Goal: Task Accomplishment & Management: Manage account settings

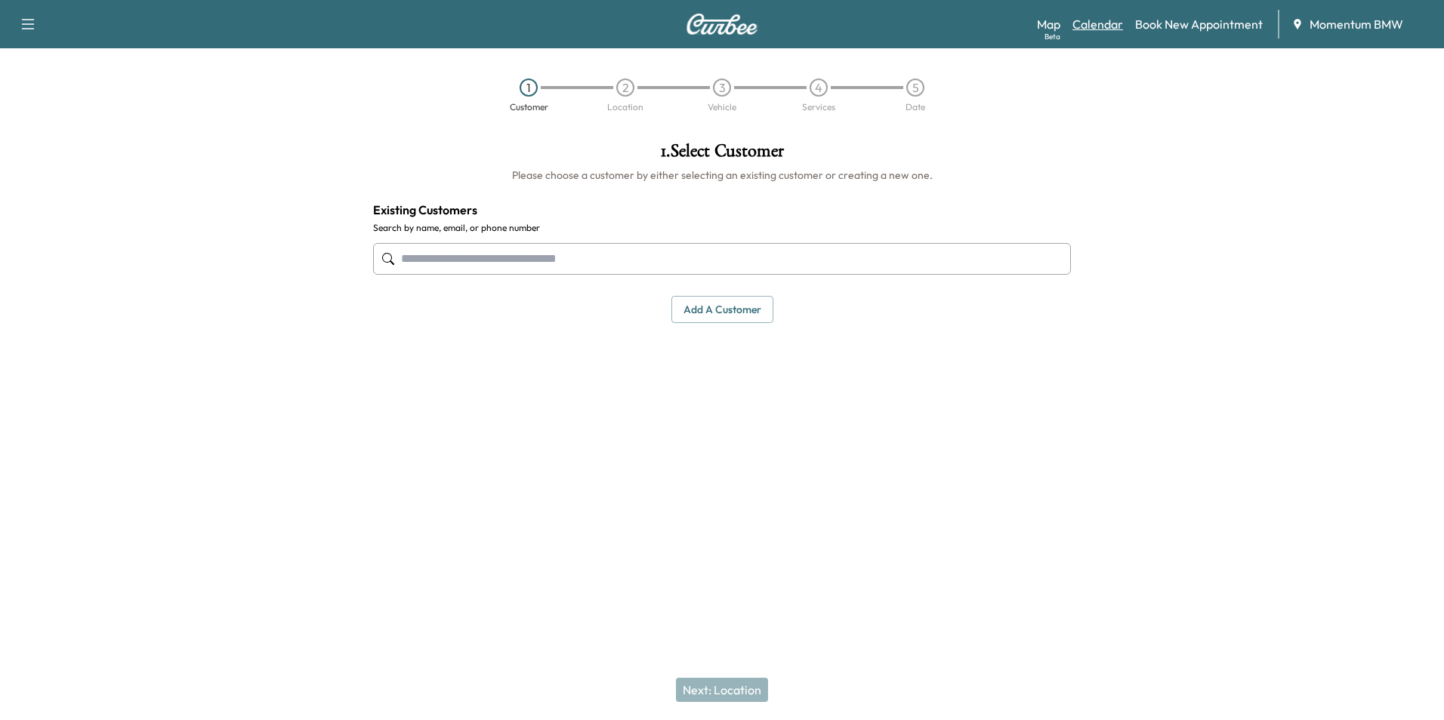
click at [1096, 23] on link "Calendar" at bounding box center [1097, 24] width 51 height 18
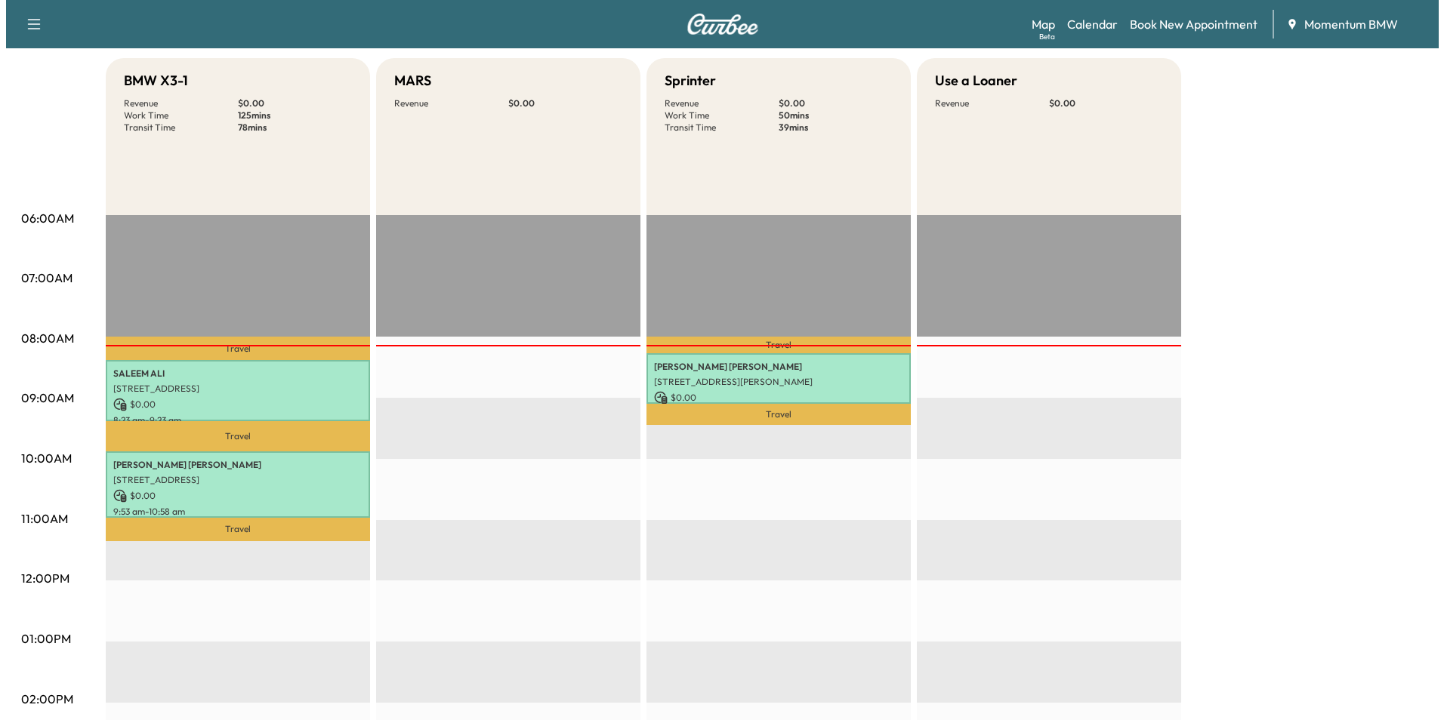
scroll to position [151, 0]
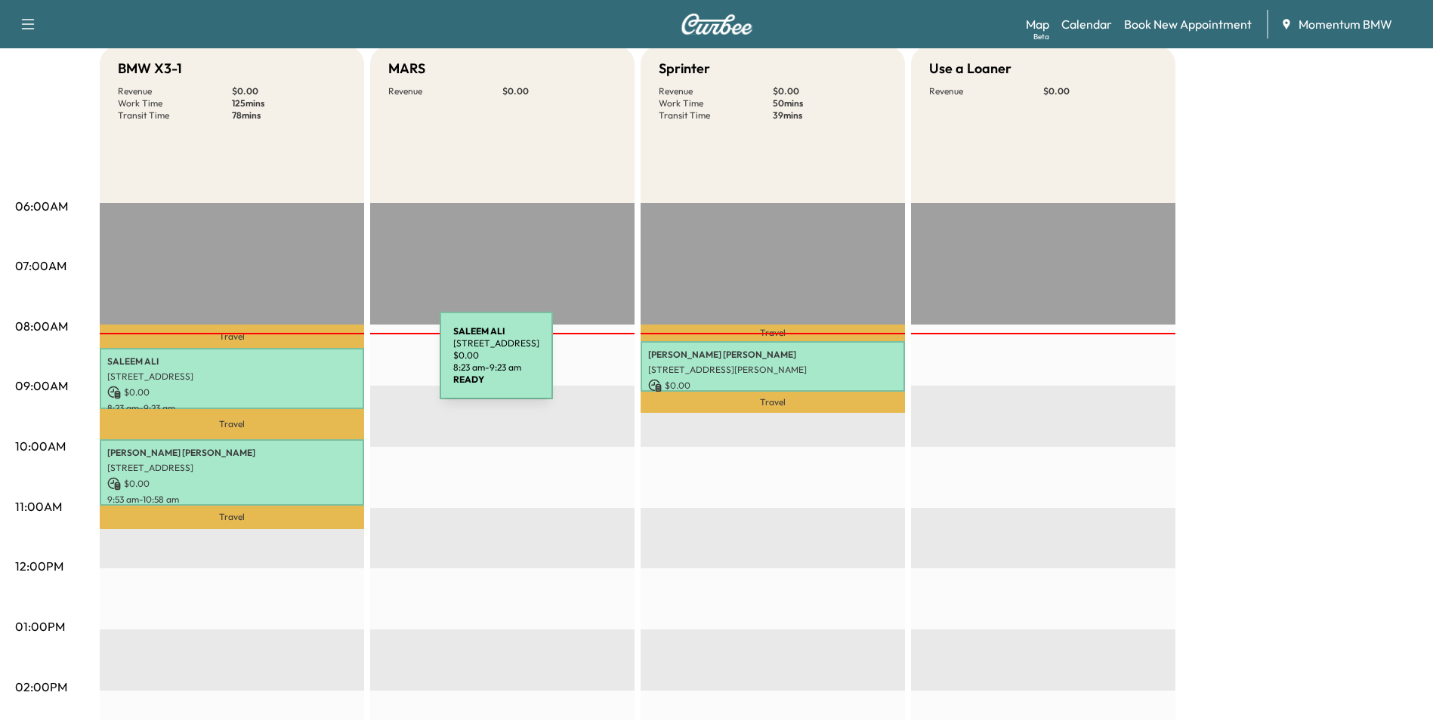
click at [326, 365] on p "[PERSON_NAME]" at bounding box center [231, 362] width 249 height 12
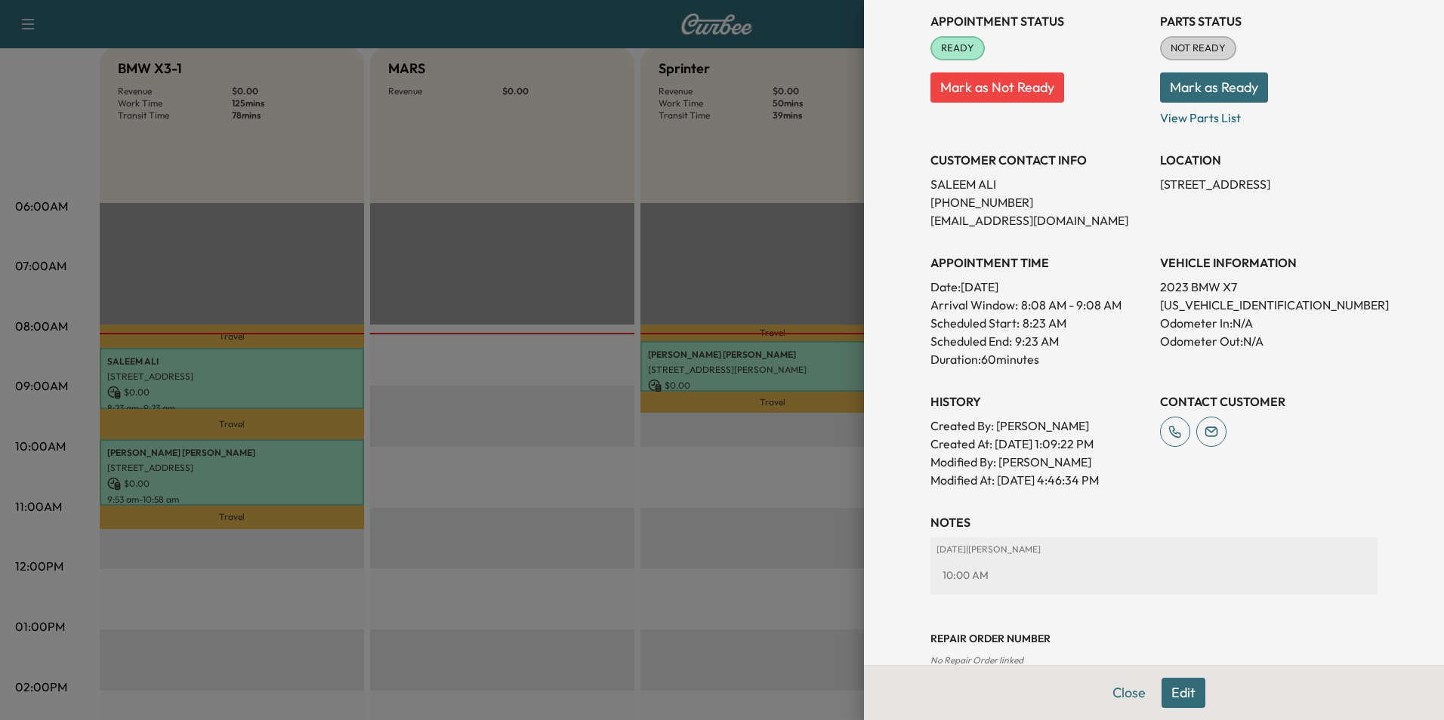
scroll to position [210, 0]
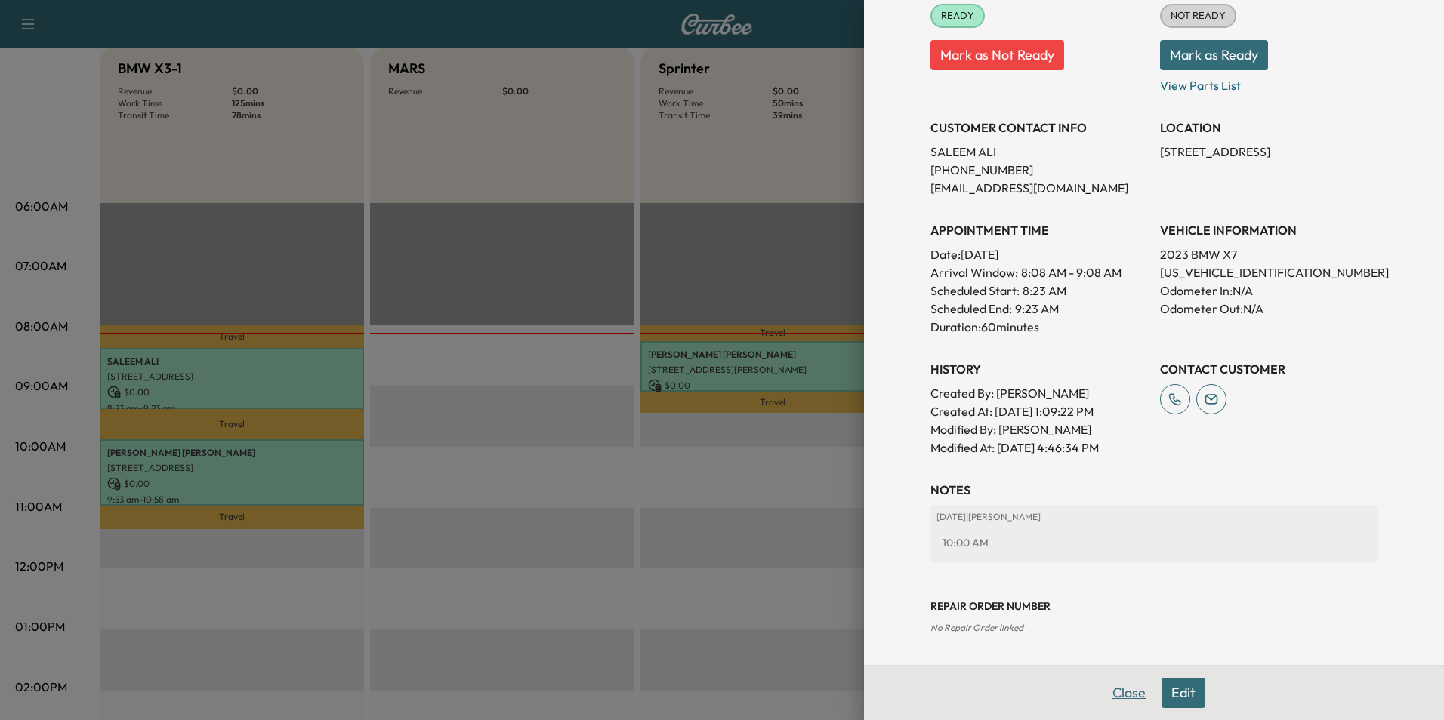
click at [1118, 693] on button "Close" at bounding box center [1129, 693] width 53 height 30
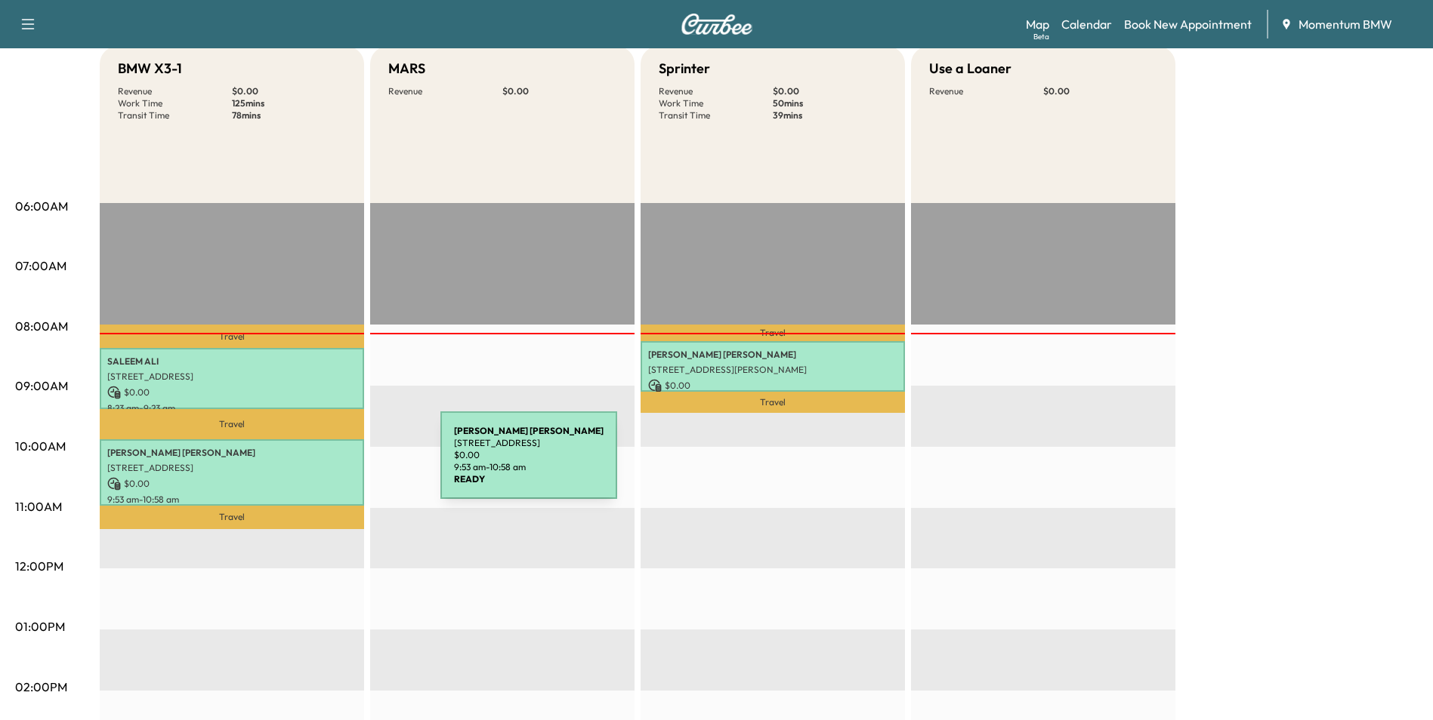
click at [326, 464] on p "[STREET_ADDRESS]" at bounding box center [231, 468] width 249 height 12
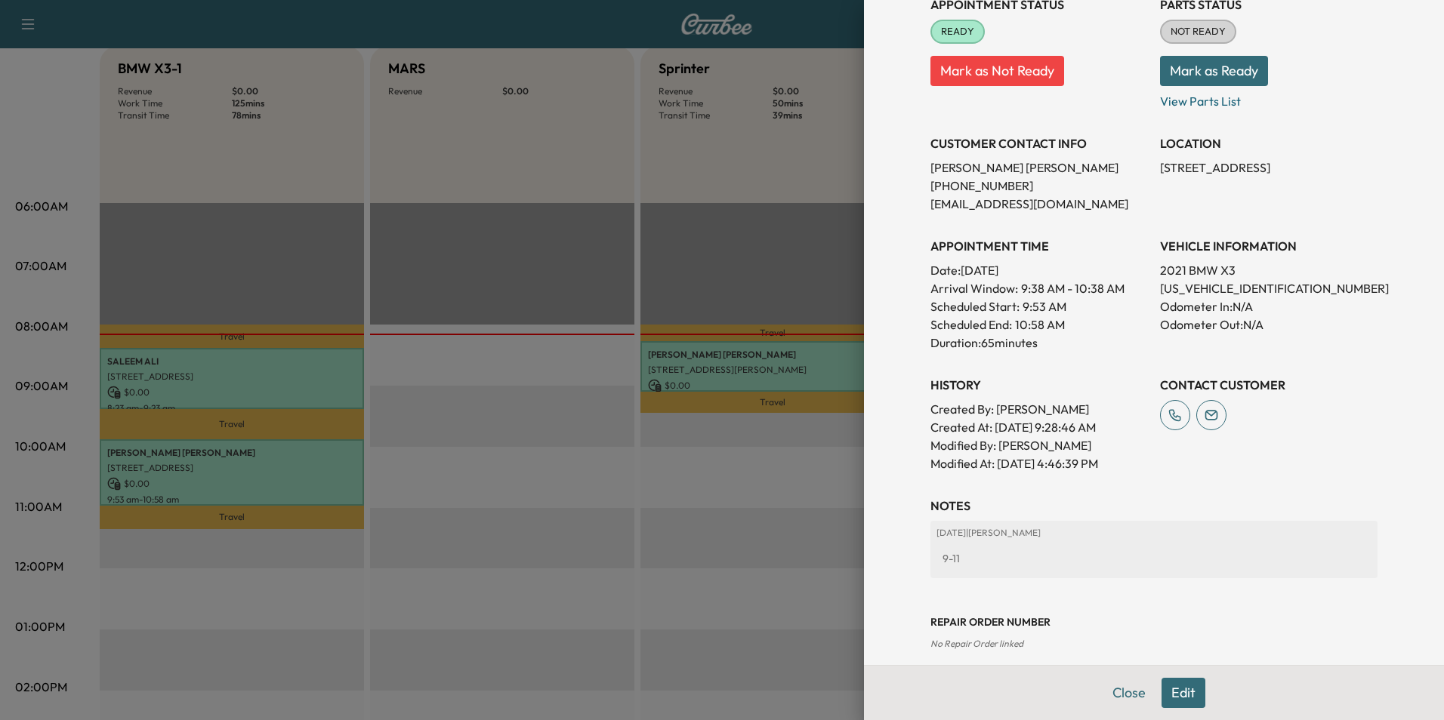
scroll to position [228, 0]
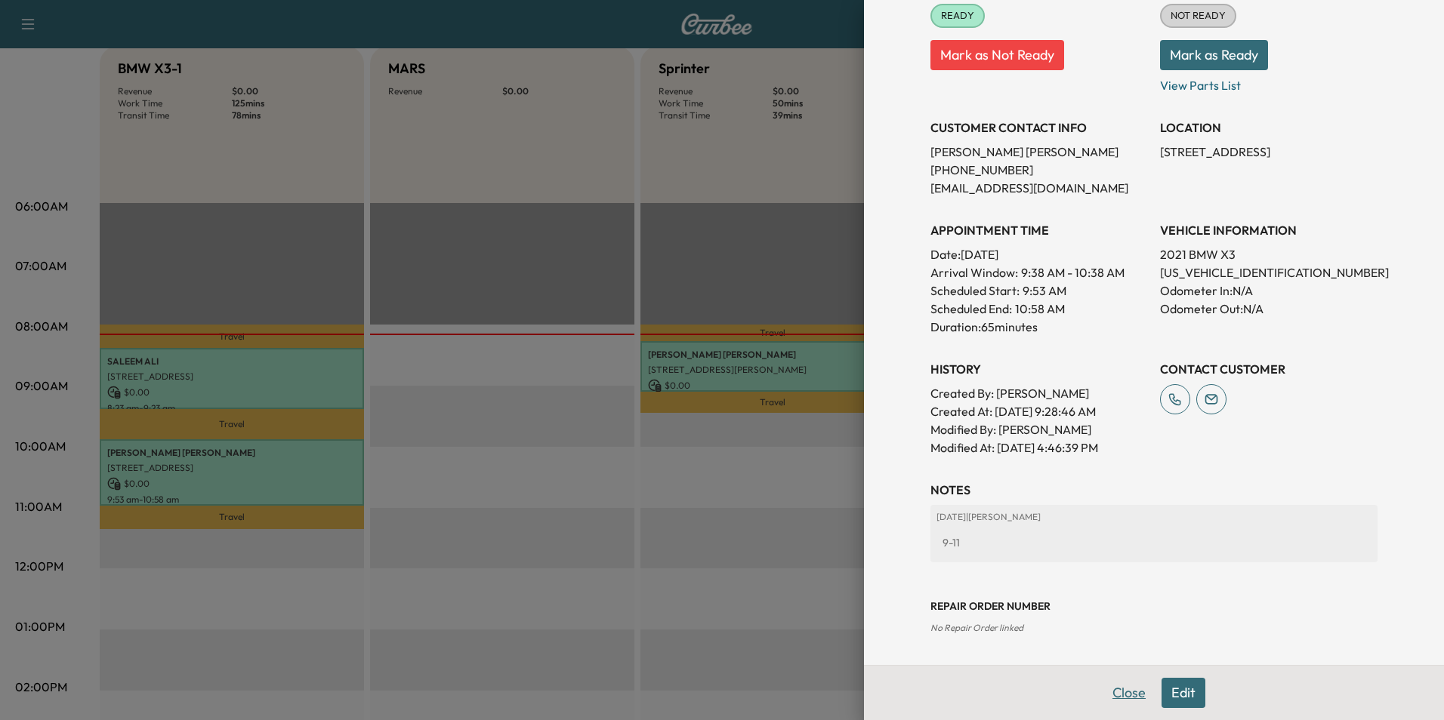
click at [1113, 694] on button "Close" at bounding box center [1129, 693] width 53 height 30
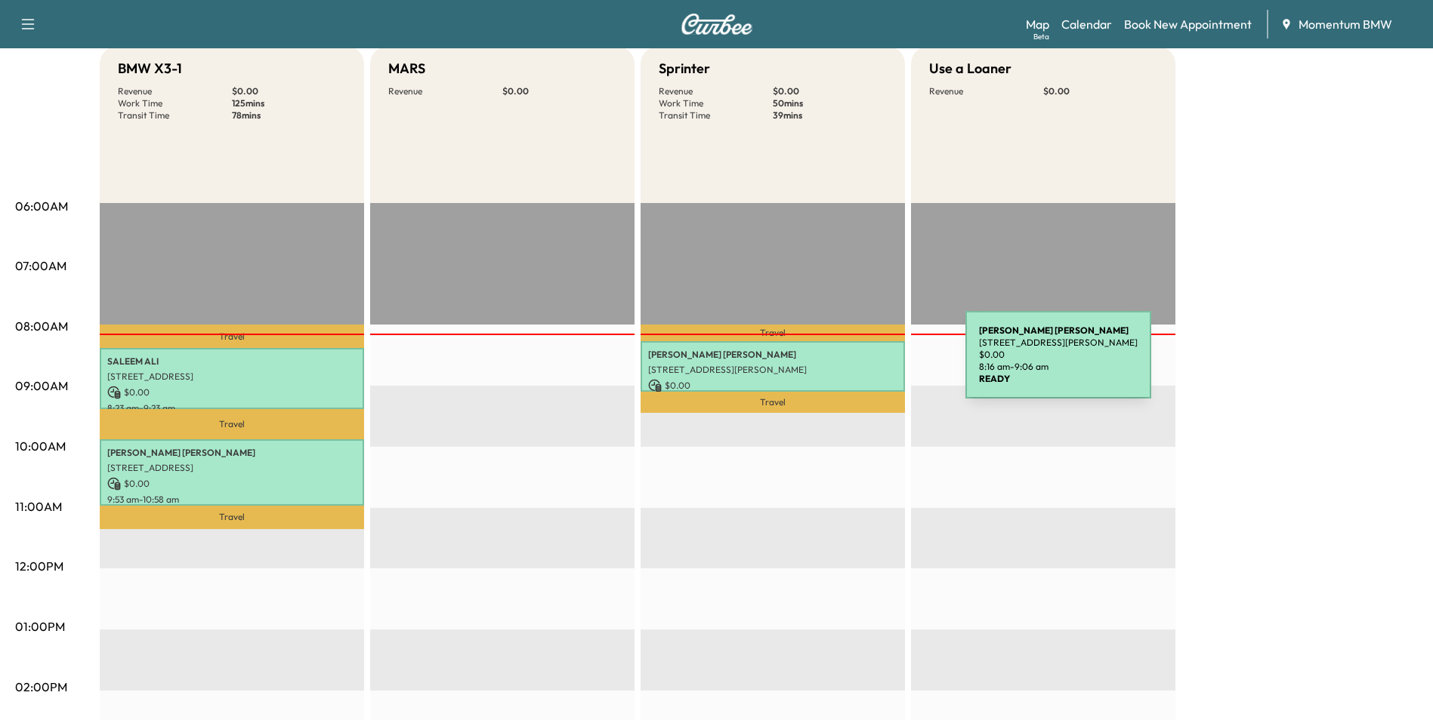
click at [852, 364] on p "[STREET_ADDRESS][PERSON_NAME]" at bounding box center [772, 370] width 249 height 12
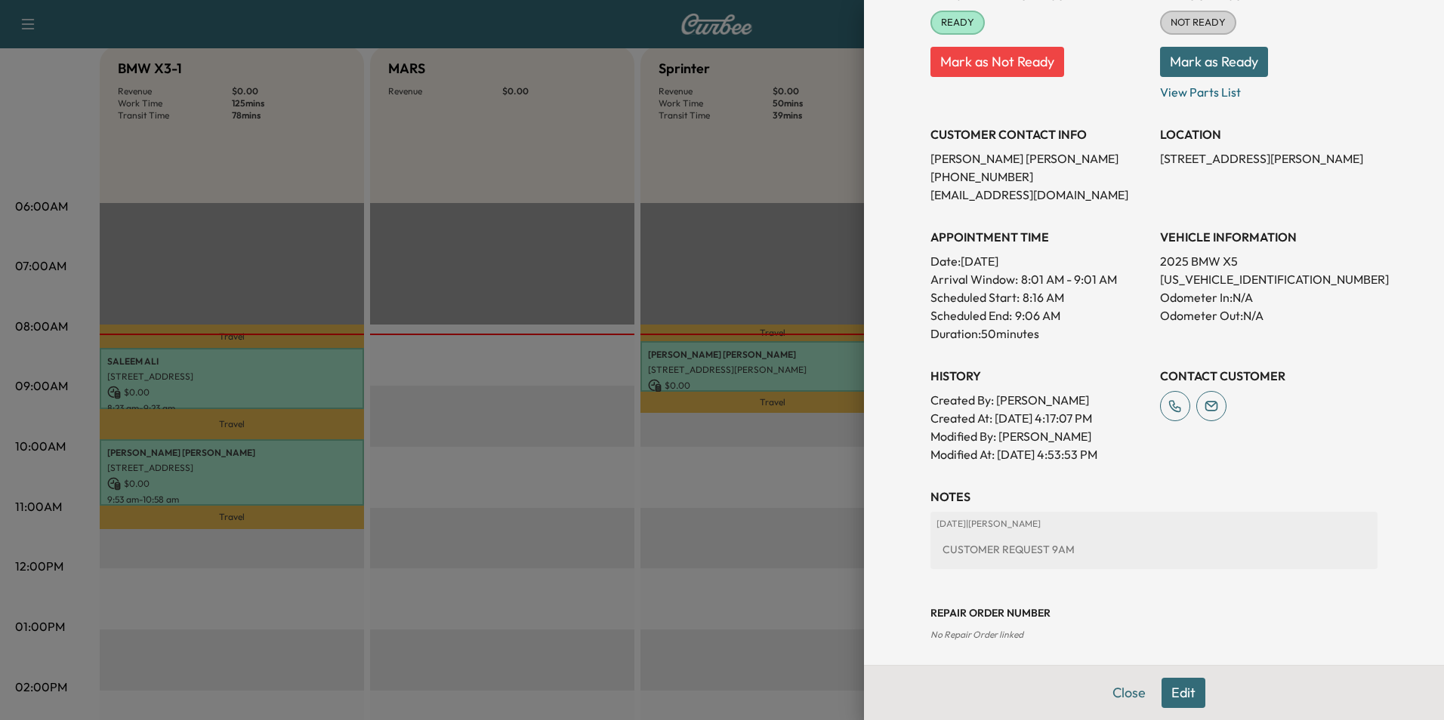
scroll to position [210, 0]
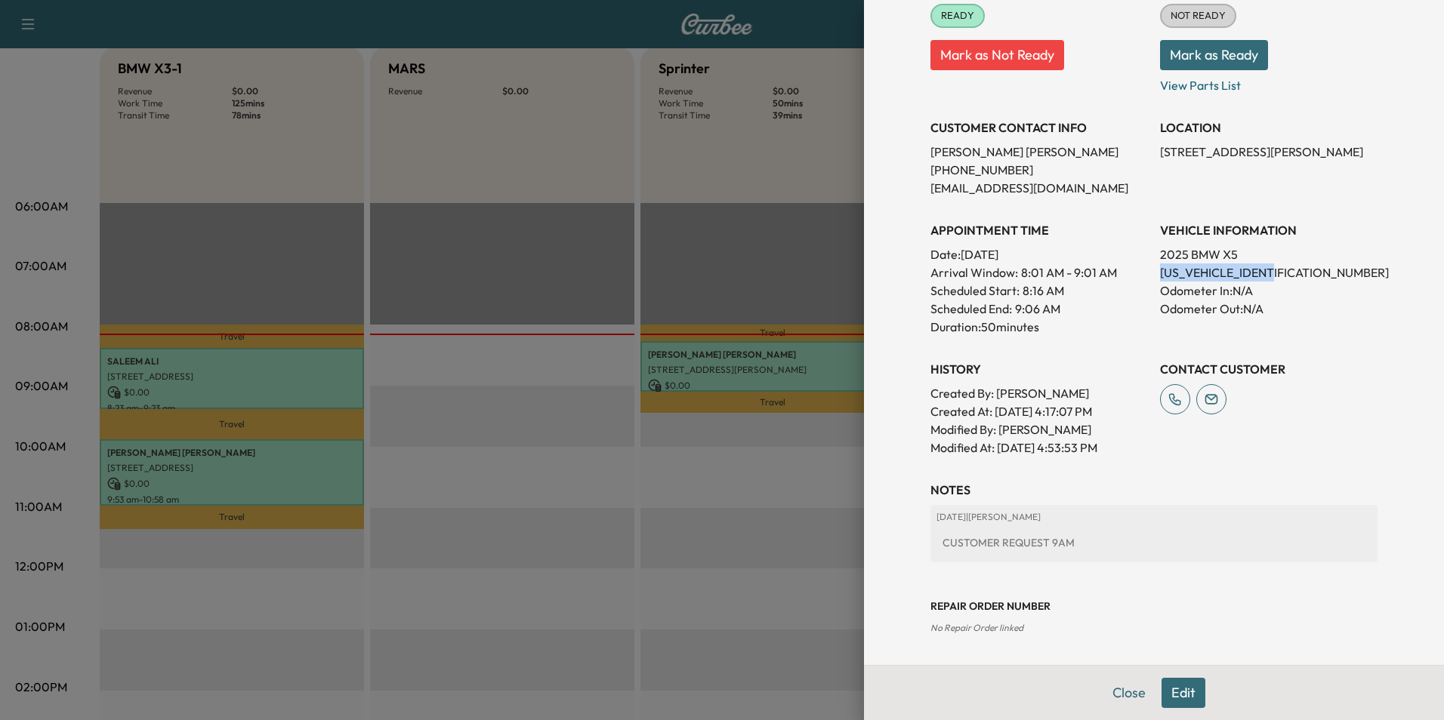
drag, startPoint x: 1271, startPoint y: 272, endPoint x: 1150, endPoint y: 272, distance: 120.8
click at [1160, 272] on p "[US_VEHICLE_IDENTIFICATION_NUMBER]" at bounding box center [1268, 273] width 217 height 18
drag, startPoint x: 1150, startPoint y: 272, endPoint x: 1203, endPoint y: 271, distance: 52.9
copy p "[US_VEHICLE_IDENTIFICATION_NUMBER]"
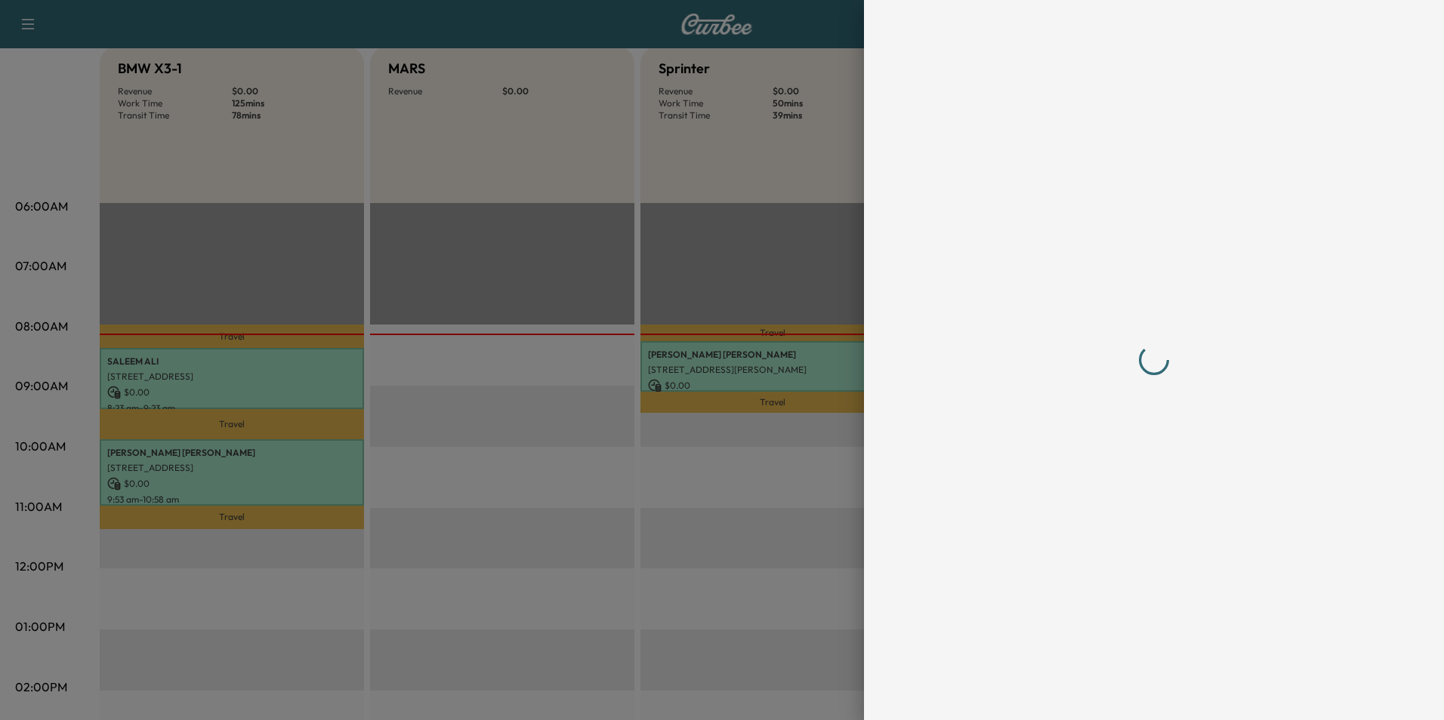
scroll to position [0, 0]
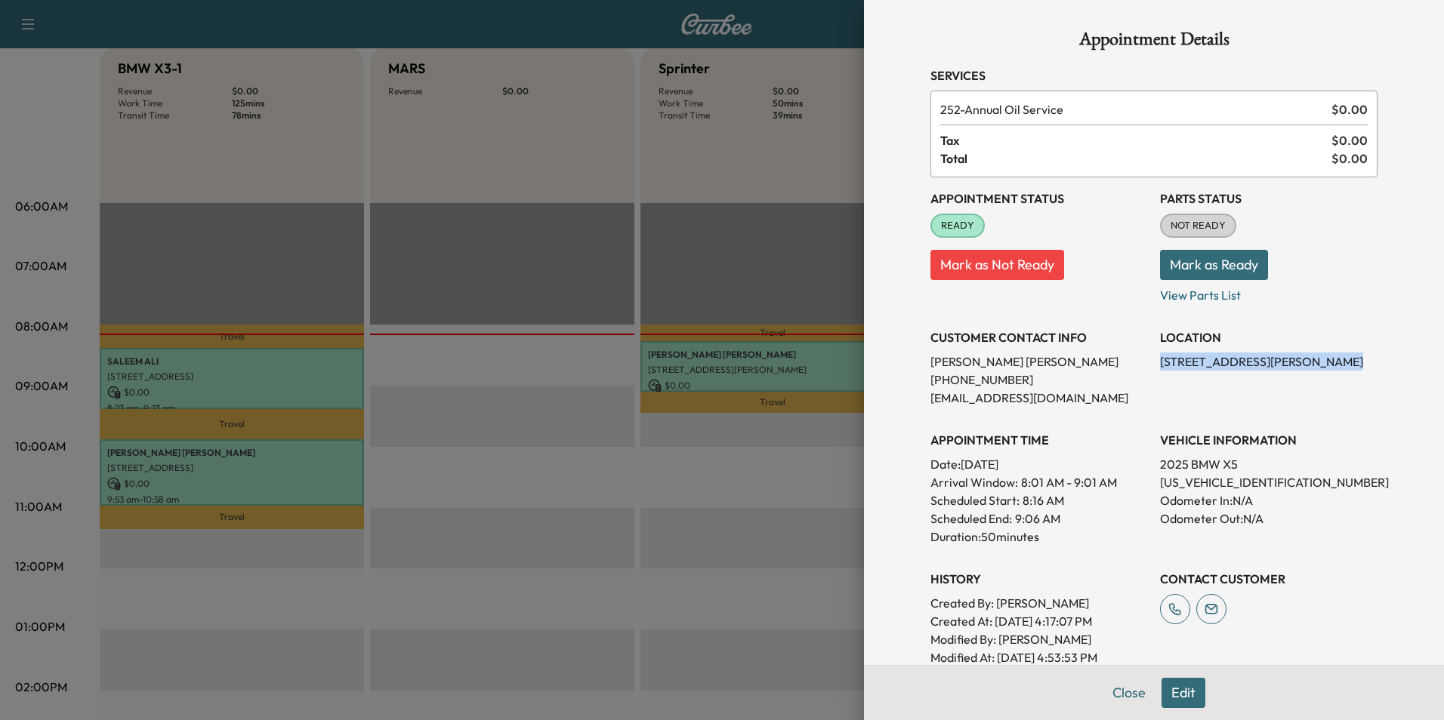
drag, startPoint x: 1302, startPoint y: 359, endPoint x: 1149, endPoint y: 359, distance: 153.3
click at [1160, 359] on p "[STREET_ADDRESS][PERSON_NAME]" at bounding box center [1268, 362] width 217 height 18
drag, startPoint x: 1149, startPoint y: 359, endPoint x: 1208, endPoint y: 362, distance: 59.7
copy p "[STREET_ADDRESS][PERSON_NAME]"
click at [1123, 691] on button "Close" at bounding box center [1129, 693] width 53 height 30
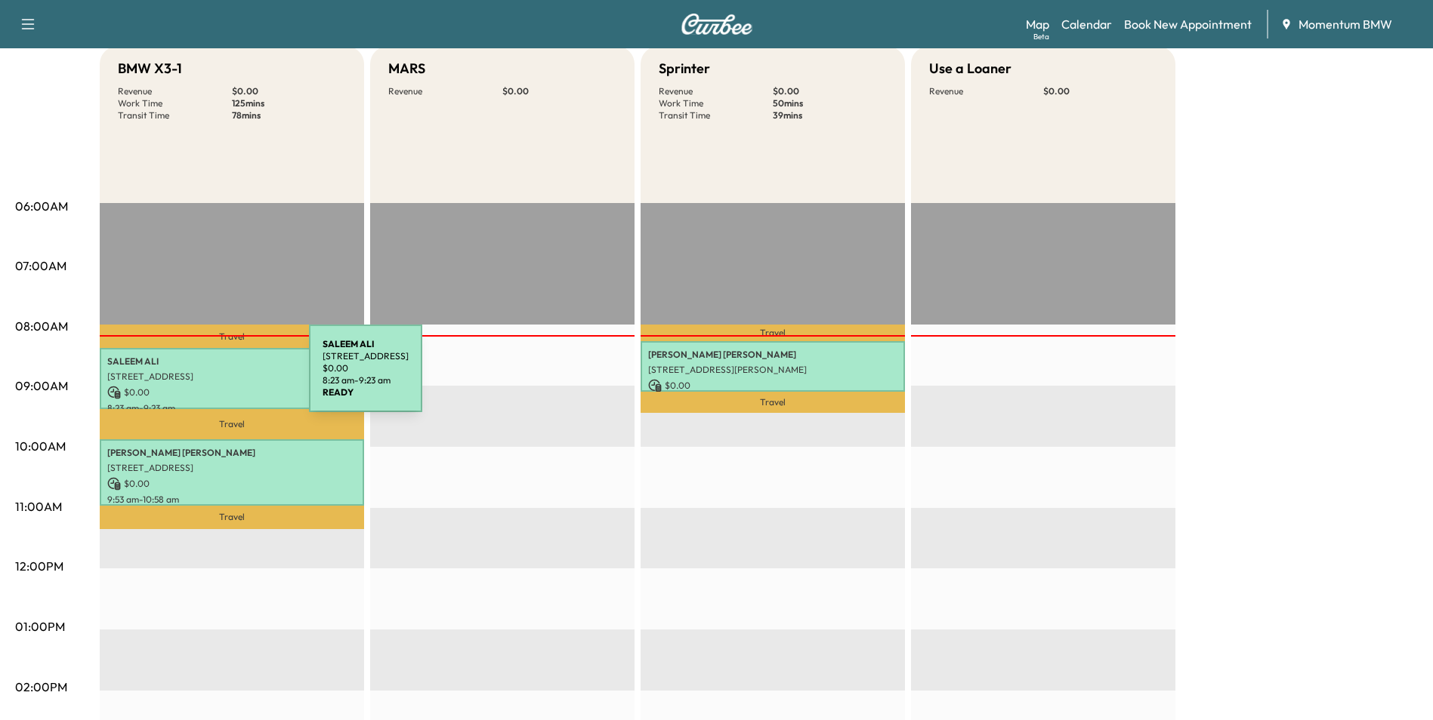
click at [196, 378] on p "[STREET_ADDRESS]" at bounding box center [231, 377] width 249 height 12
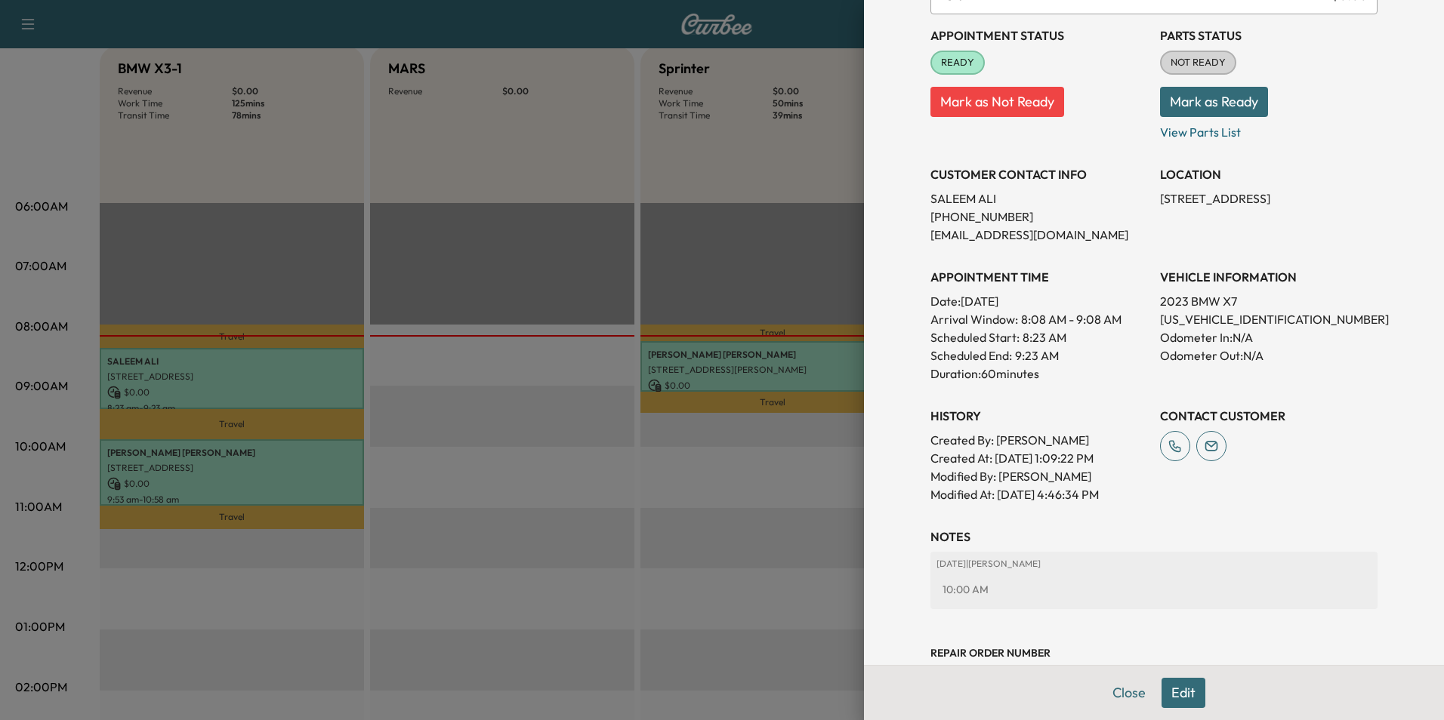
scroll to position [210, 0]
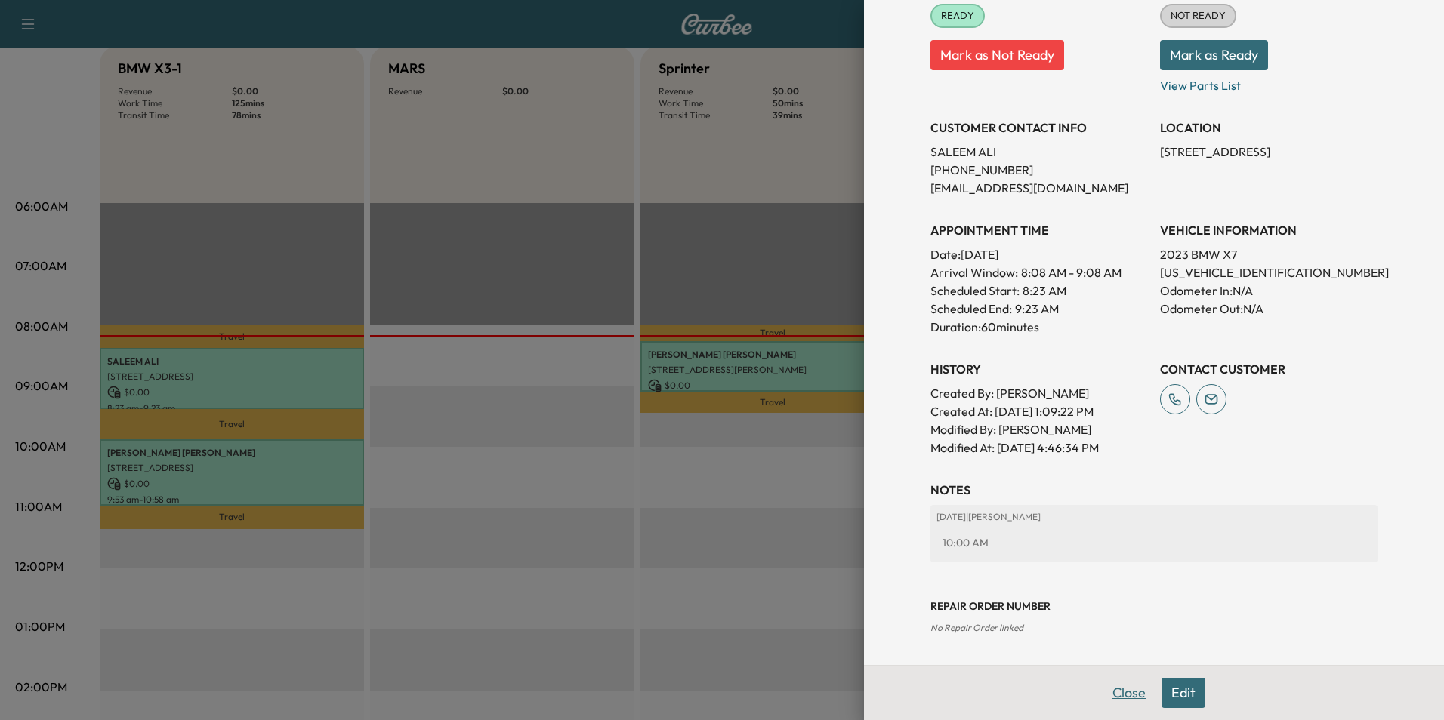
click at [1111, 689] on button "Close" at bounding box center [1129, 693] width 53 height 30
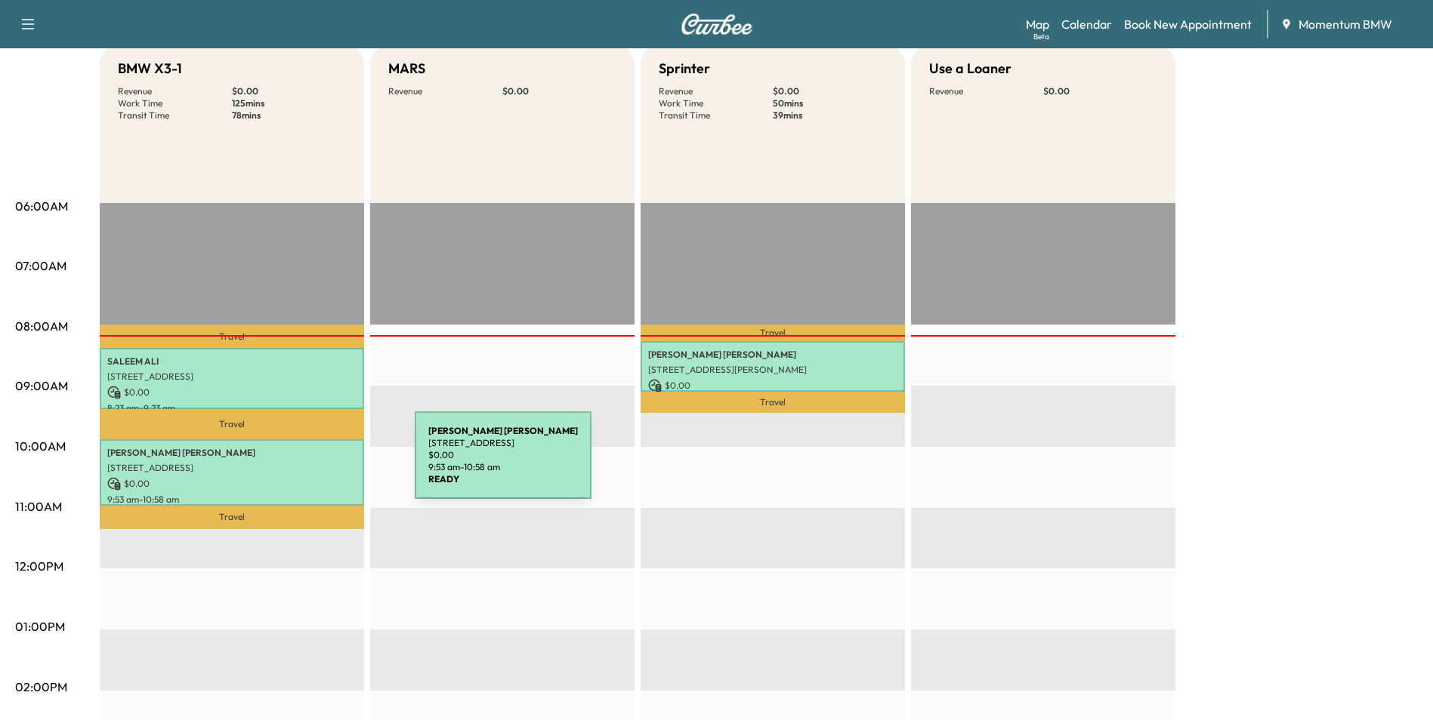
click at [300, 464] on p "[STREET_ADDRESS]" at bounding box center [231, 468] width 249 height 12
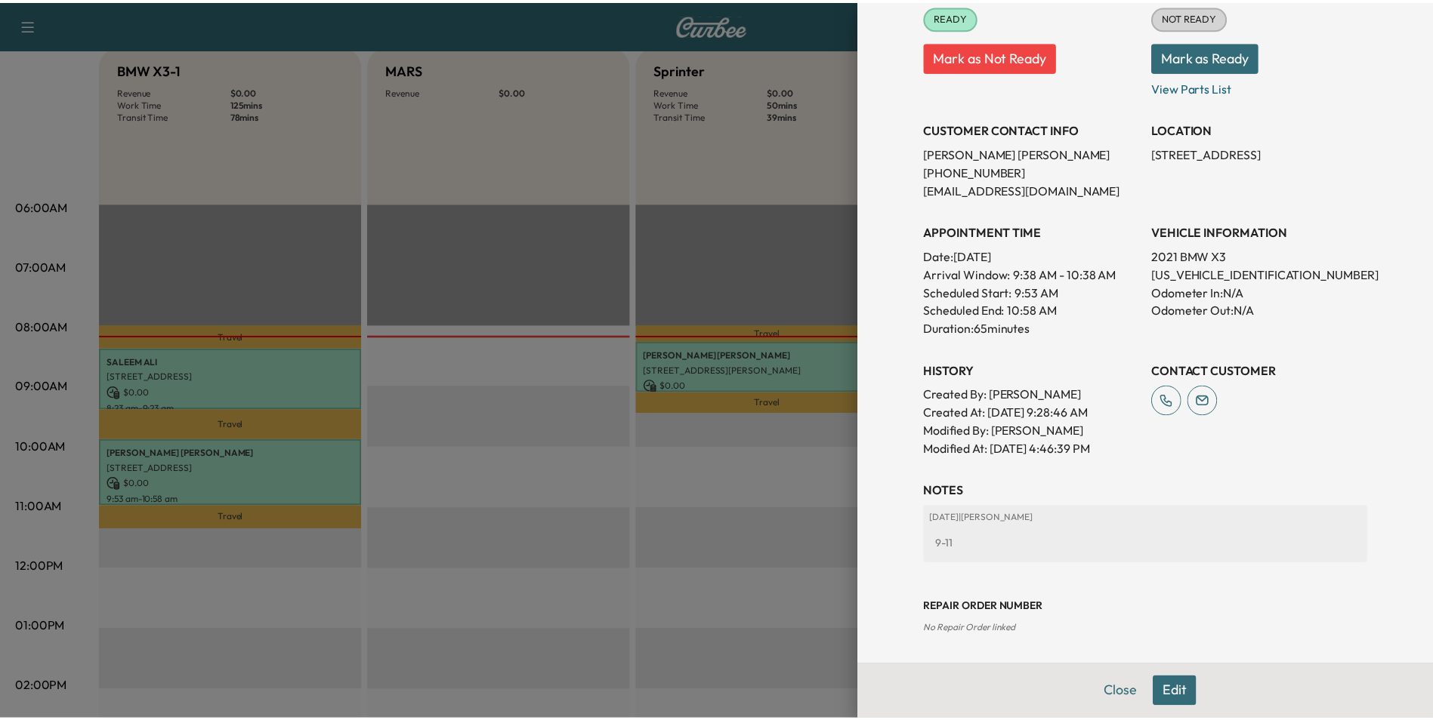
scroll to position [228, 0]
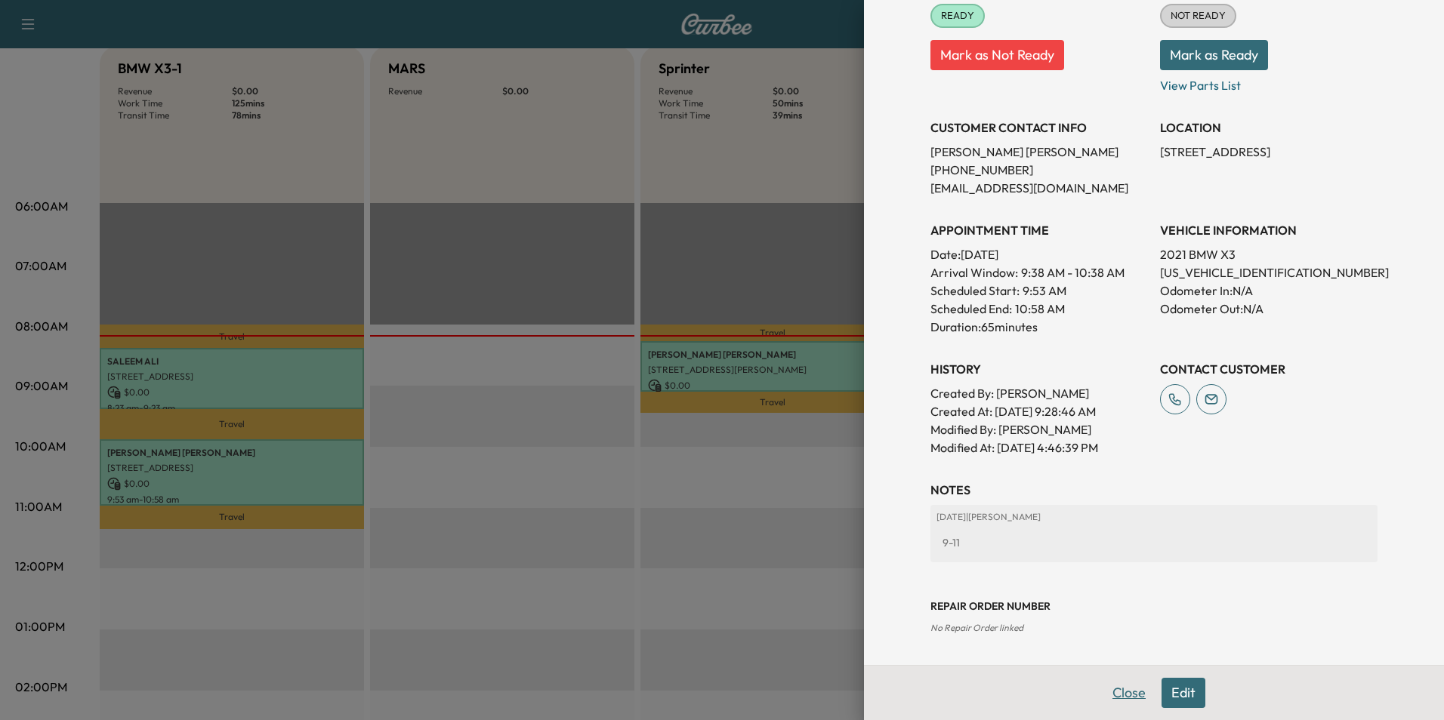
click at [1103, 693] on button "Close" at bounding box center [1129, 693] width 53 height 30
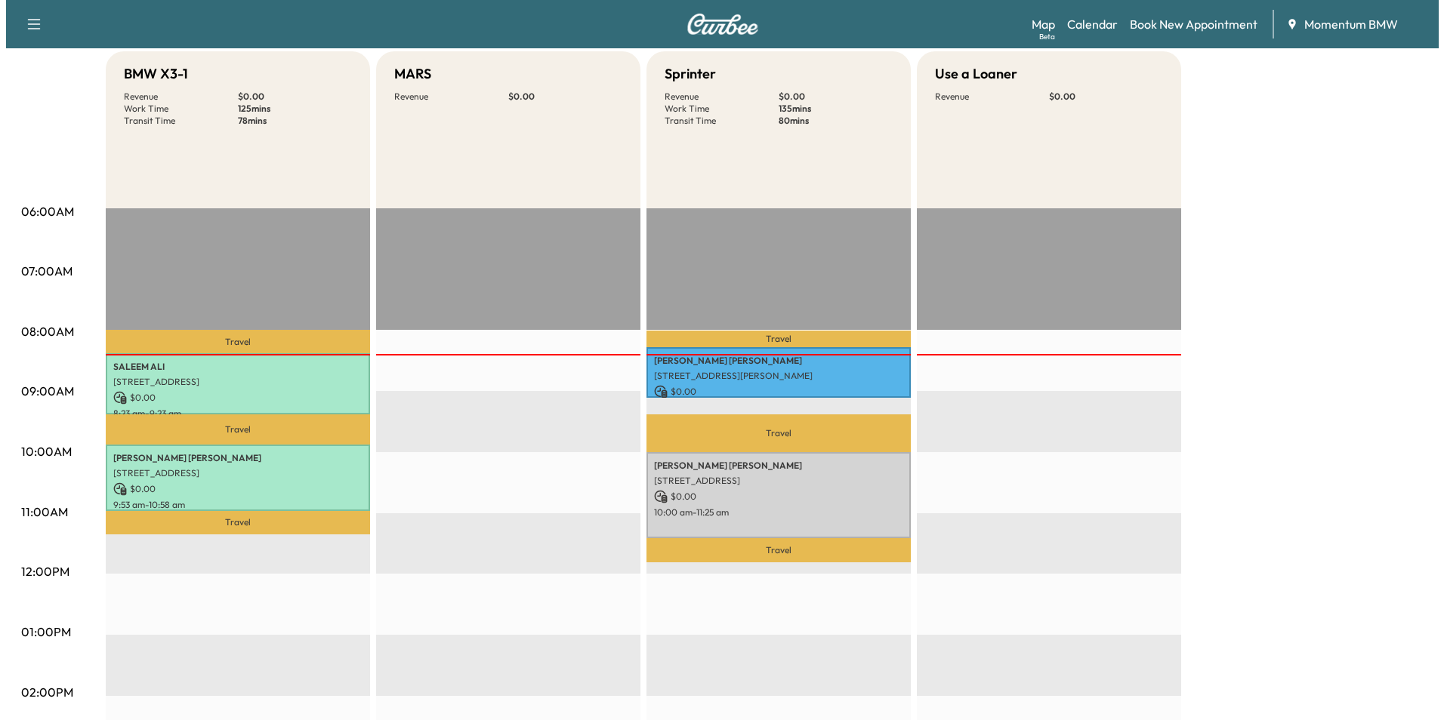
scroll to position [151, 0]
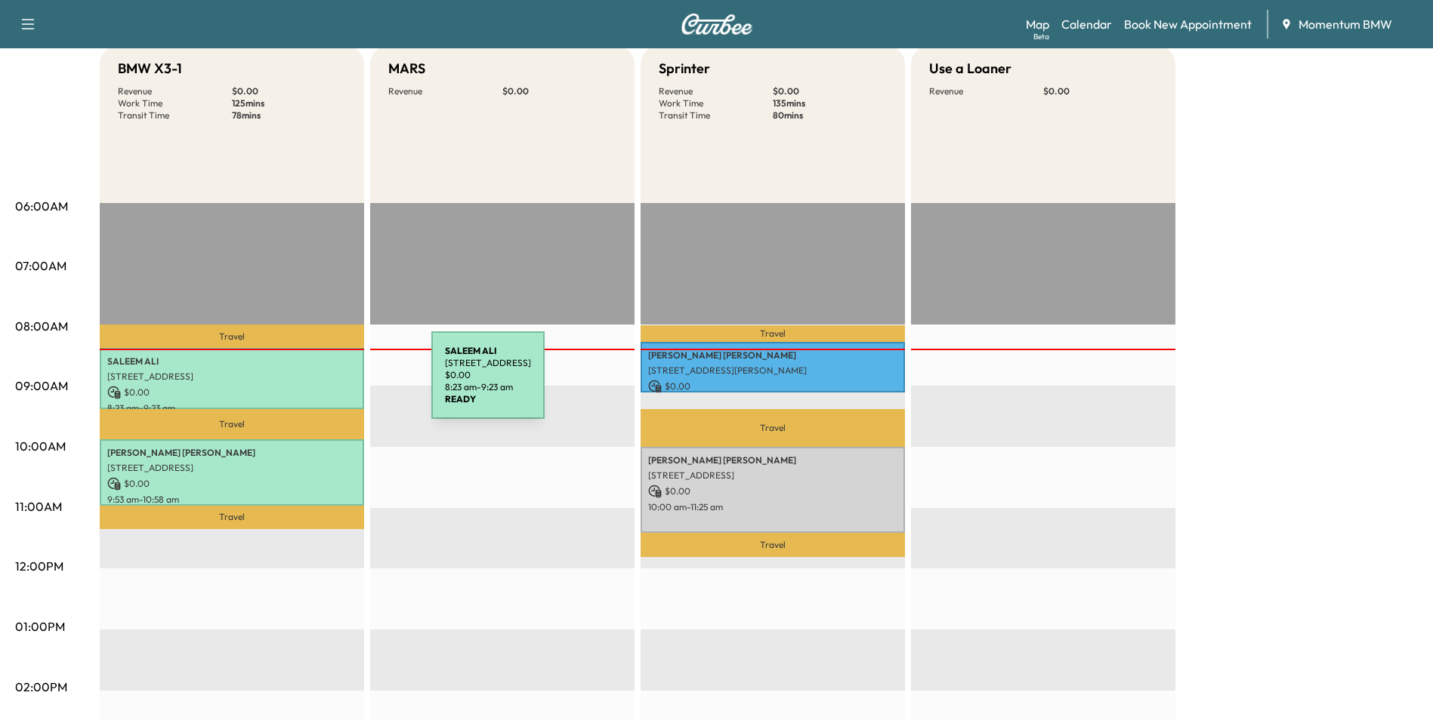
click at [318, 386] on p "$ 0.00" at bounding box center [231, 393] width 249 height 14
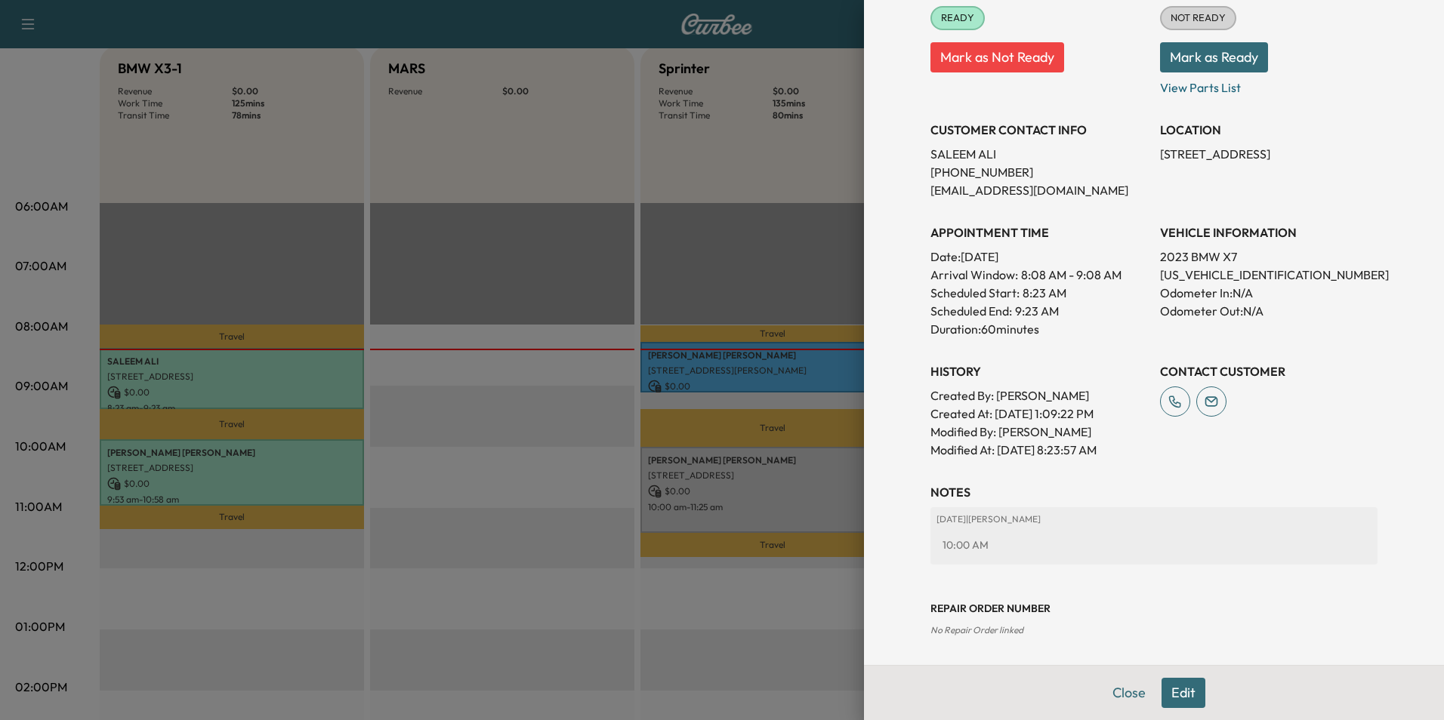
scroll to position [210, 0]
click at [1124, 693] on button "Close" at bounding box center [1129, 693] width 53 height 30
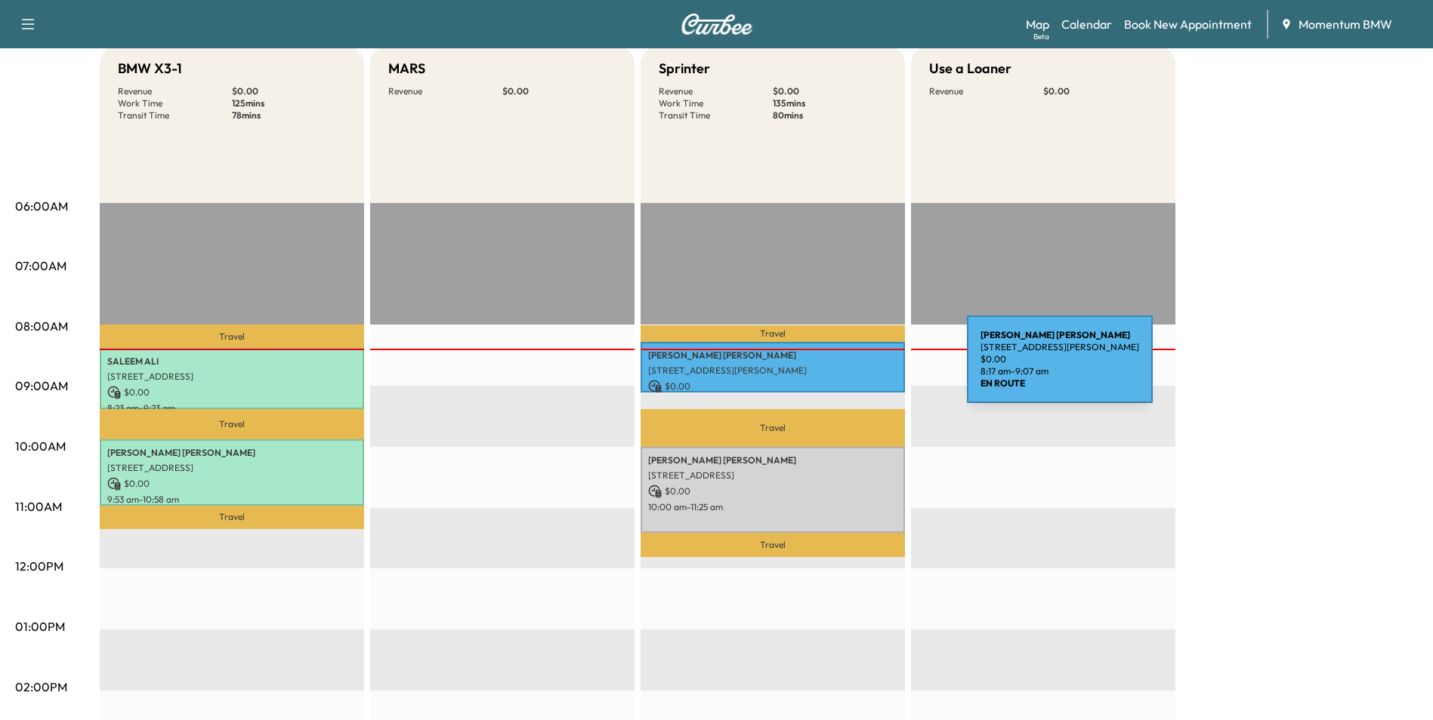
click at [853, 369] on p "[STREET_ADDRESS][PERSON_NAME]" at bounding box center [772, 371] width 249 height 12
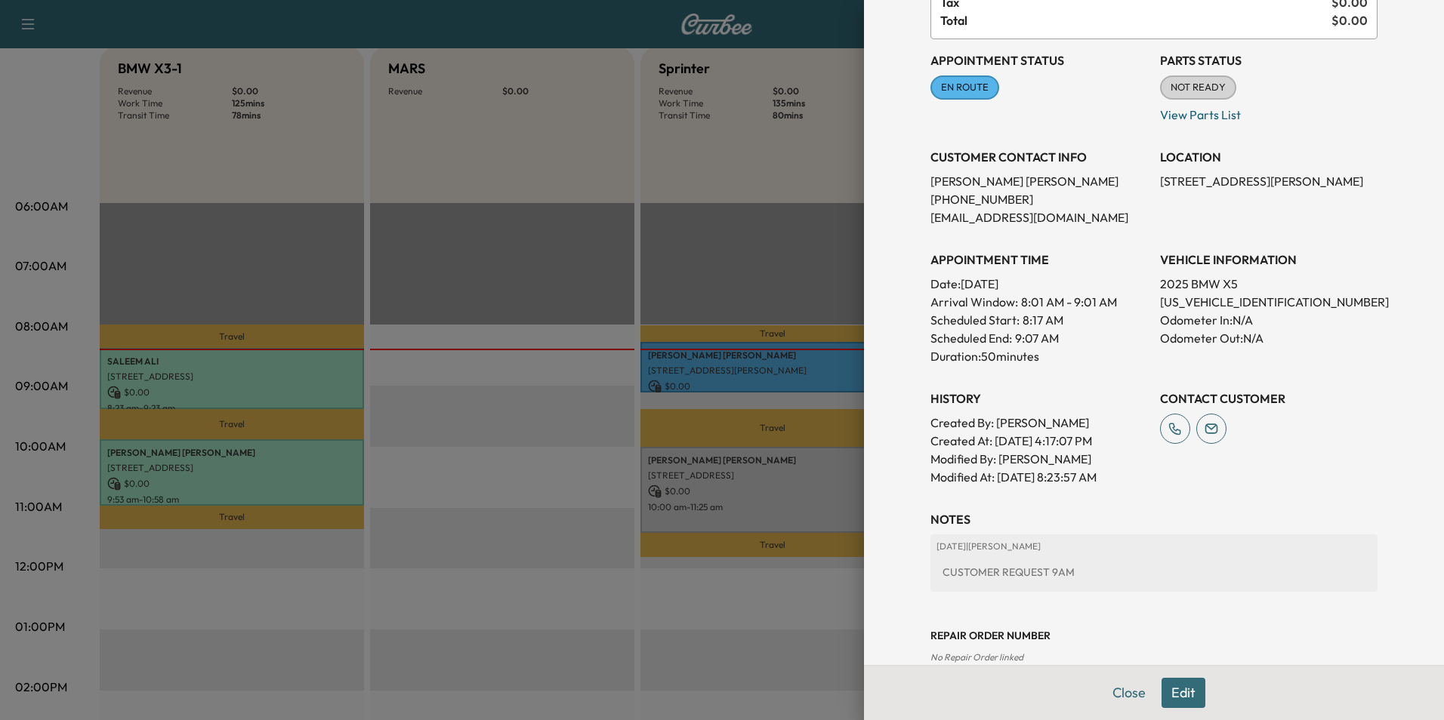
scroll to position [168, 0]
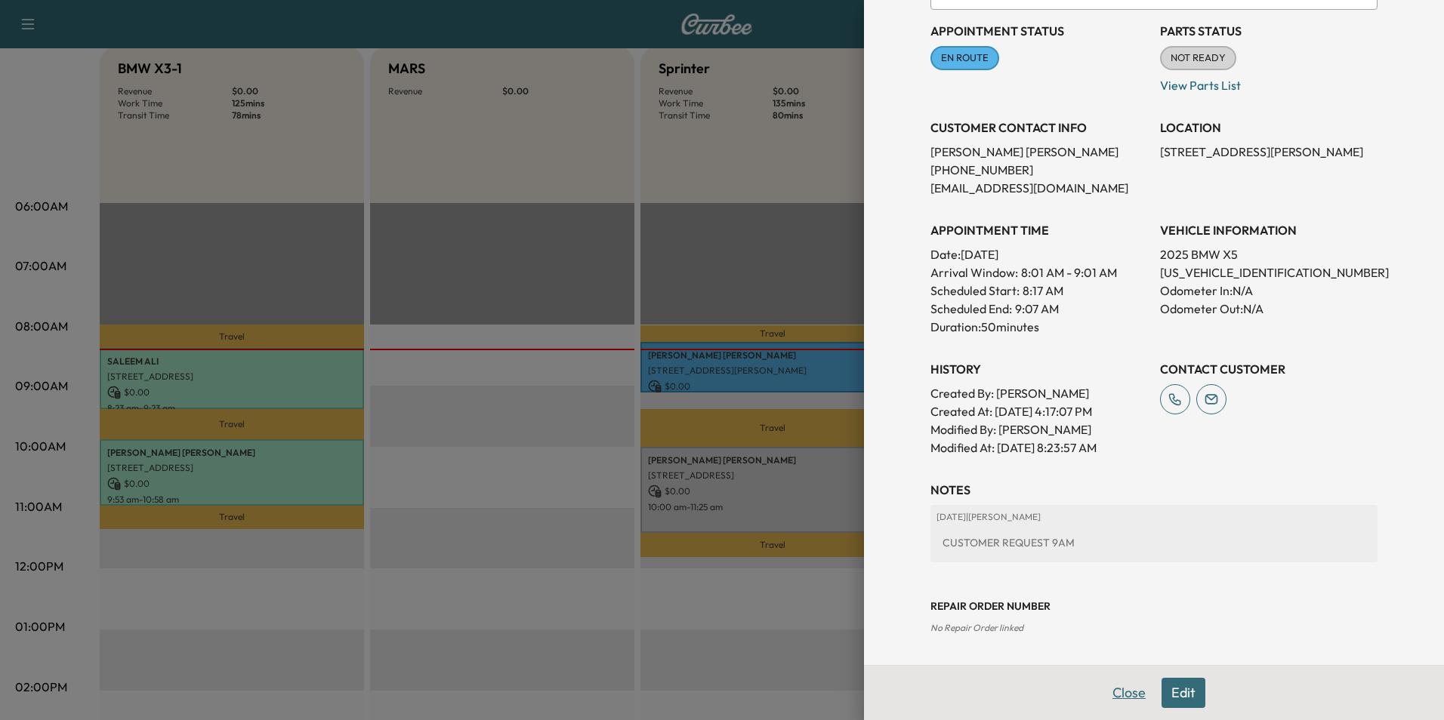
click at [1124, 693] on button "Close" at bounding box center [1129, 693] width 53 height 30
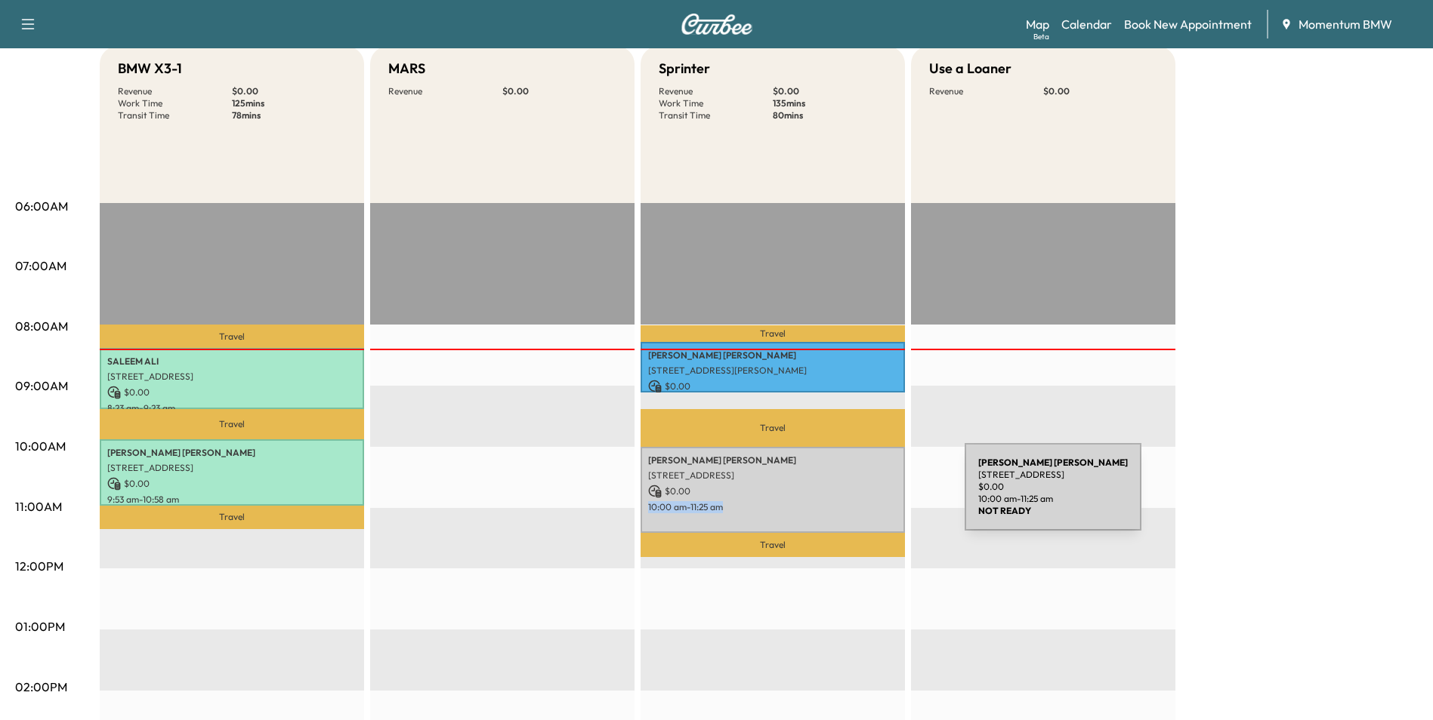
click at [851, 497] on div "[PERSON_NAME] [STREET_ADDRESS] $ 0.00 10:00 am - 11:25 am" at bounding box center [772, 490] width 264 height 86
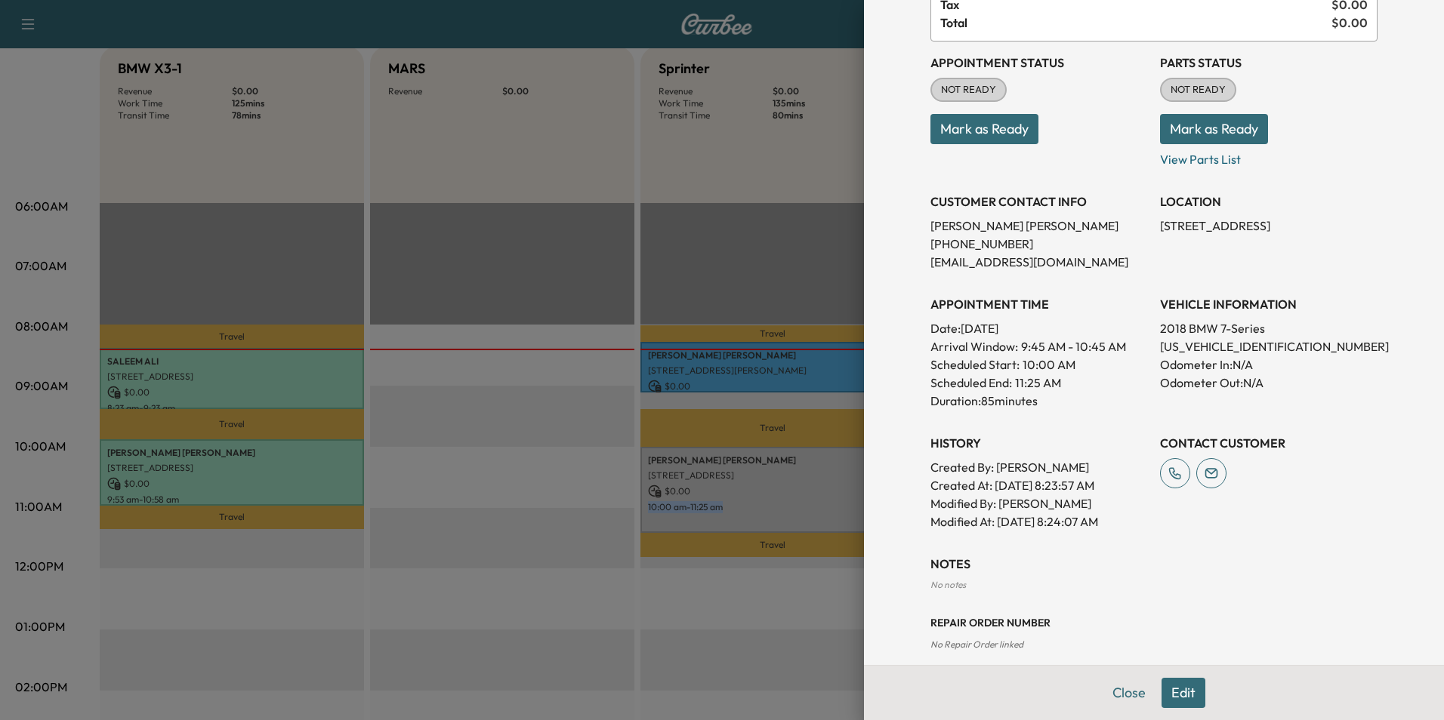
scroll to position [189, 0]
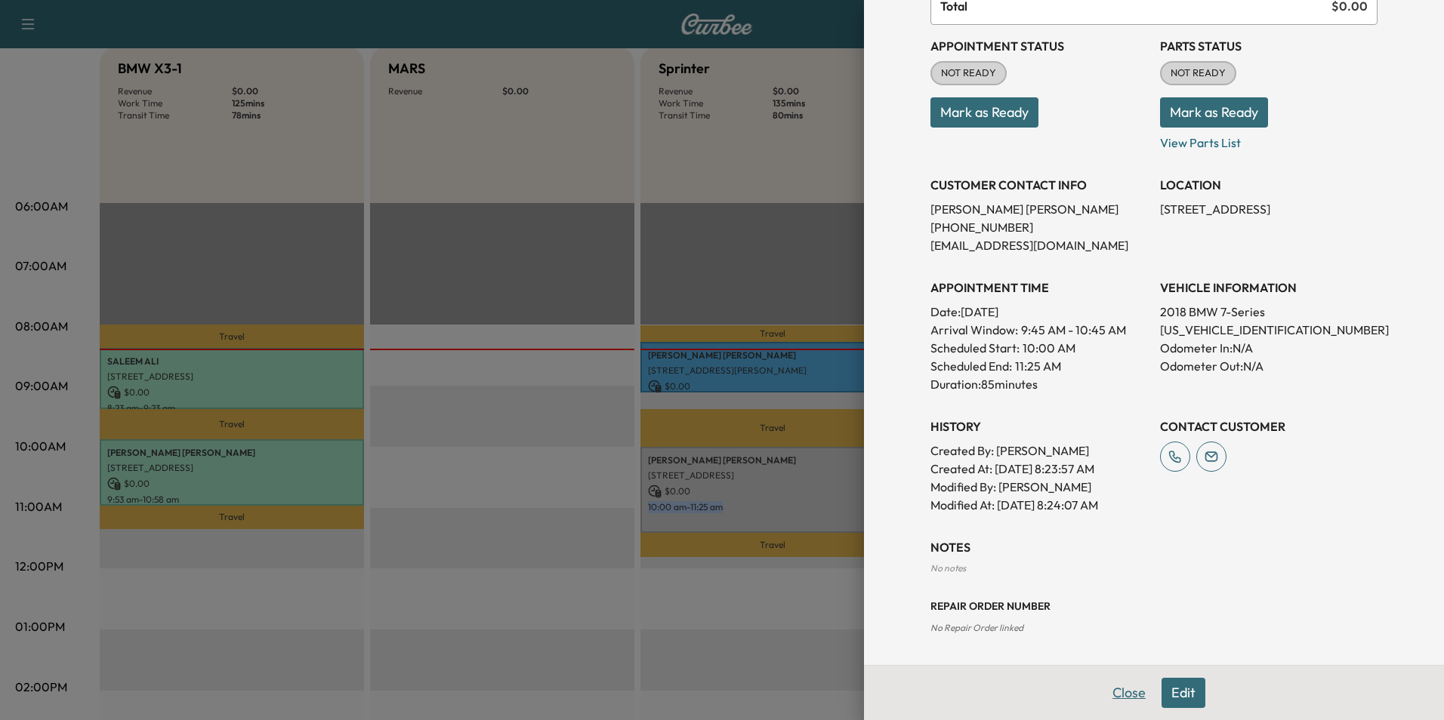
click at [1133, 702] on button "Close" at bounding box center [1129, 693] width 53 height 30
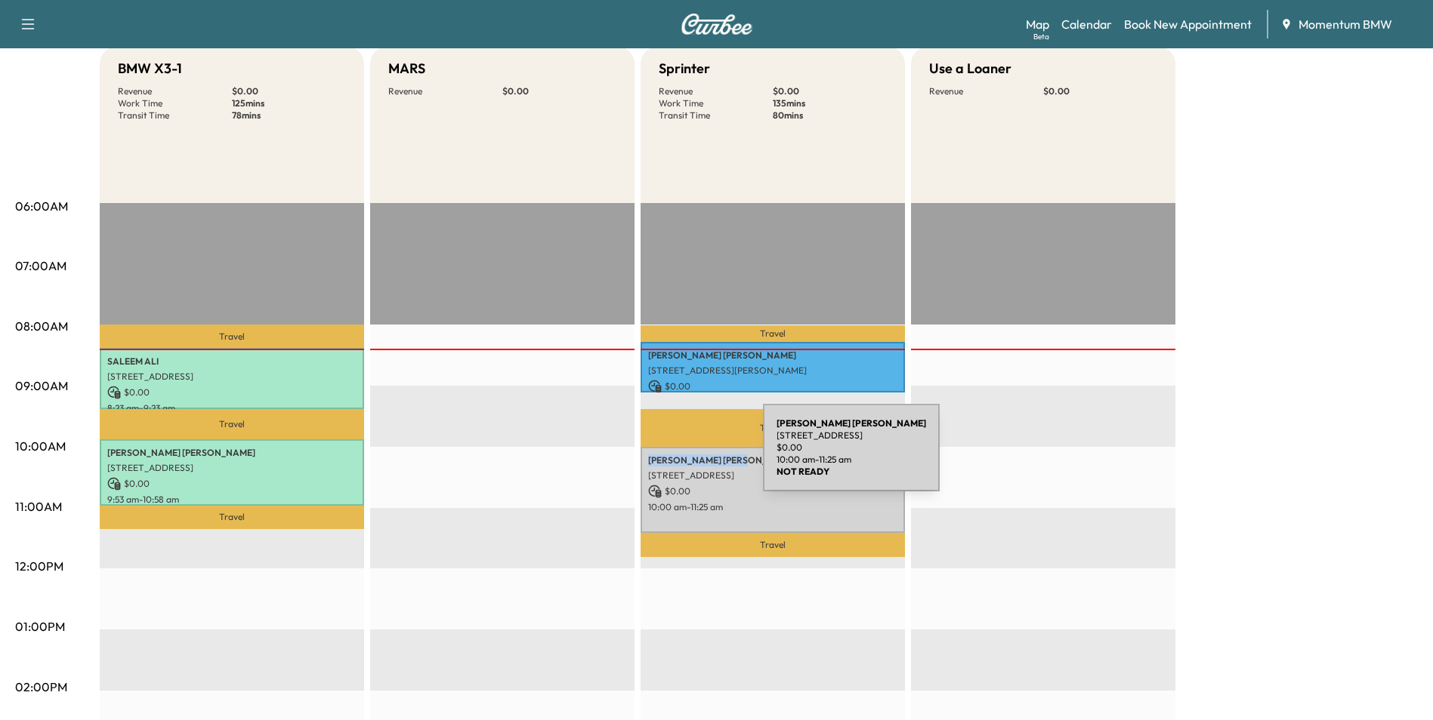
drag, startPoint x: 722, startPoint y: 455, endPoint x: 649, endPoint y: 457, distance: 72.5
click at [649, 457] on p "[PERSON_NAME]" at bounding box center [772, 461] width 249 height 12
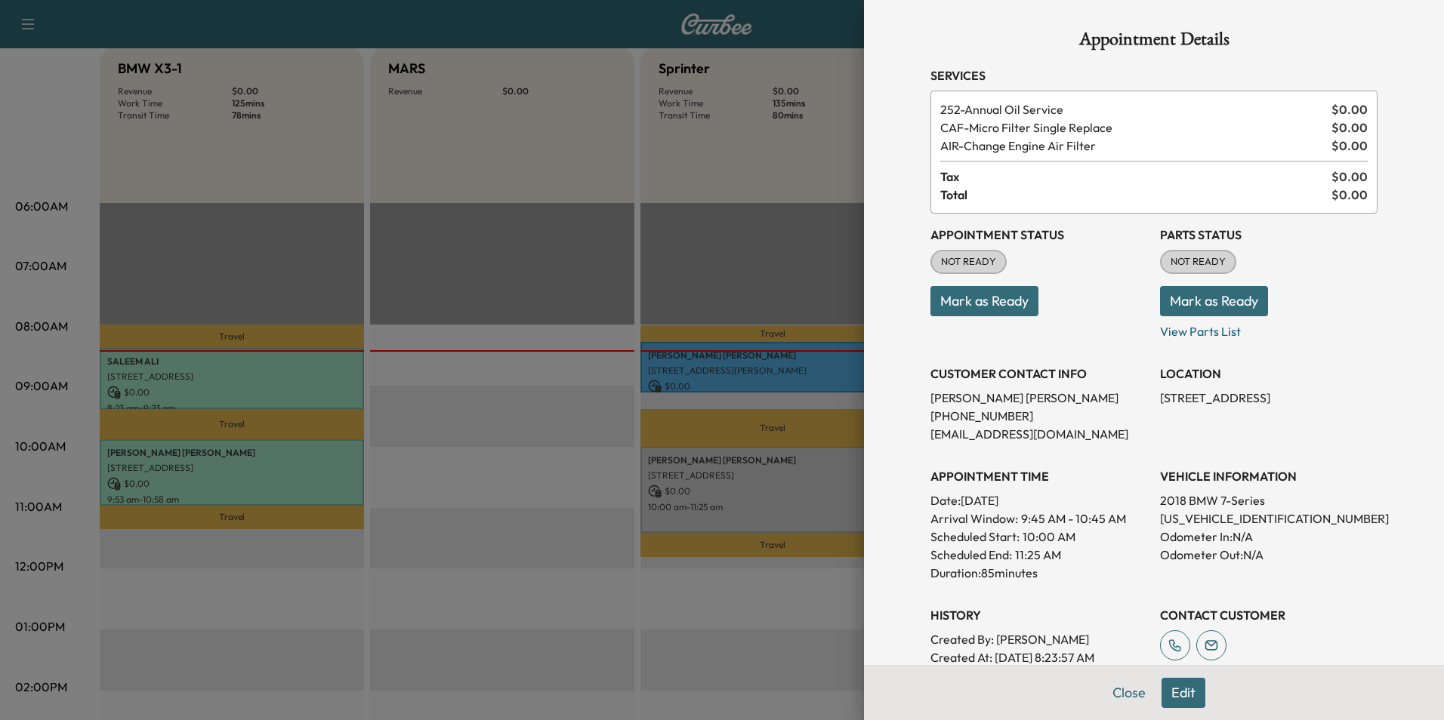
drag, startPoint x: 649, startPoint y: 457, endPoint x: 708, endPoint y: 461, distance: 59.0
drag, startPoint x: 708, startPoint y: 461, endPoint x: 779, endPoint y: 613, distance: 167.9
click at [779, 613] on div at bounding box center [722, 360] width 1444 height 720
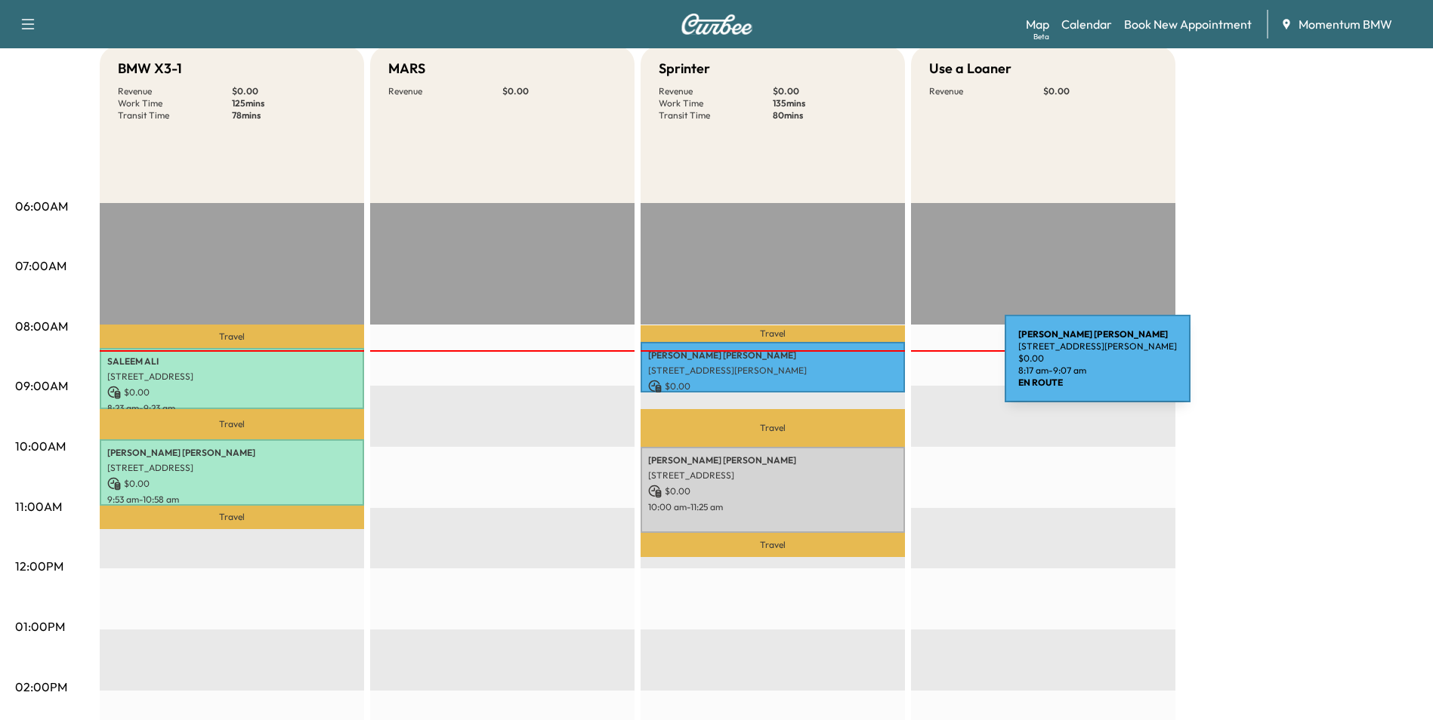
click at [889, 370] on p "[STREET_ADDRESS][PERSON_NAME]" at bounding box center [772, 371] width 249 height 12
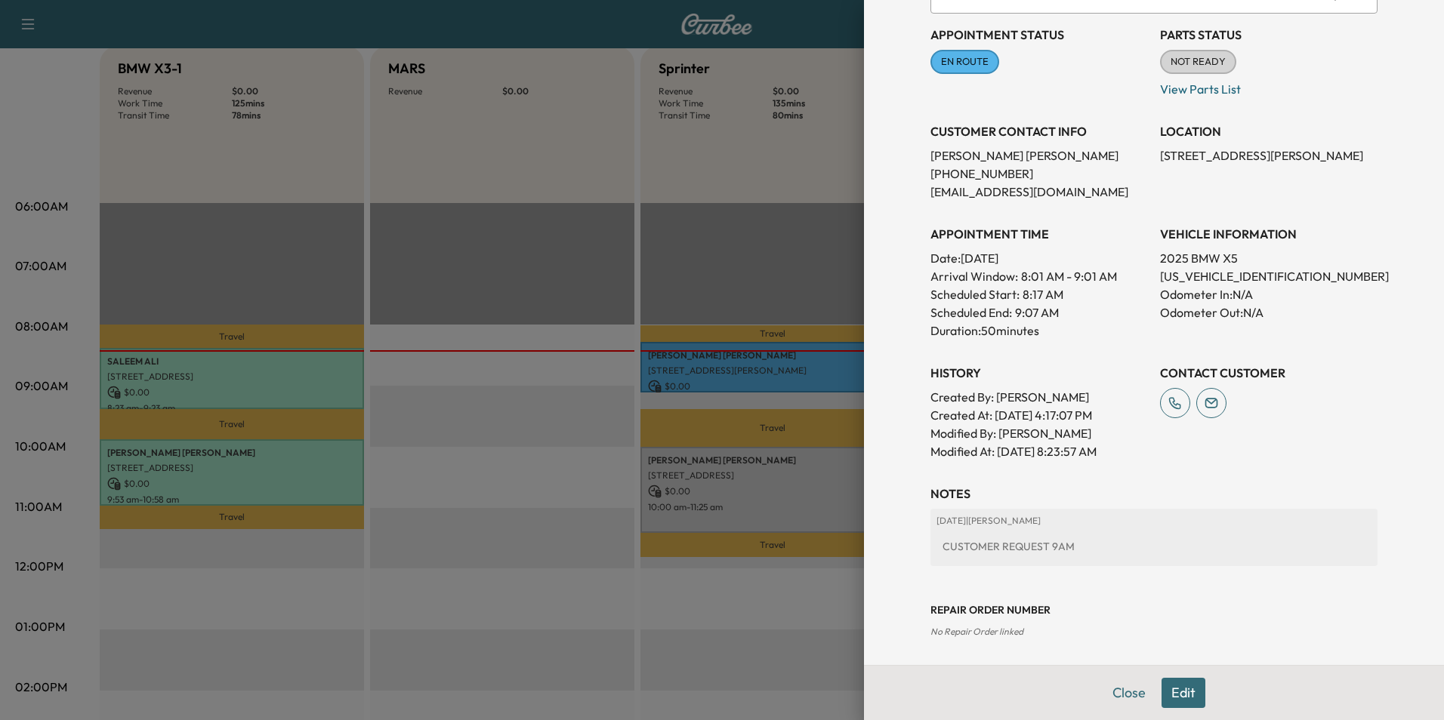
scroll to position [168, 0]
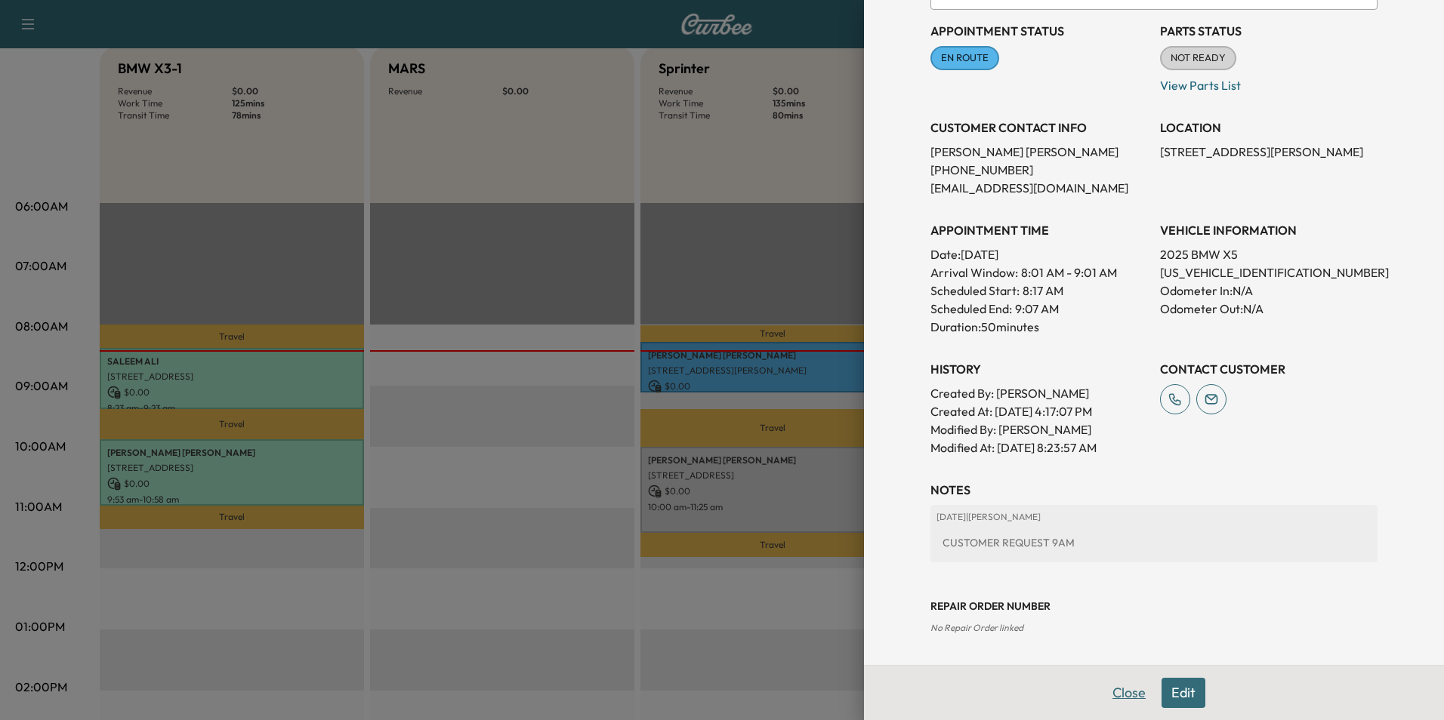
click at [1130, 690] on button "Close" at bounding box center [1129, 693] width 53 height 30
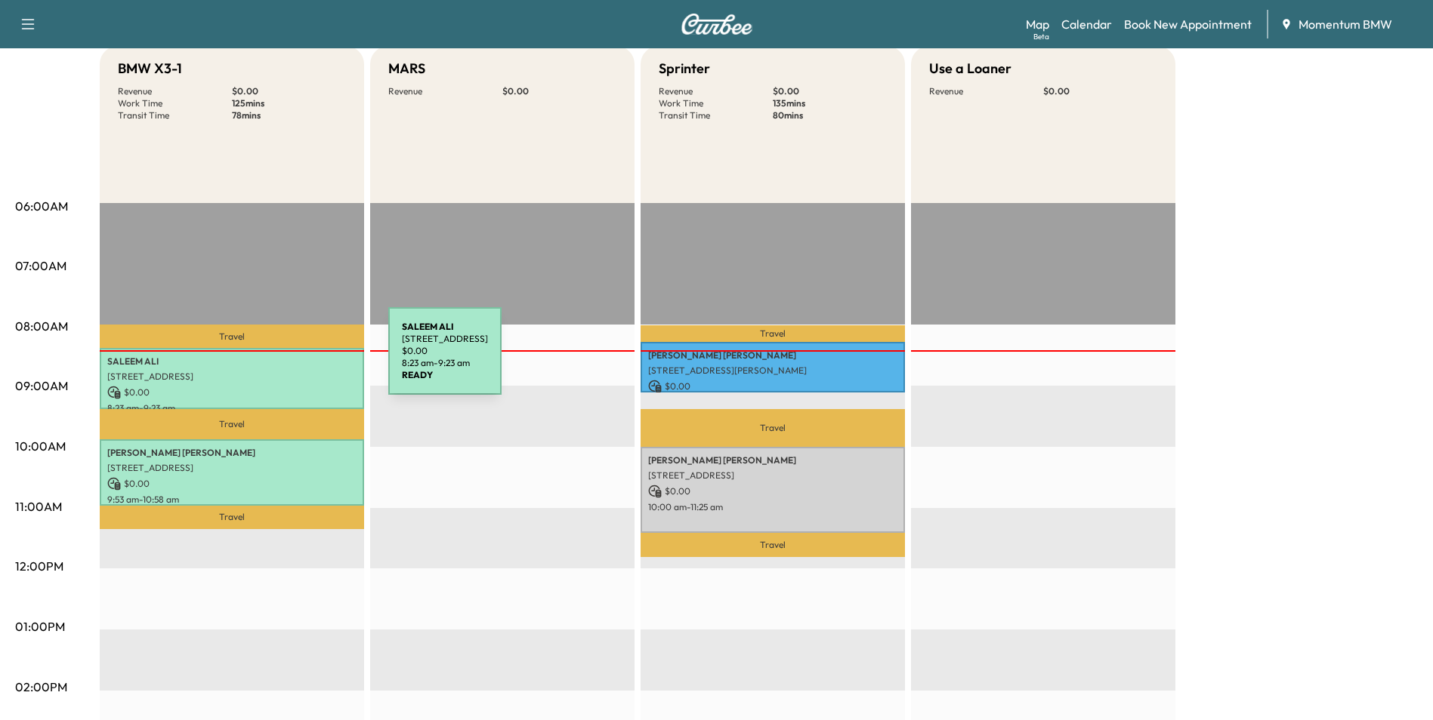
click at [275, 360] on p "[PERSON_NAME]" at bounding box center [231, 362] width 249 height 12
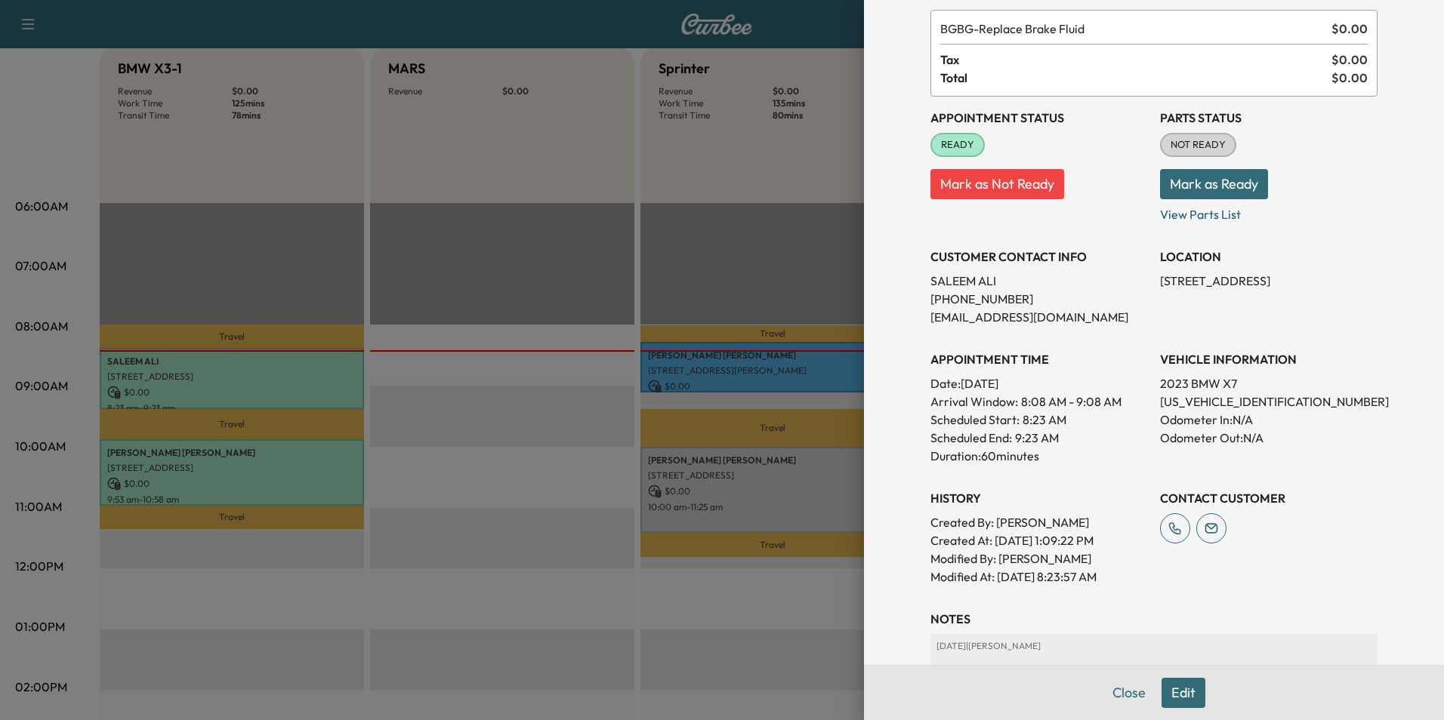
scroll to position [210, 0]
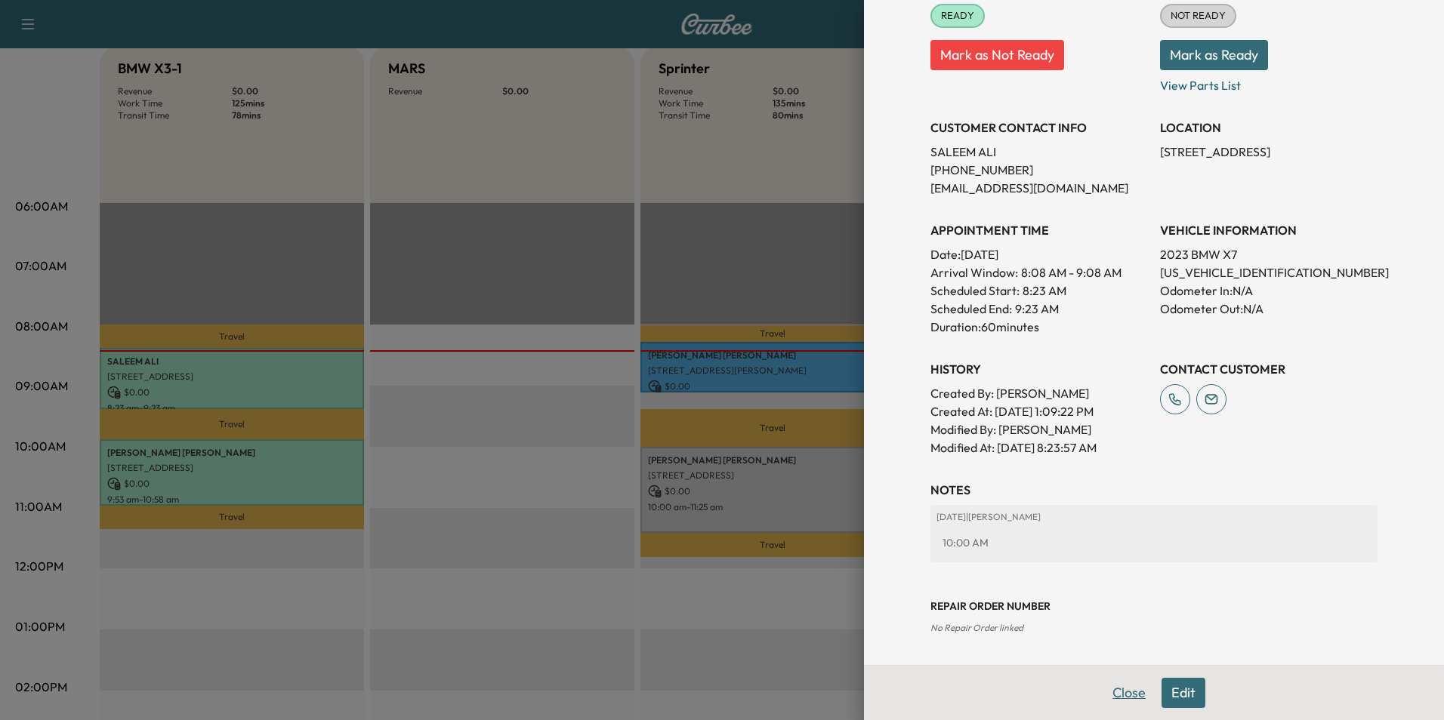
click at [1110, 692] on button "Close" at bounding box center [1129, 693] width 53 height 30
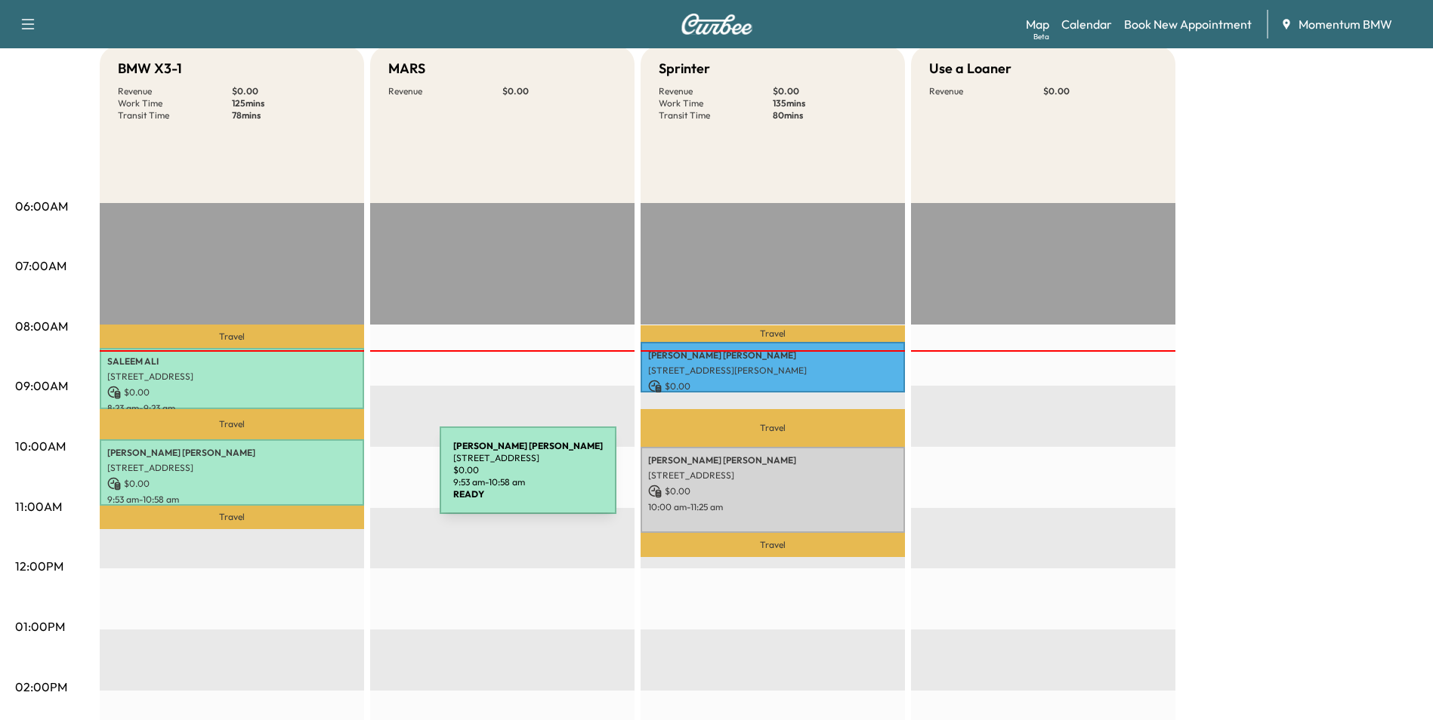
click at [326, 480] on p "$ 0.00" at bounding box center [231, 484] width 249 height 14
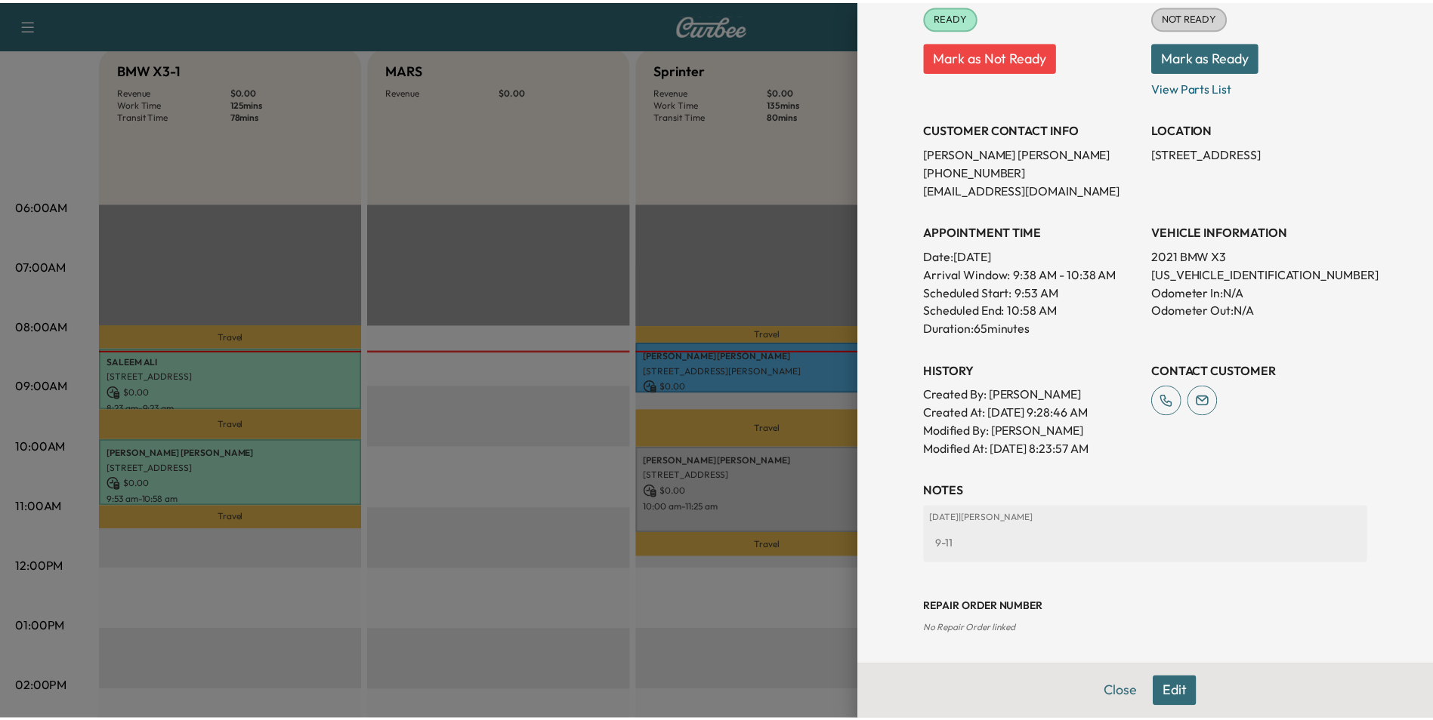
scroll to position [228, 0]
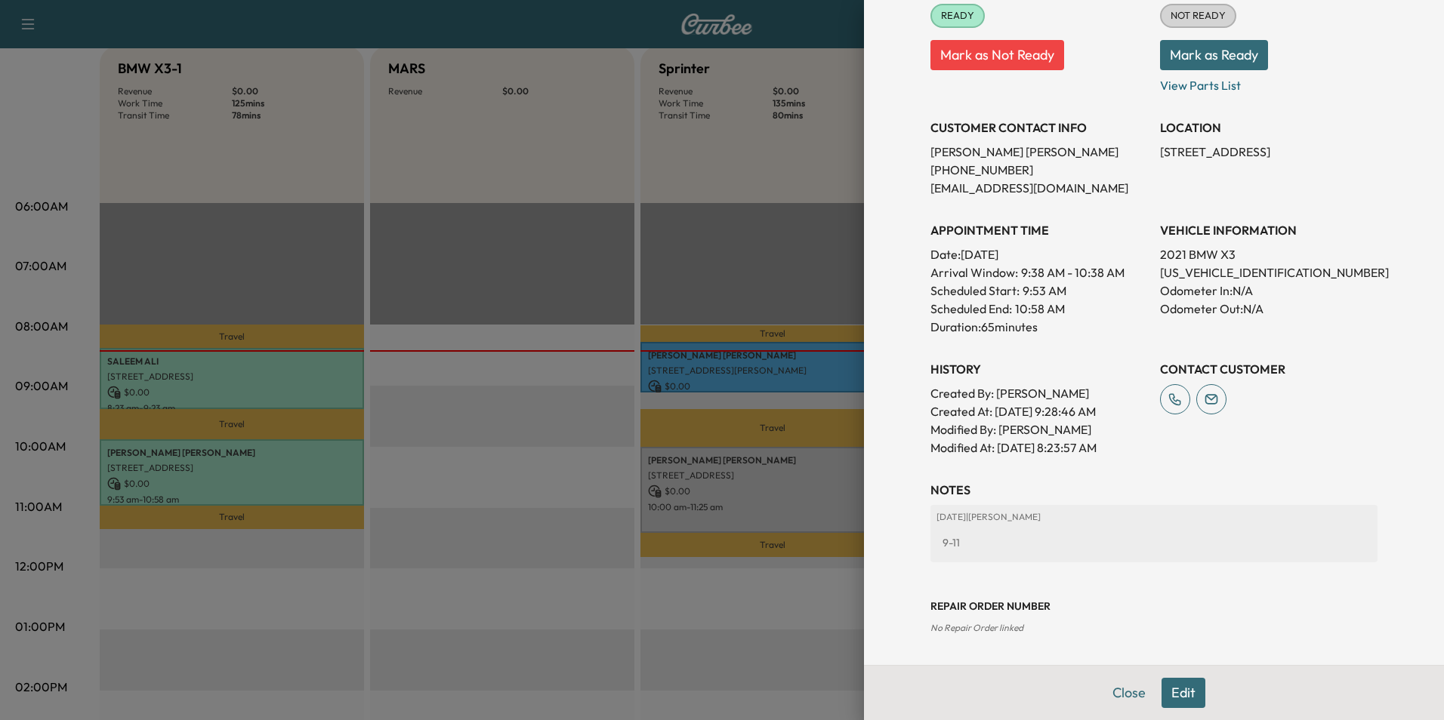
click at [1115, 688] on button "Close" at bounding box center [1129, 693] width 53 height 30
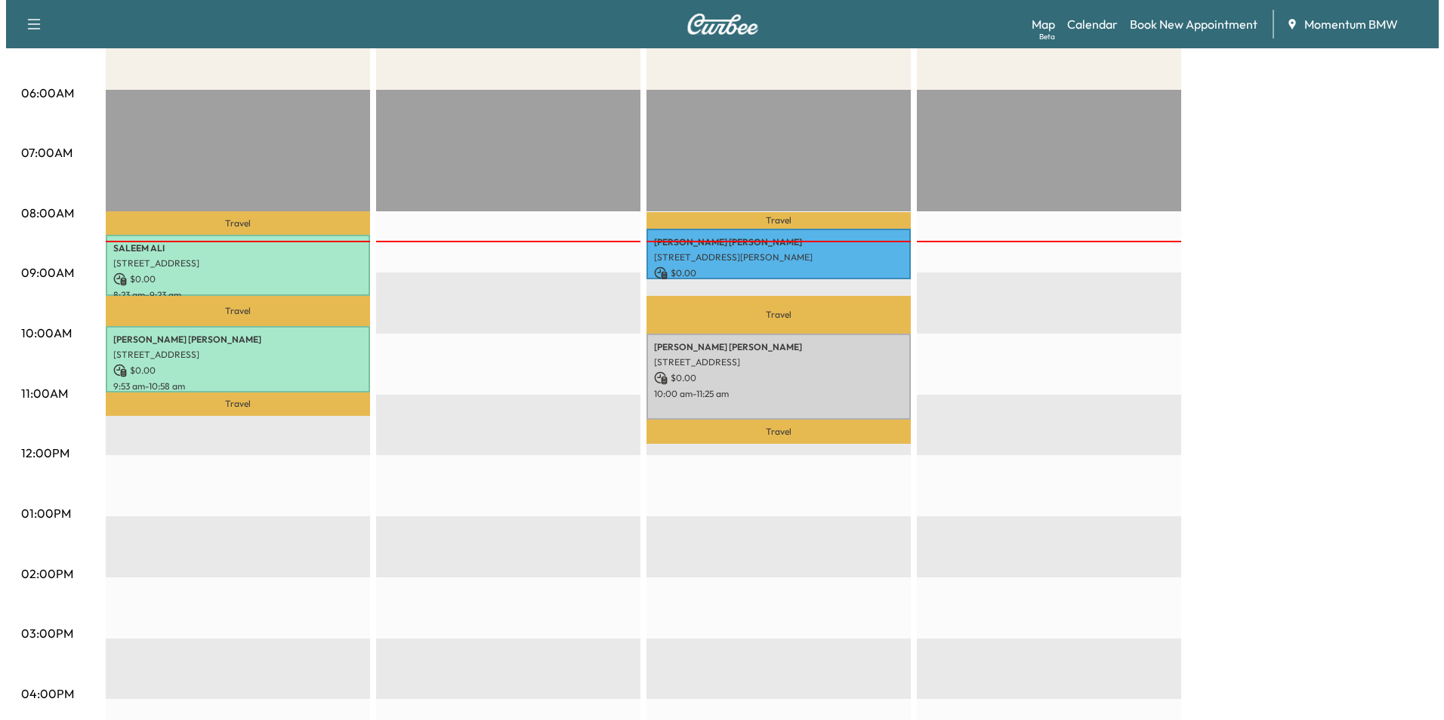
scroll to position [302, 0]
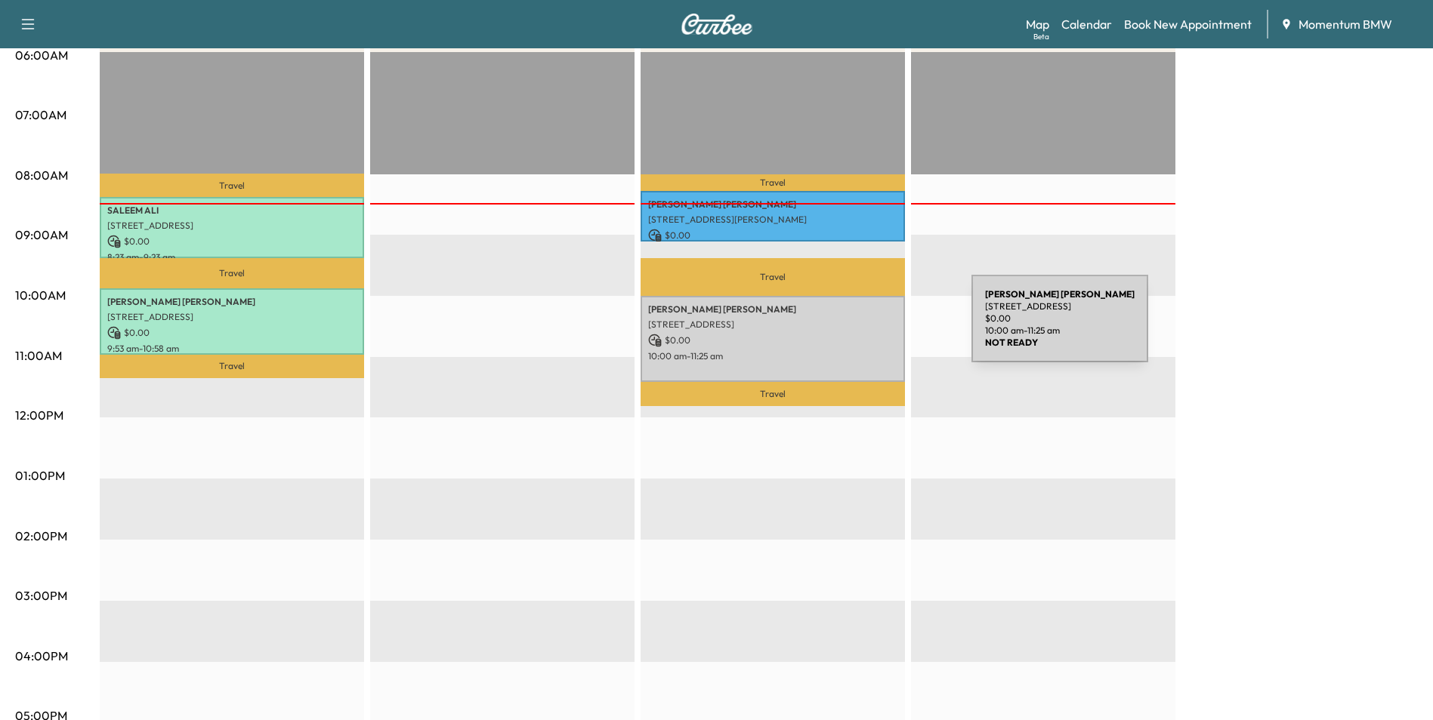
click at [858, 328] on div "[PERSON_NAME] [STREET_ADDRESS] $ 0.00 10:00 am - 11:25 am" at bounding box center [772, 339] width 264 height 86
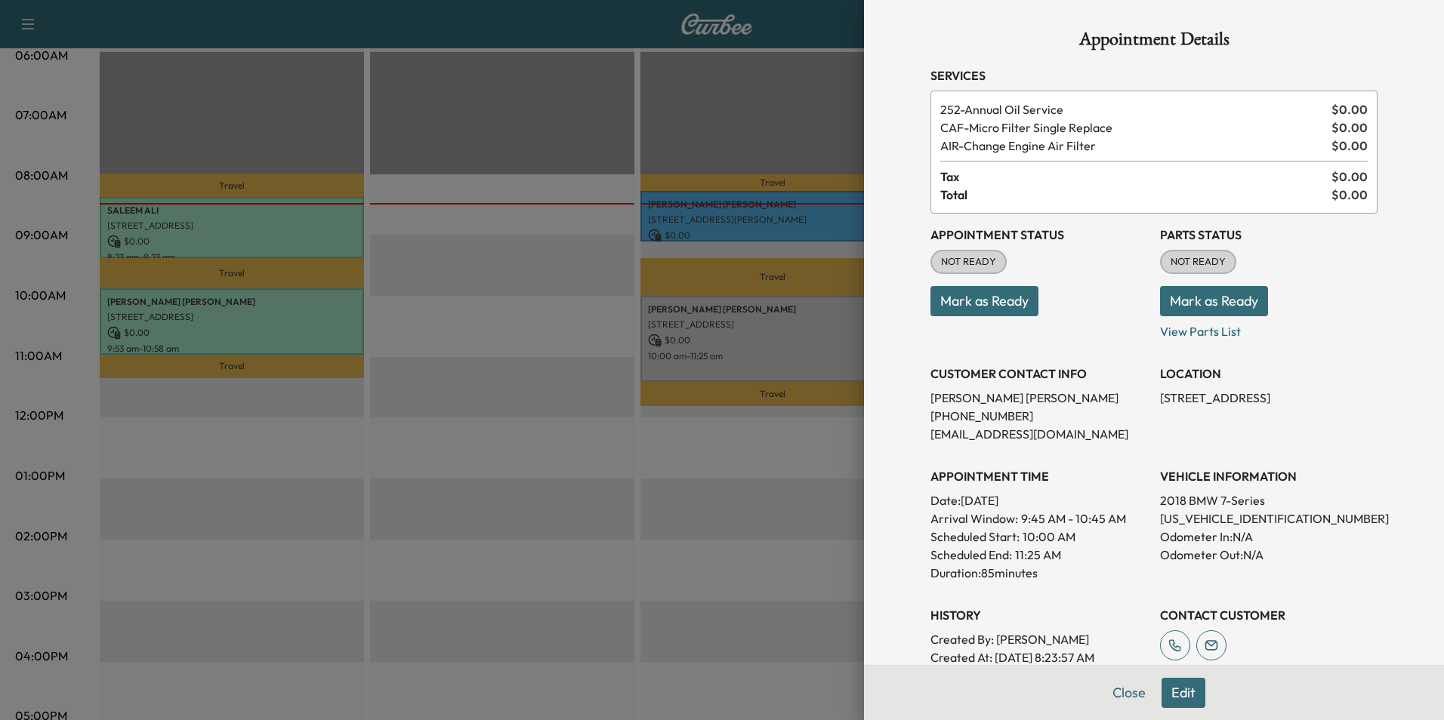
click at [972, 304] on button "Mark as Ready" at bounding box center [984, 301] width 108 height 30
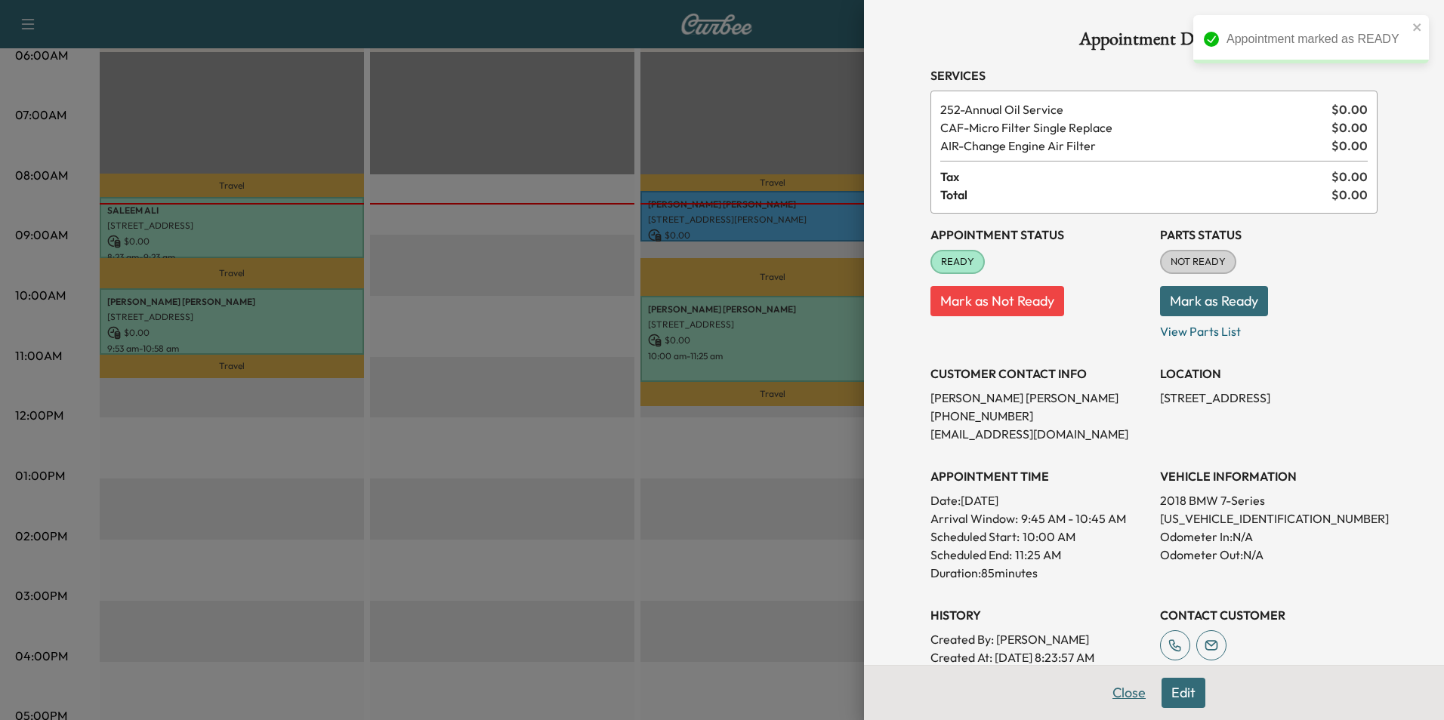
click at [1118, 692] on button "Close" at bounding box center [1129, 693] width 53 height 30
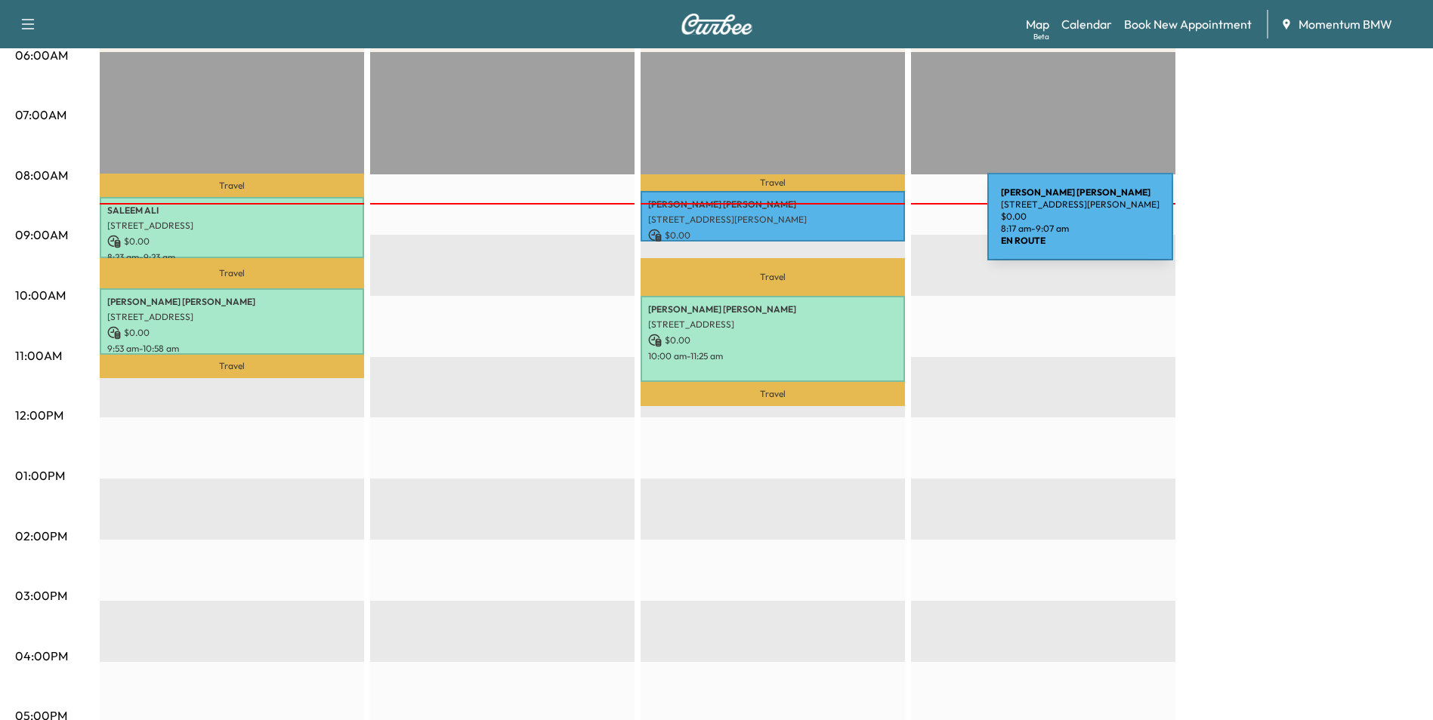
click at [874, 226] on div "[PERSON_NAME] [STREET_ADDRESS][PERSON_NAME] $ 0.00 8:17 am - 9:07 am" at bounding box center [772, 216] width 264 height 51
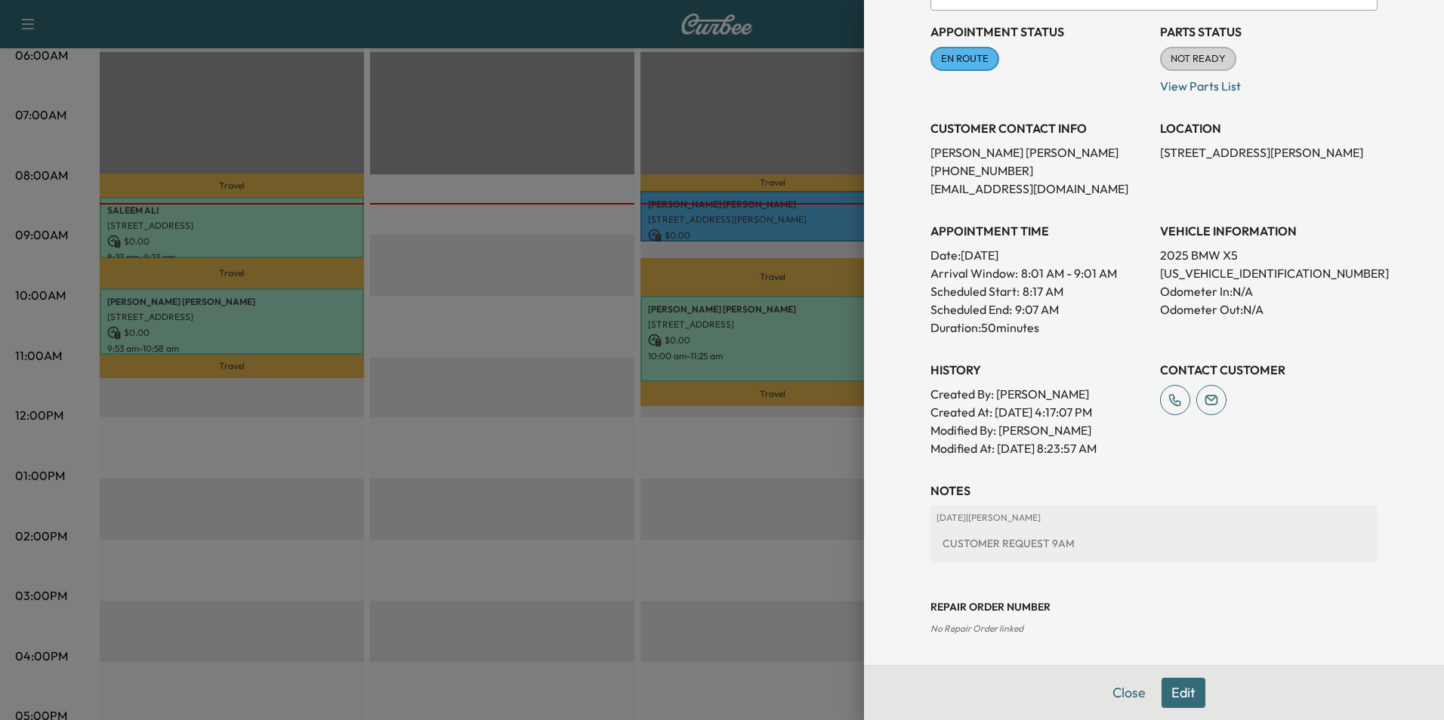
scroll to position [168, 0]
click at [1179, 700] on button "Edit" at bounding box center [1183, 693] width 44 height 30
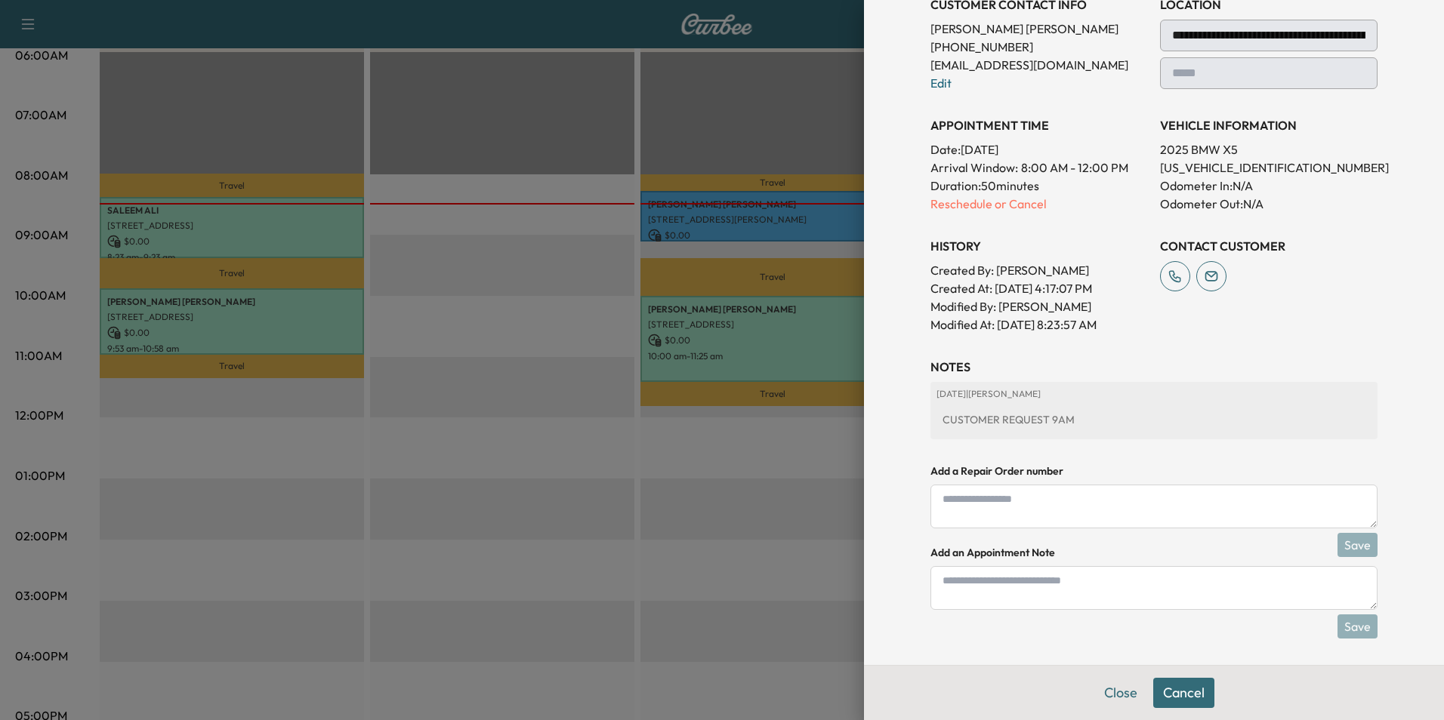
scroll to position [295, 0]
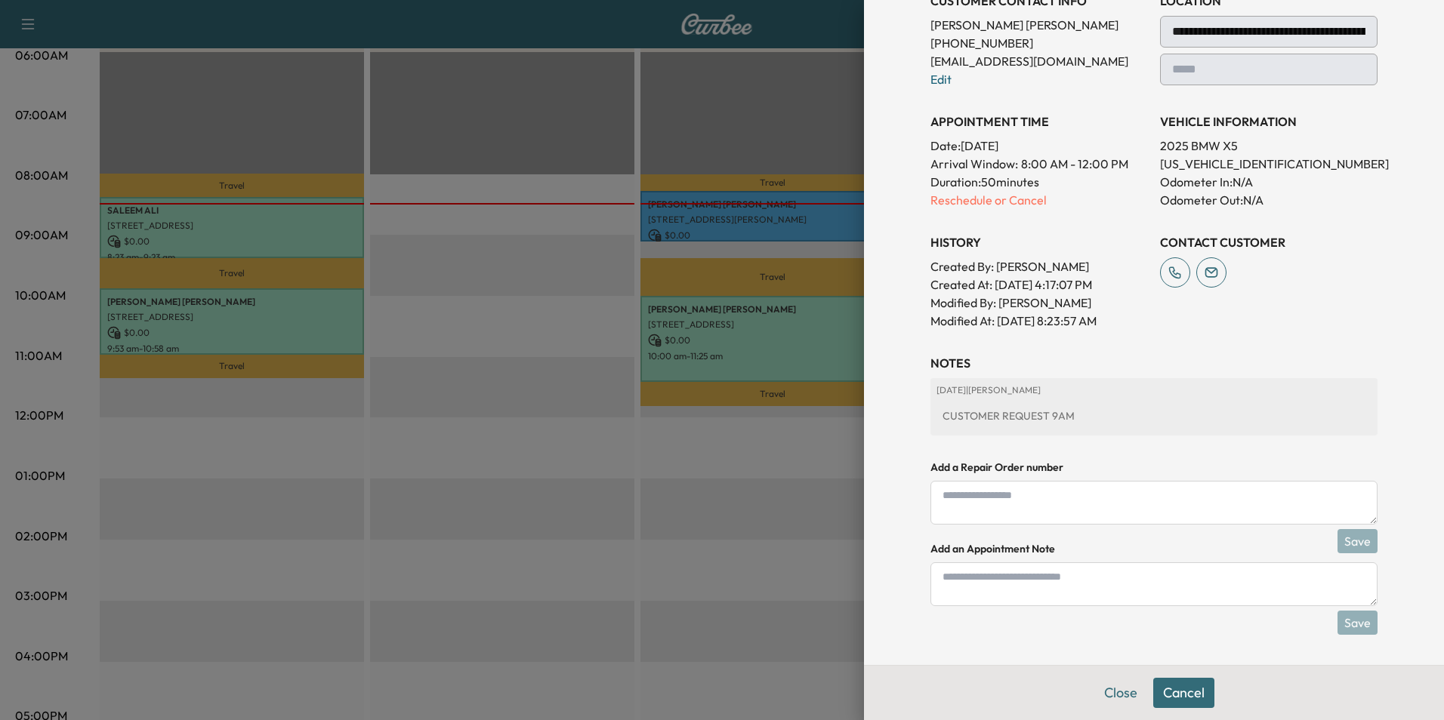
click at [1055, 584] on textarea at bounding box center [1153, 585] width 447 height 44
type textarea "****"
click at [1346, 620] on button "Save" at bounding box center [1357, 623] width 40 height 24
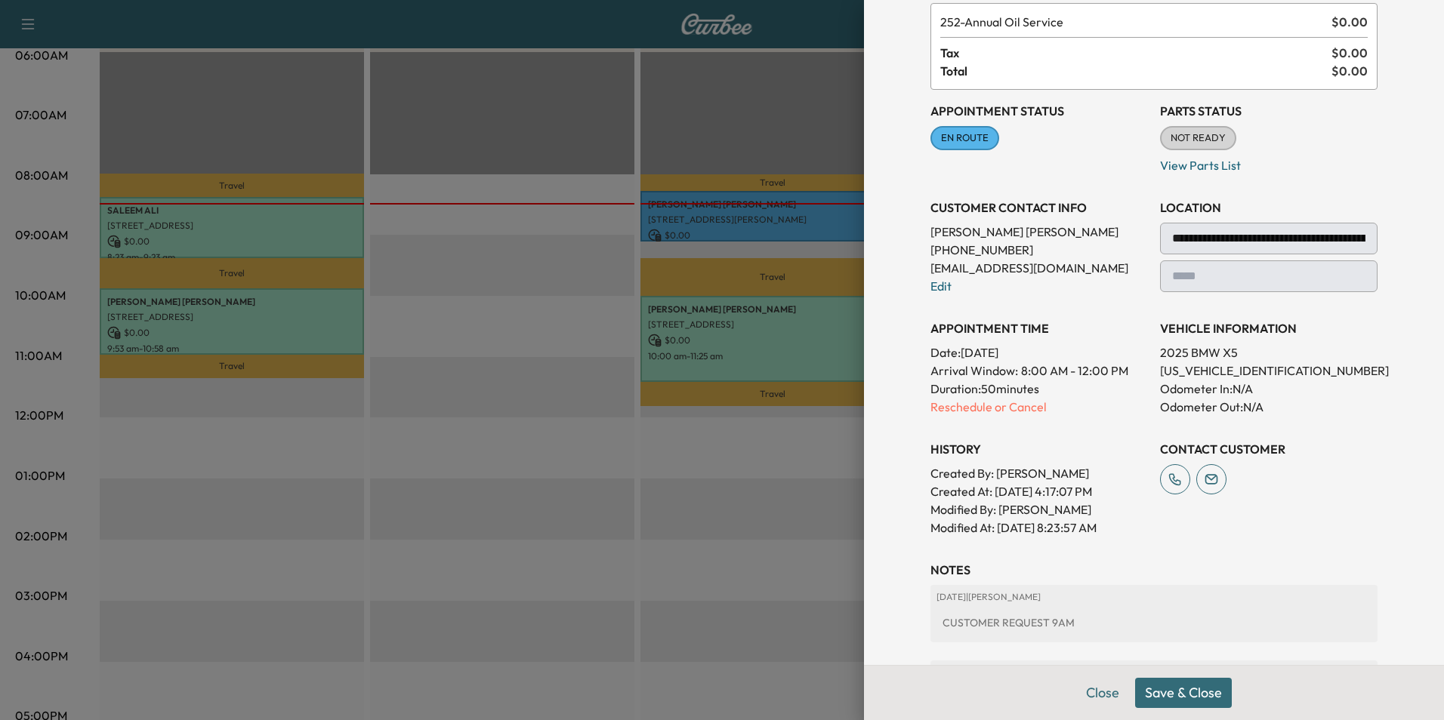
scroll to position [68, 0]
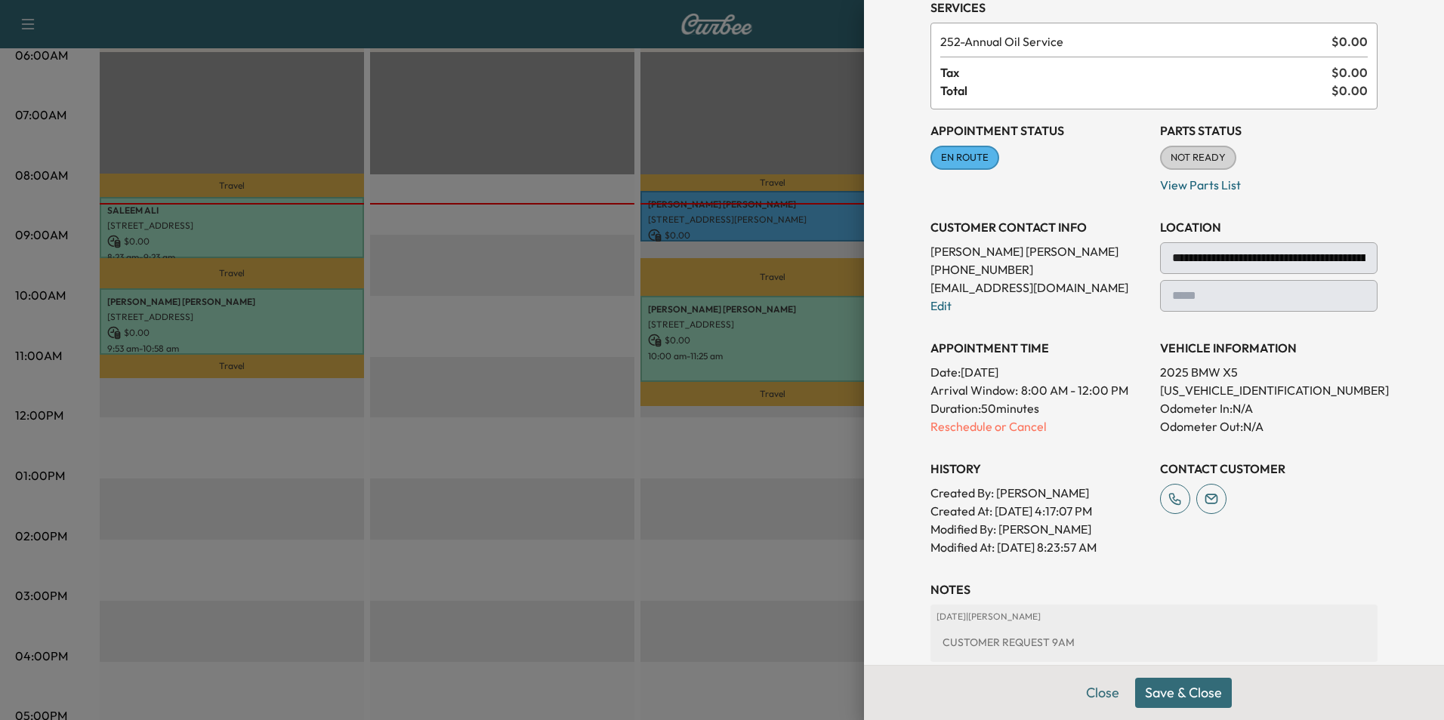
click at [1199, 700] on button "Save & Close" at bounding box center [1183, 693] width 97 height 30
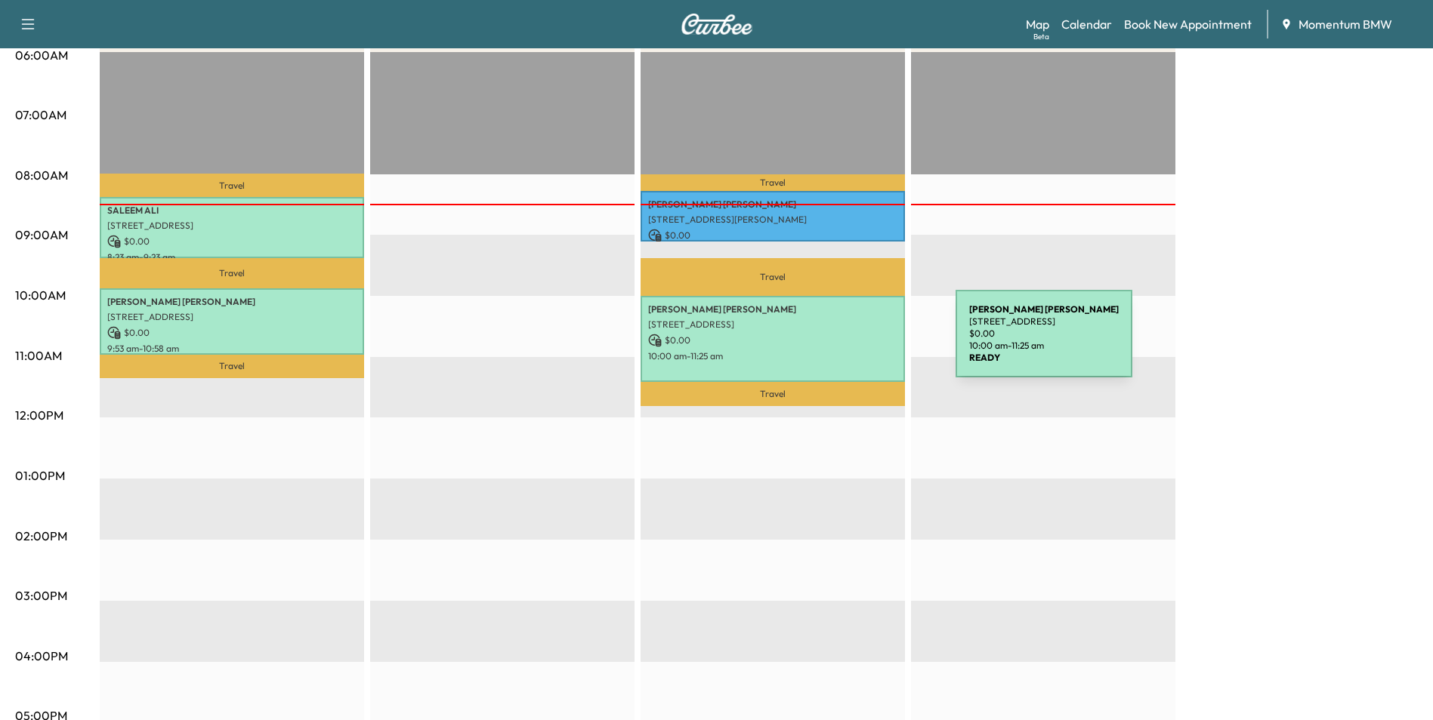
click at [842, 343] on p "$ 0.00" at bounding box center [772, 341] width 249 height 14
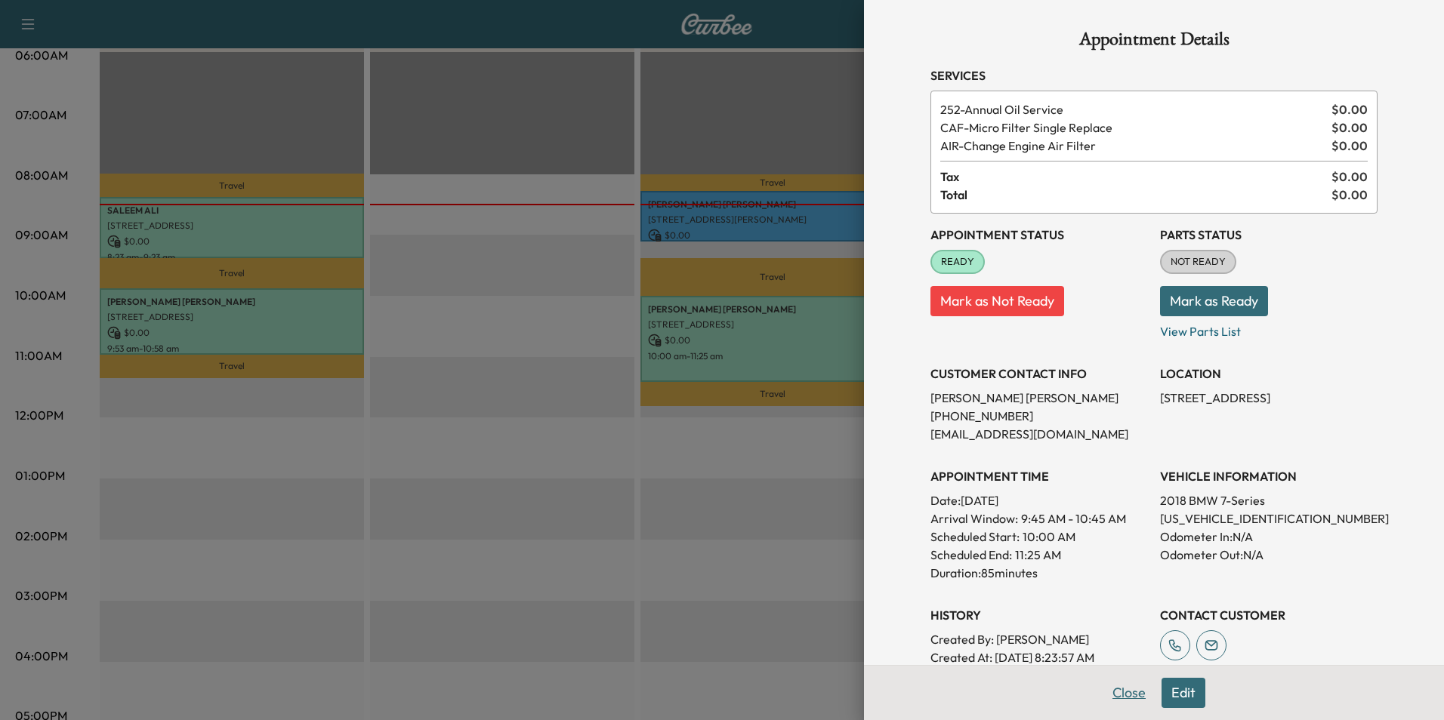
click at [1112, 688] on button "Close" at bounding box center [1129, 693] width 53 height 30
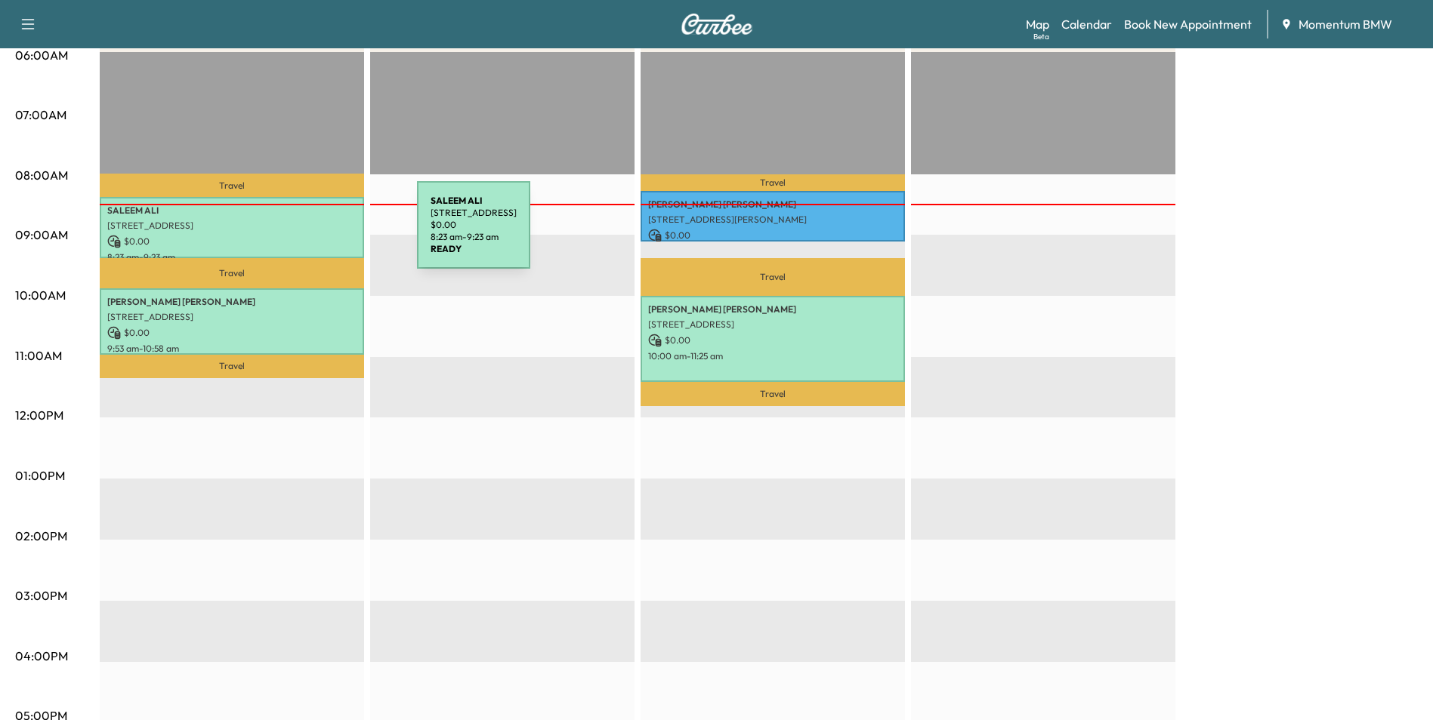
click at [304, 235] on p "$ 0.00" at bounding box center [231, 242] width 249 height 14
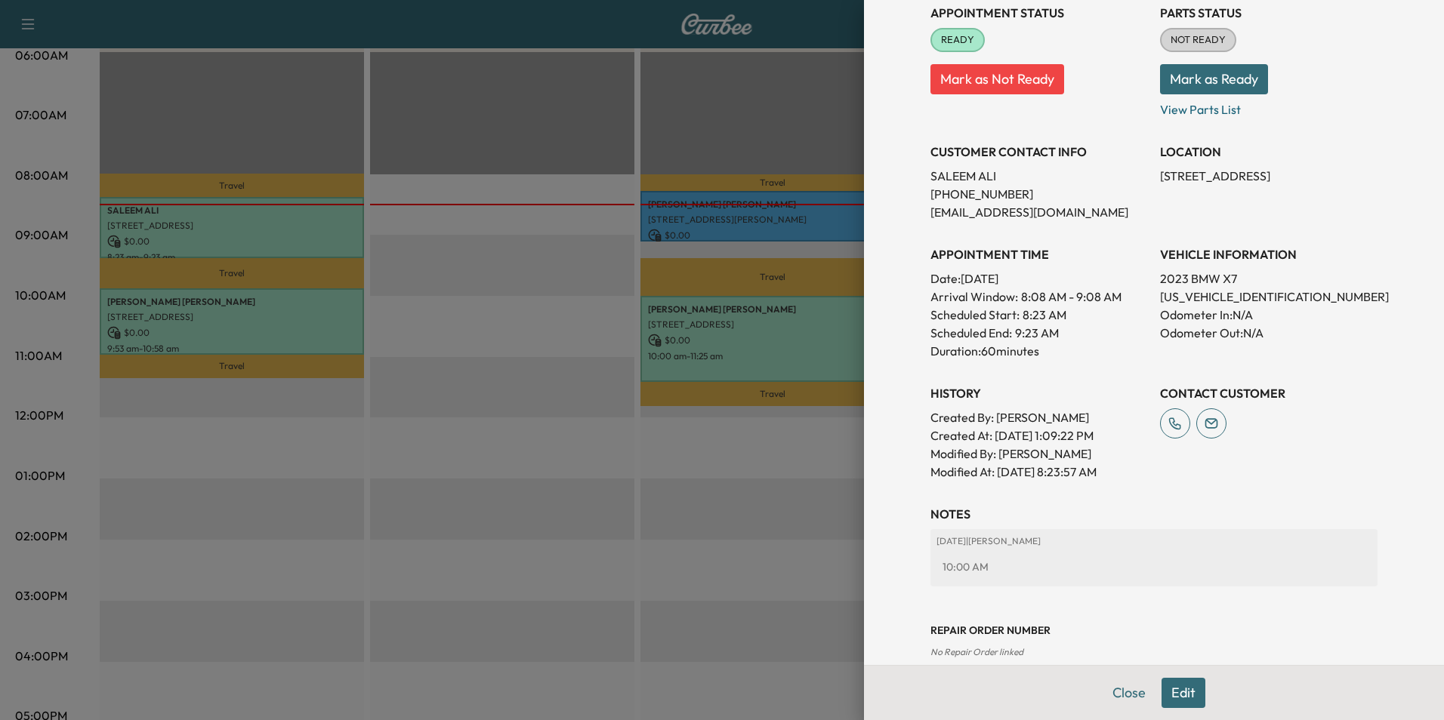
scroll to position [210, 0]
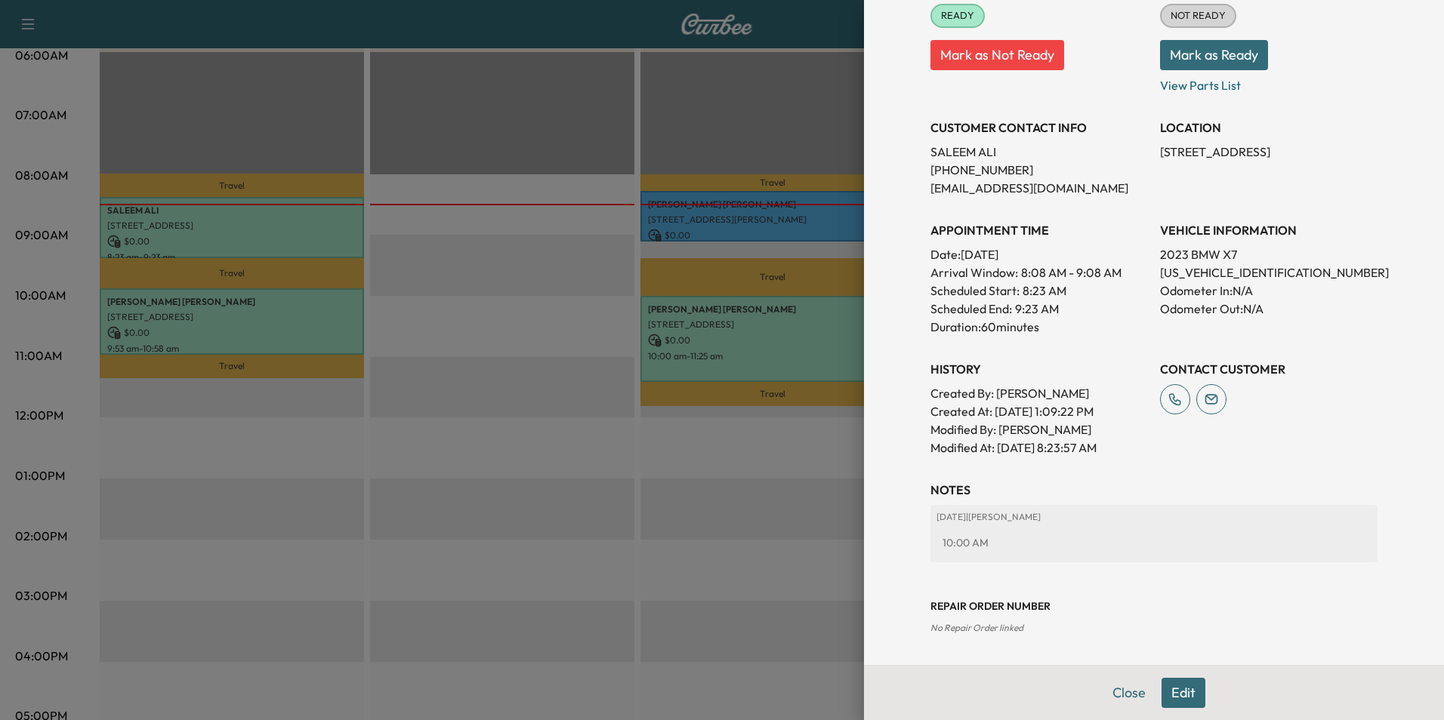
click at [1172, 692] on button "Edit" at bounding box center [1183, 693] width 44 height 30
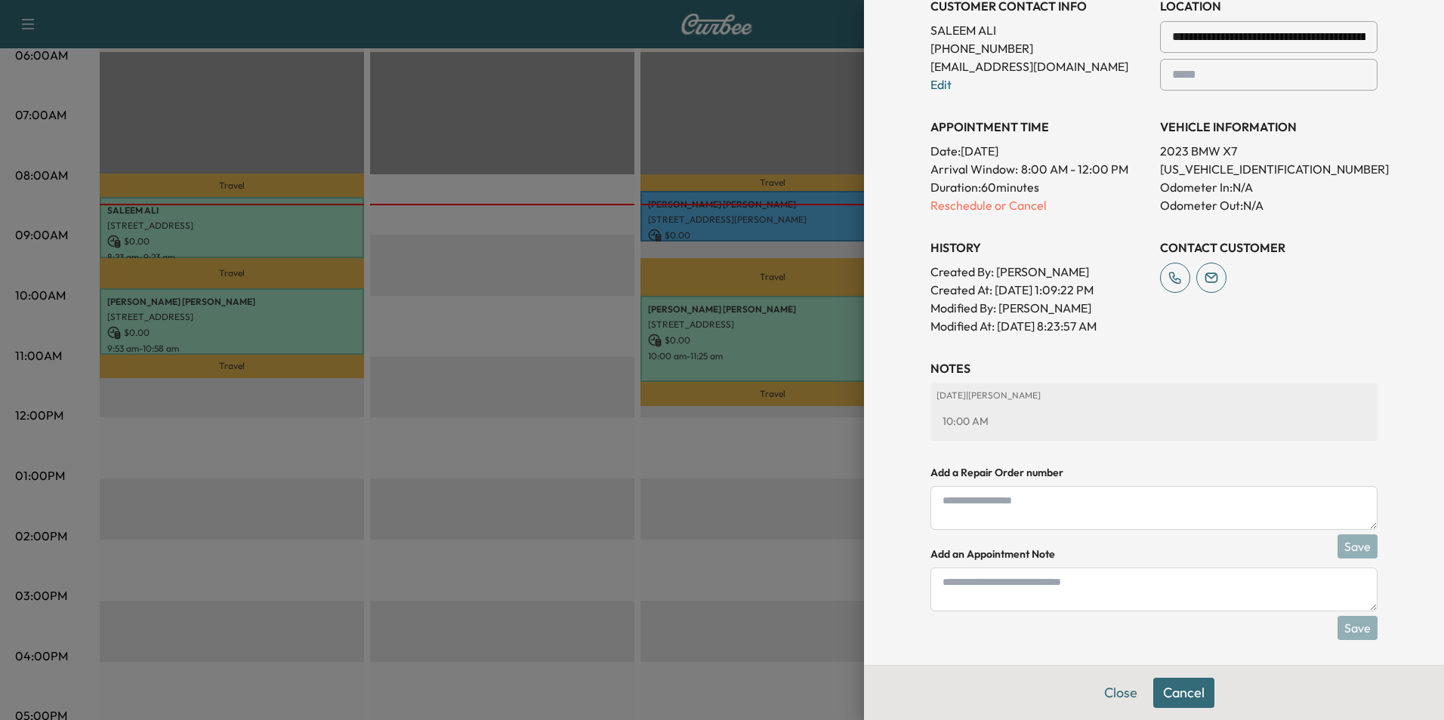
scroll to position [369, 0]
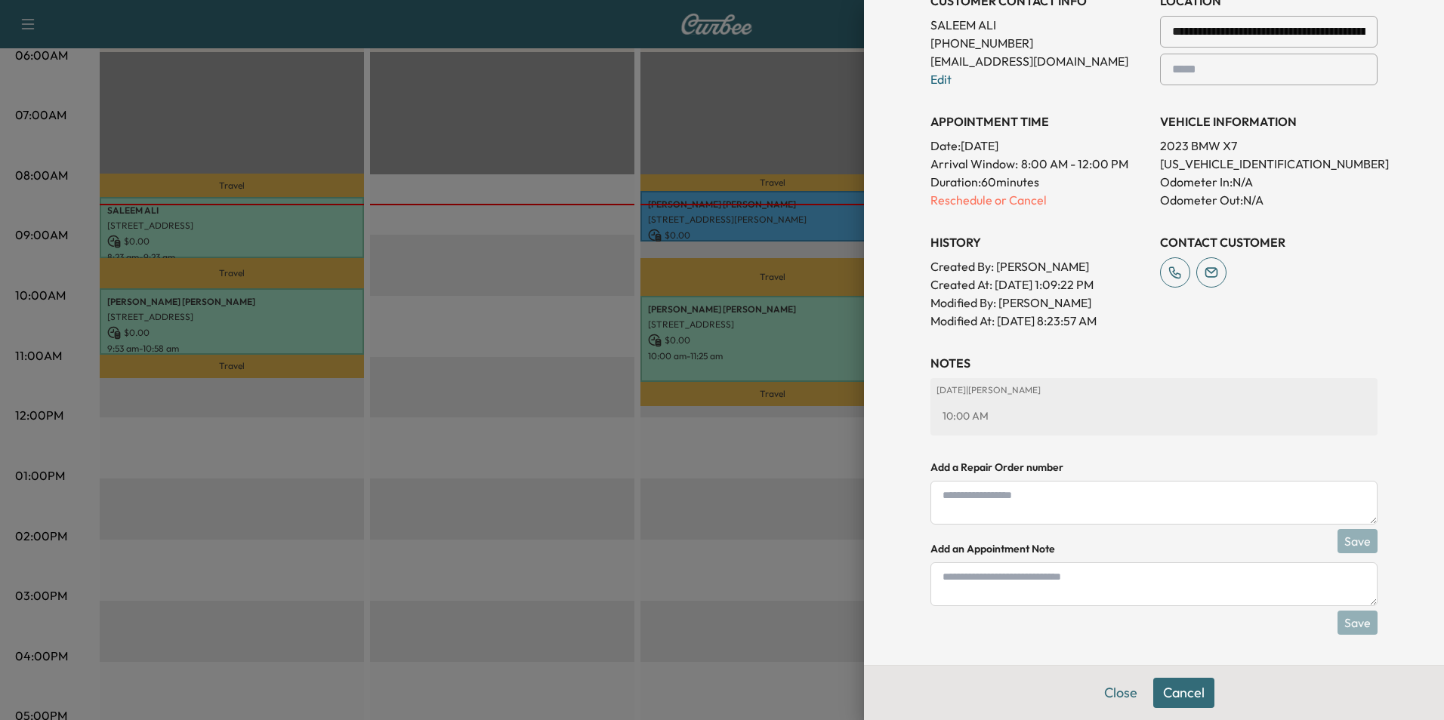
click at [1047, 582] on textarea at bounding box center [1153, 585] width 447 height 44
type textarea "****"
click at [1351, 622] on button "Save" at bounding box center [1357, 623] width 40 height 24
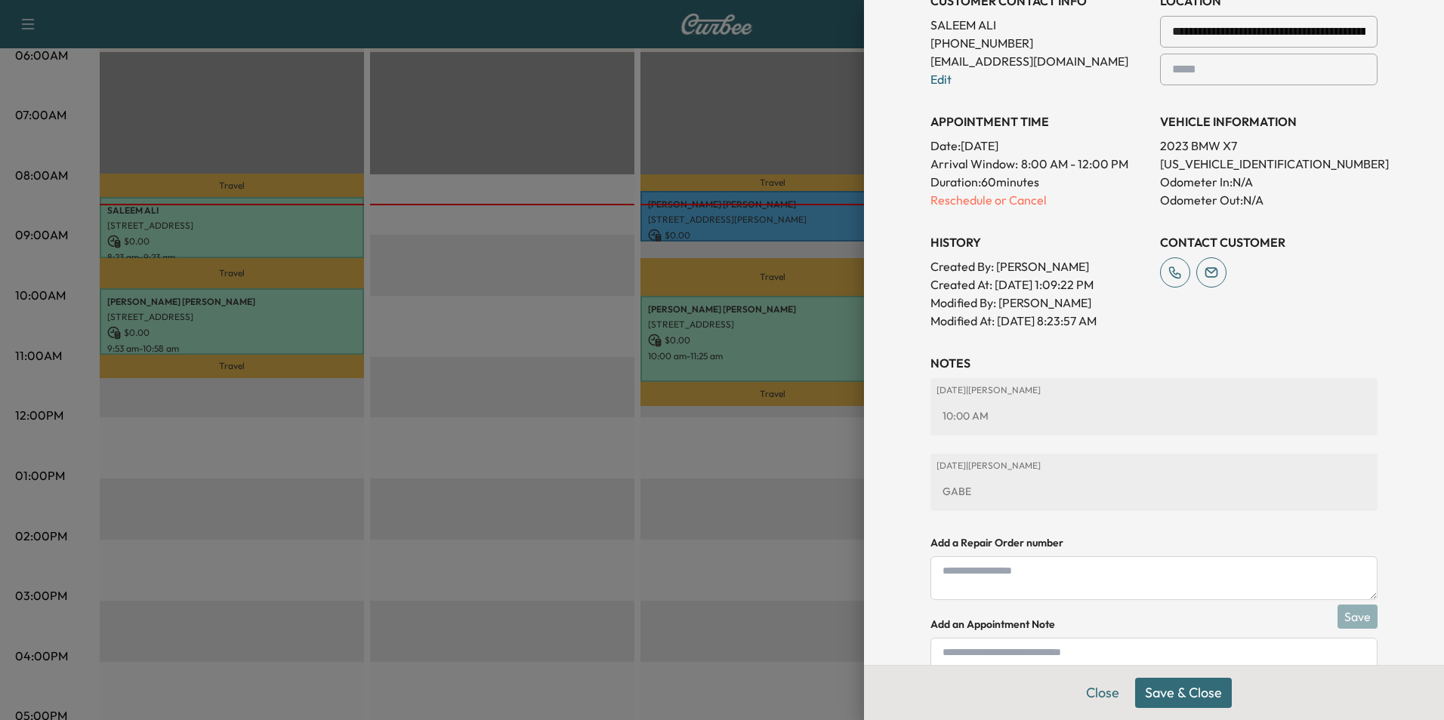
click at [1173, 692] on button "Save & Close" at bounding box center [1183, 693] width 97 height 30
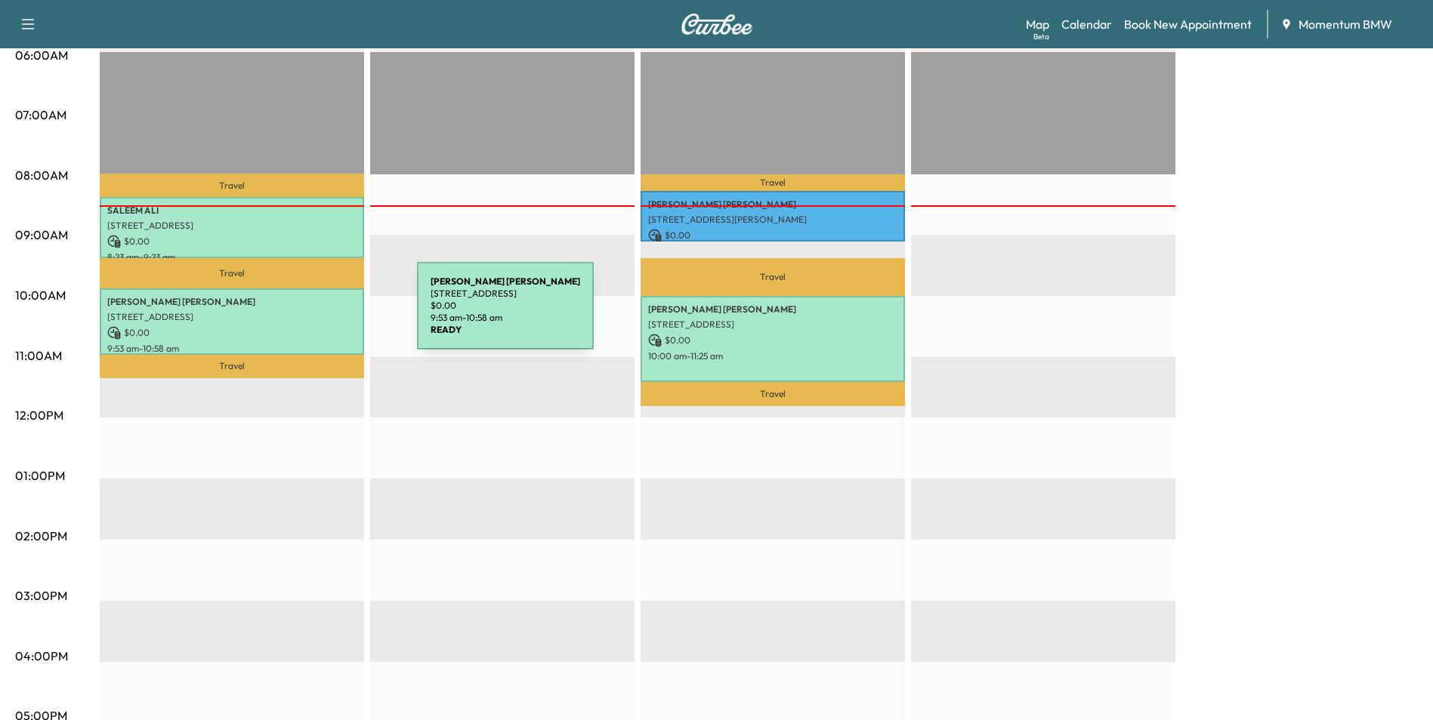
click at [304, 315] on p "[STREET_ADDRESS]" at bounding box center [231, 317] width 249 height 12
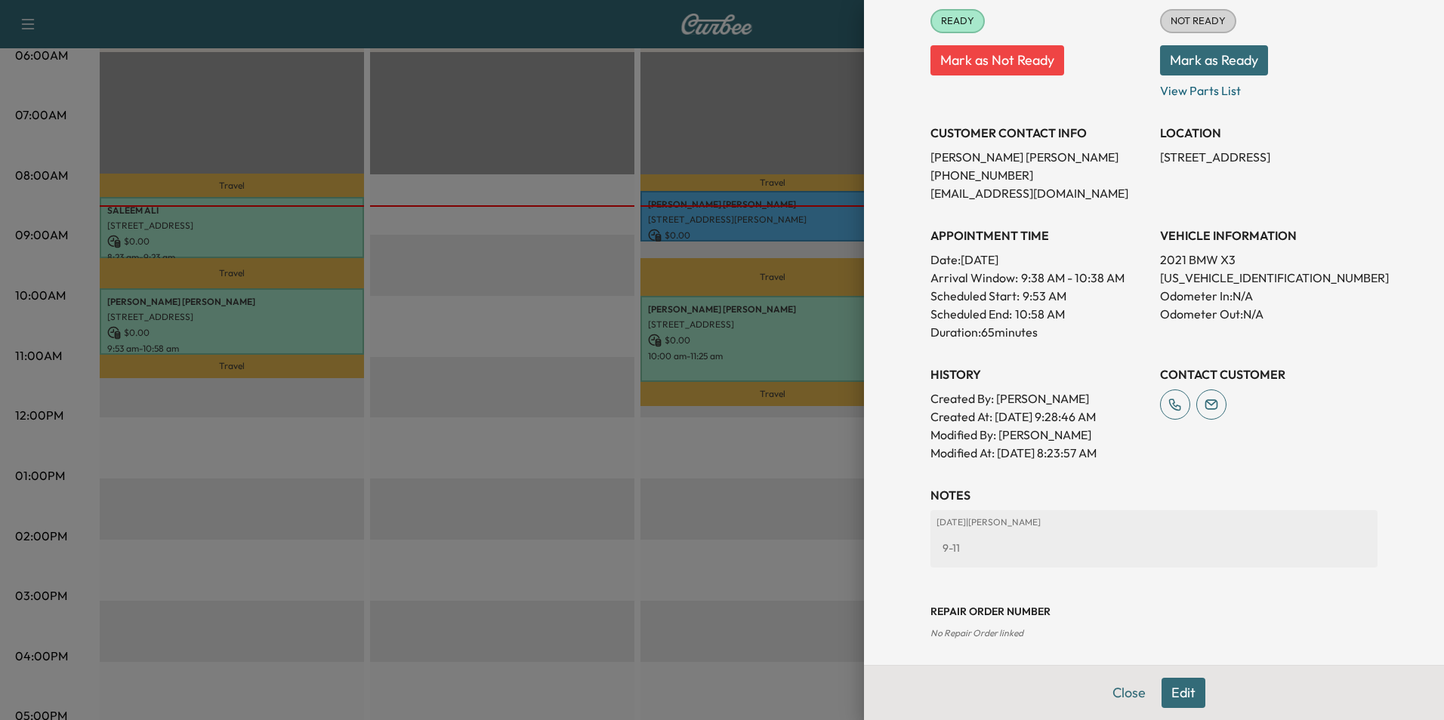
scroll to position [228, 0]
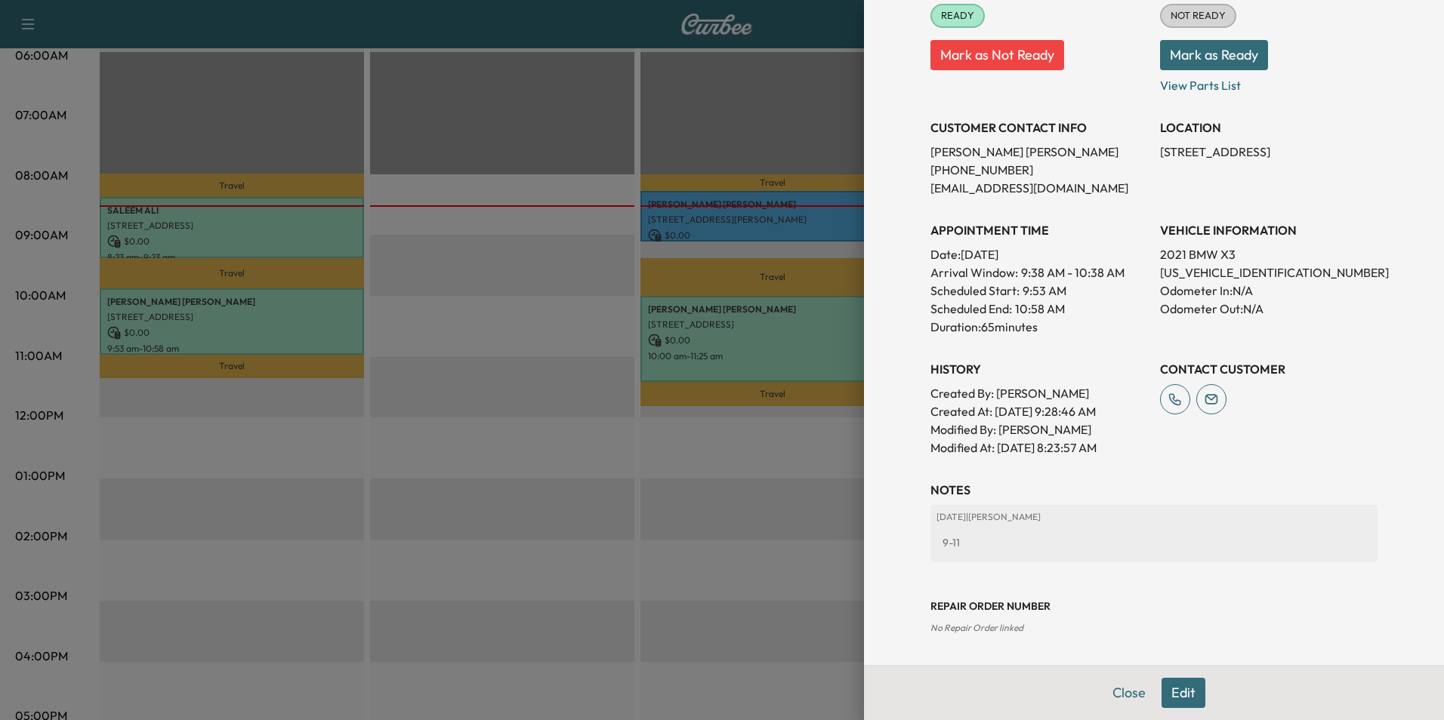
click at [1170, 698] on button "Edit" at bounding box center [1183, 693] width 44 height 30
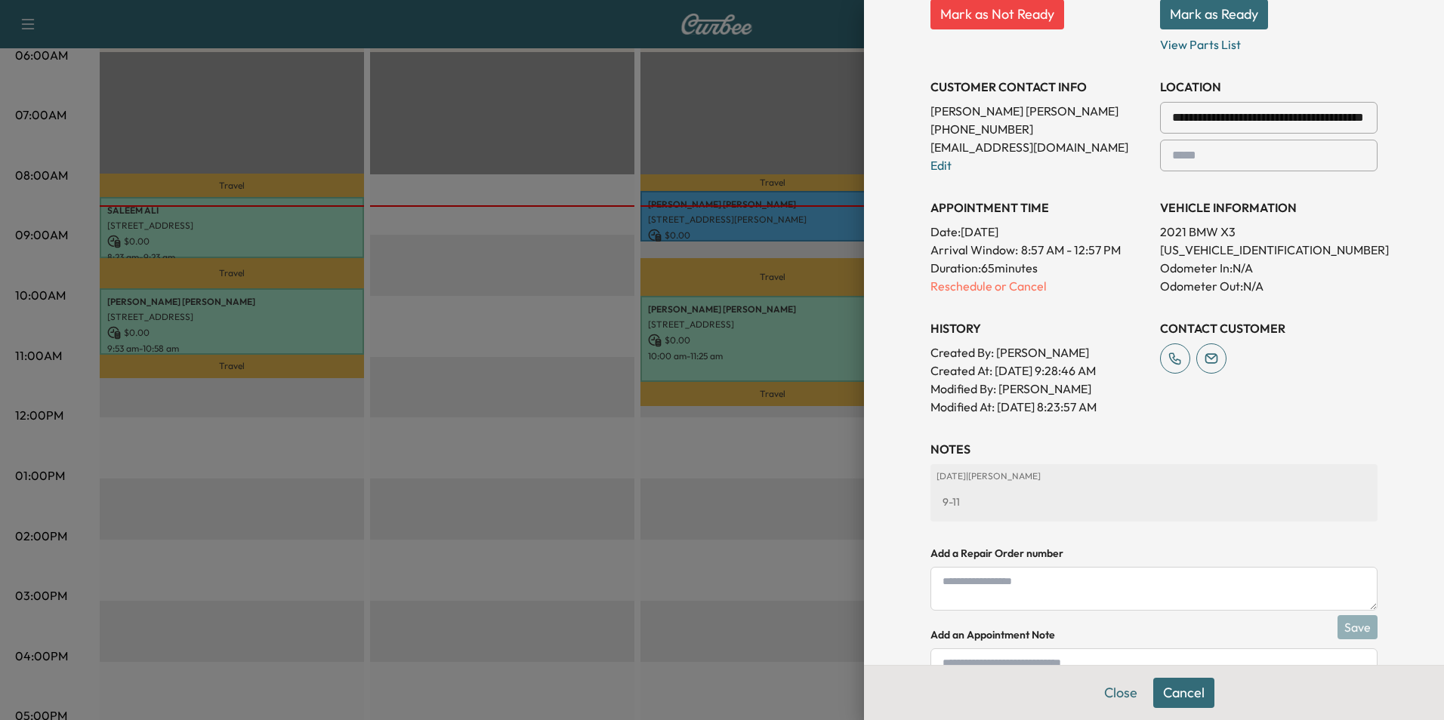
scroll to position [387, 0]
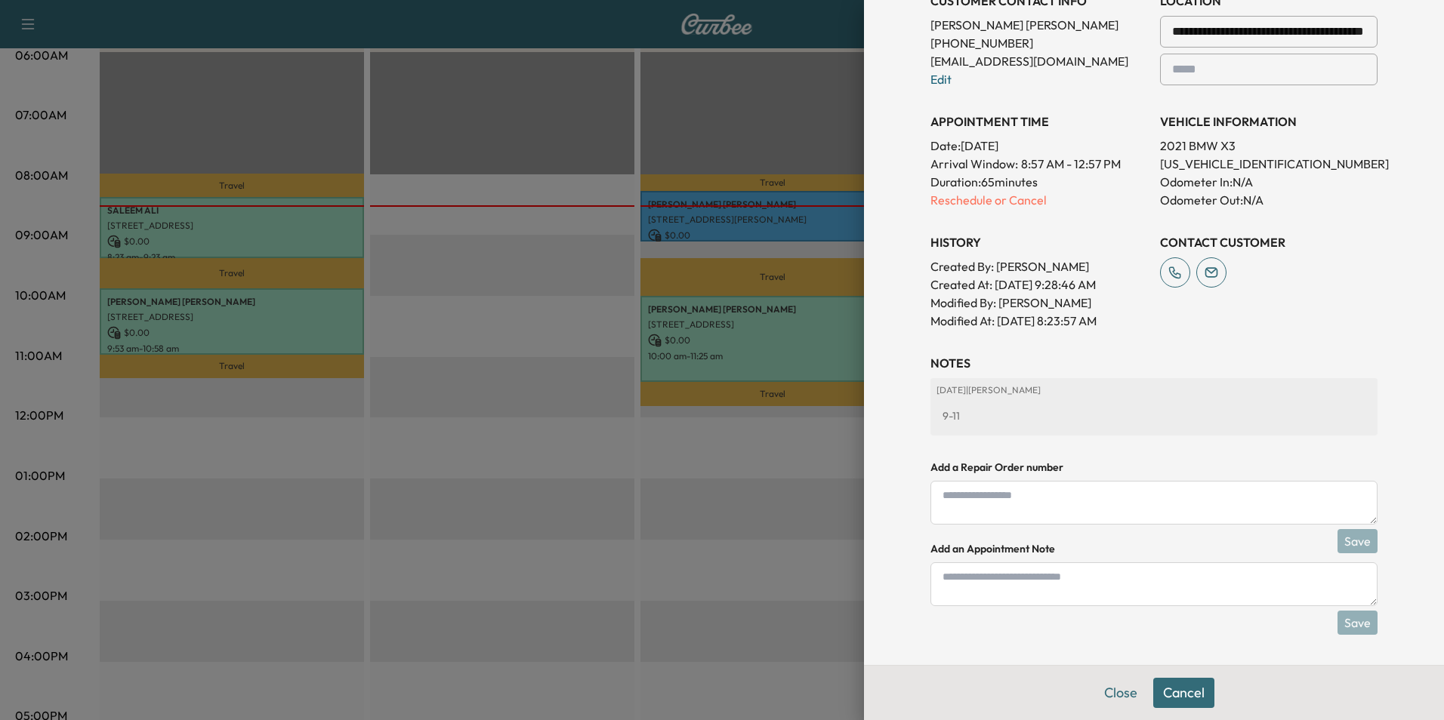
click at [1084, 587] on textarea at bounding box center [1153, 585] width 447 height 44
type textarea "****"
click at [1350, 623] on button "Save" at bounding box center [1357, 623] width 40 height 24
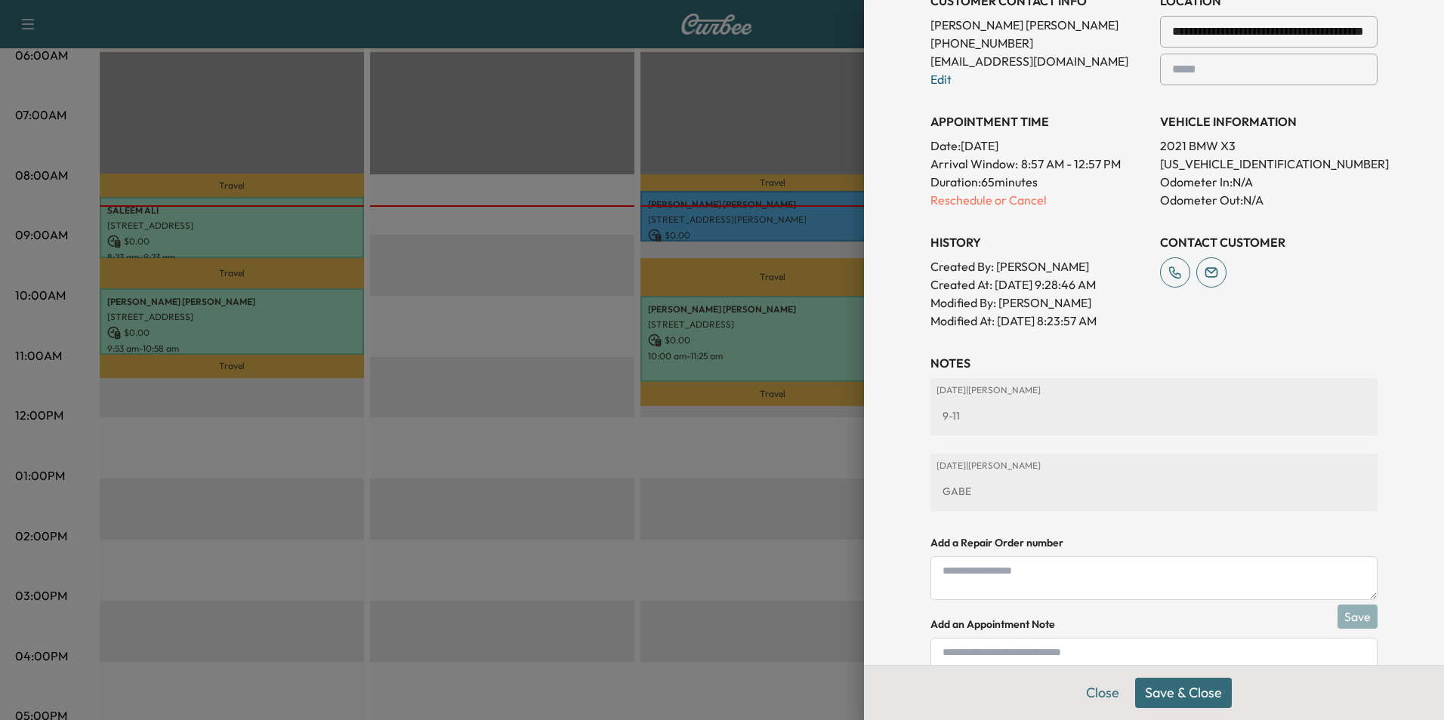
click at [1174, 690] on button "Save & Close" at bounding box center [1183, 693] width 97 height 30
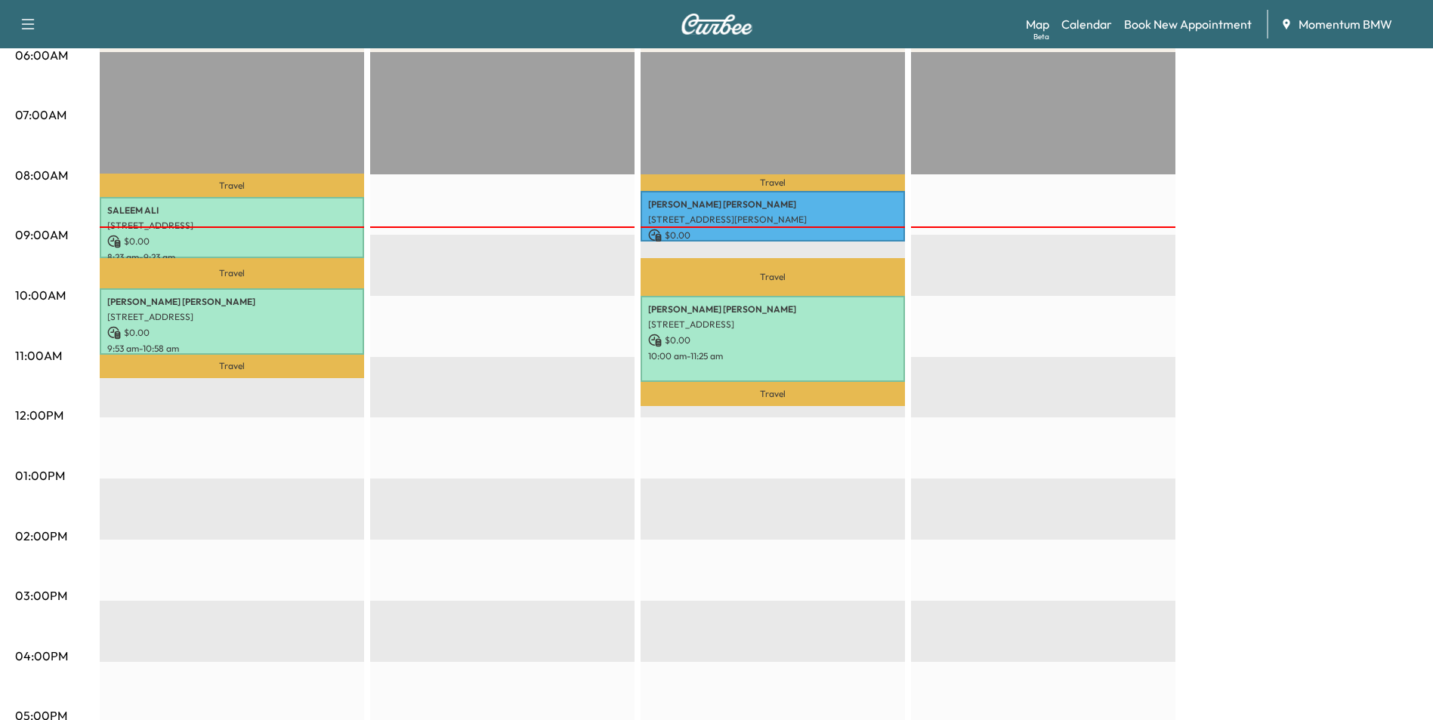
scroll to position [0, 0]
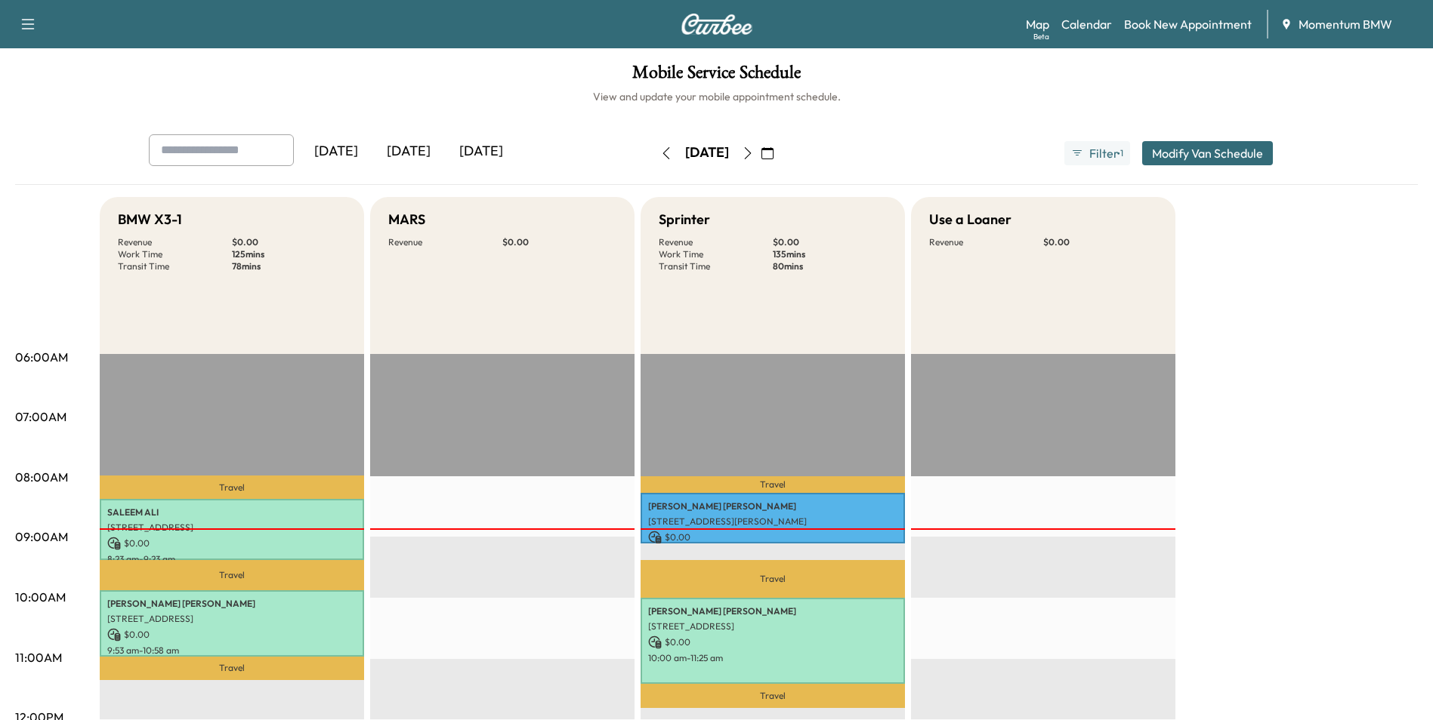
click at [773, 154] on icon "button" at bounding box center [767, 153] width 12 height 12
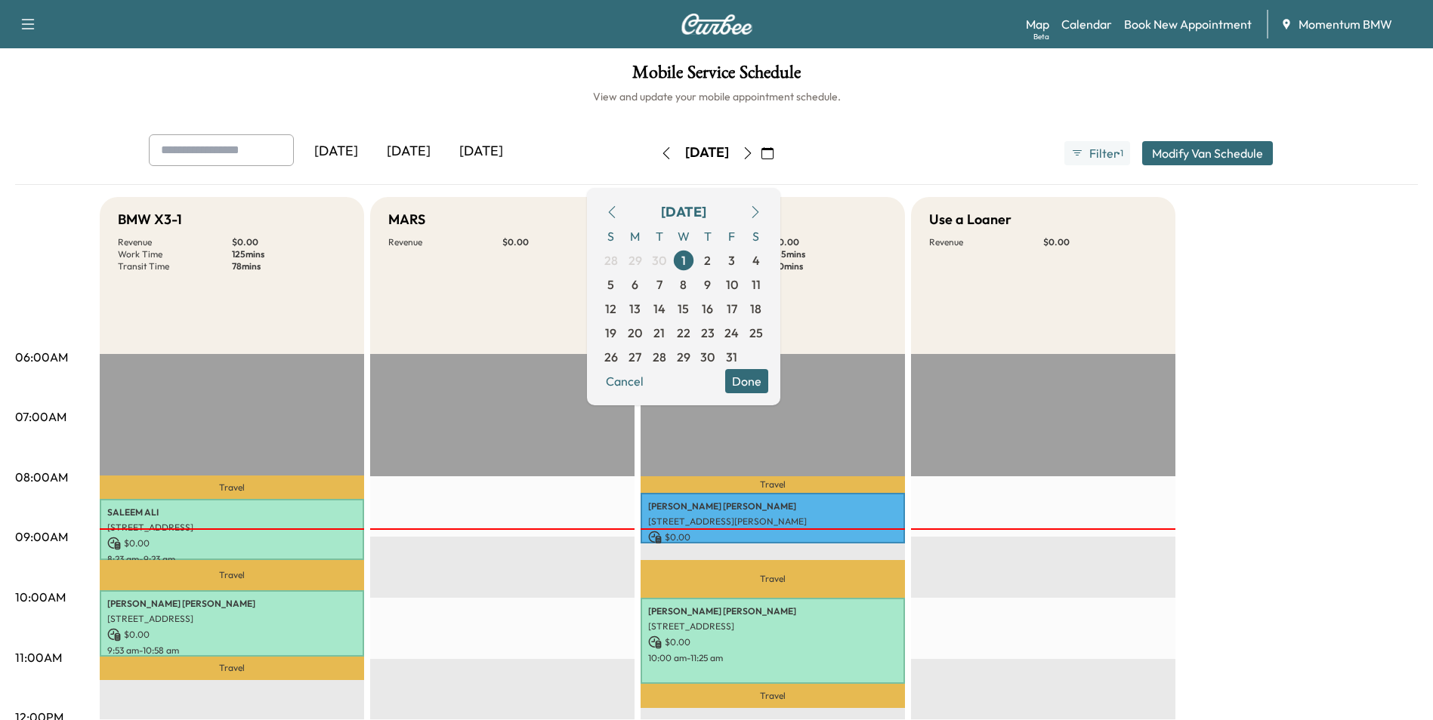
click at [618, 212] on icon "button" at bounding box center [612, 212] width 12 height 12
click at [666, 333] on span "23" at bounding box center [659, 333] width 14 height 18
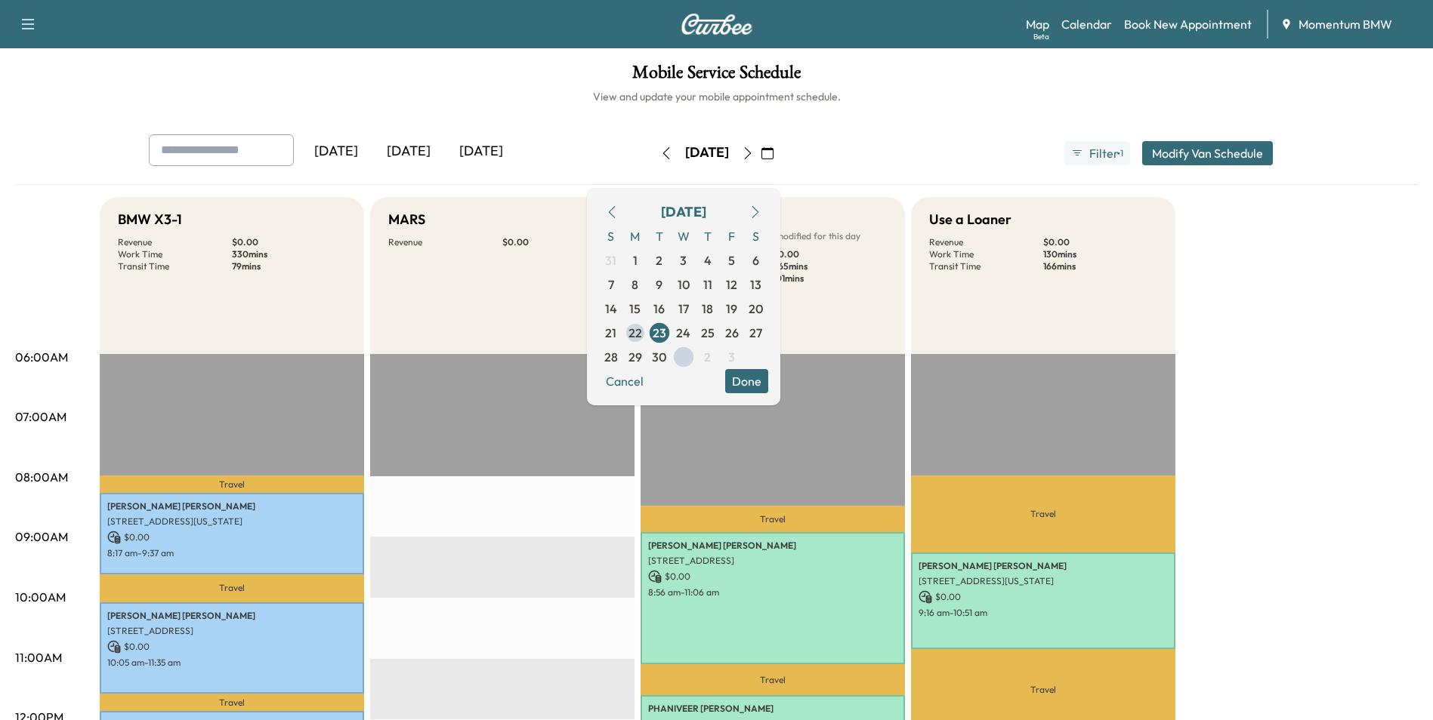
click at [642, 336] on span "22" at bounding box center [635, 333] width 14 height 18
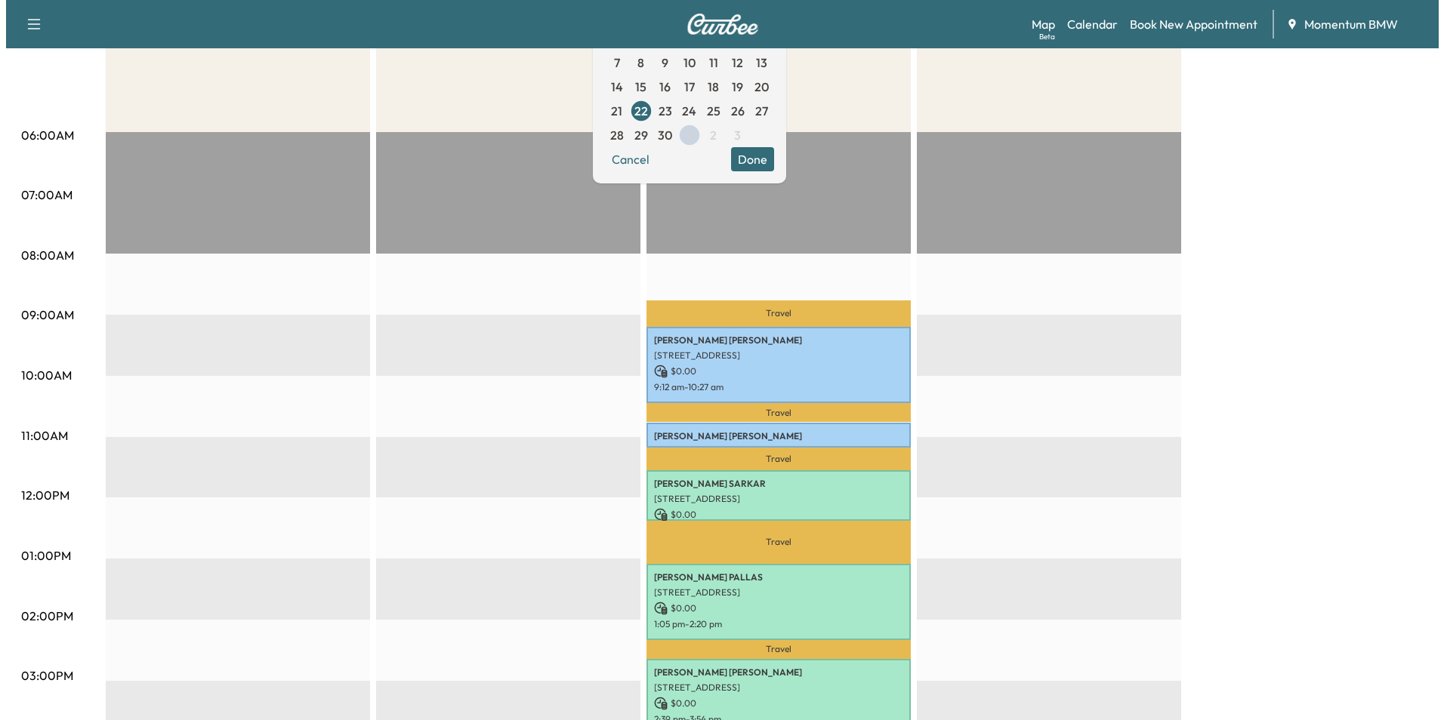
scroll to position [227, 0]
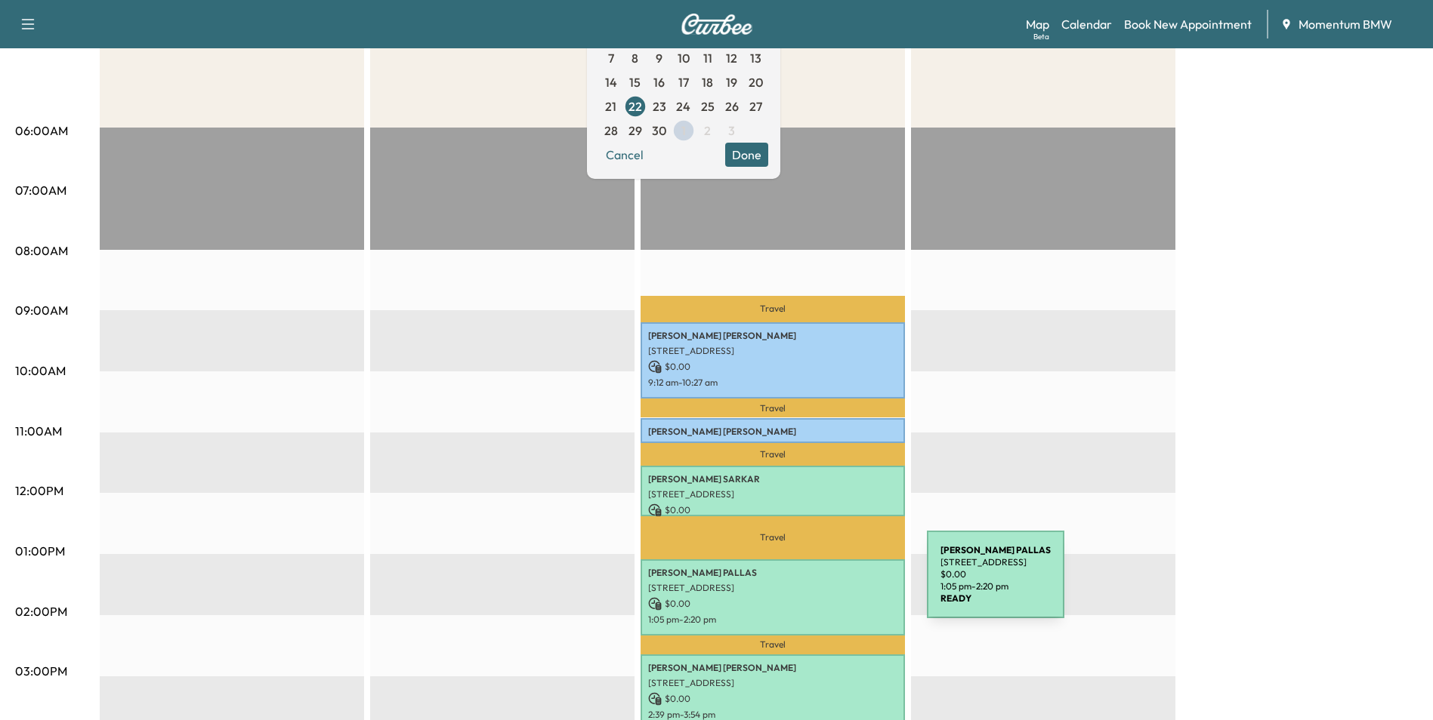
click at [813, 584] on p "[STREET_ADDRESS]" at bounding box center [772, 588] width 249 height 12
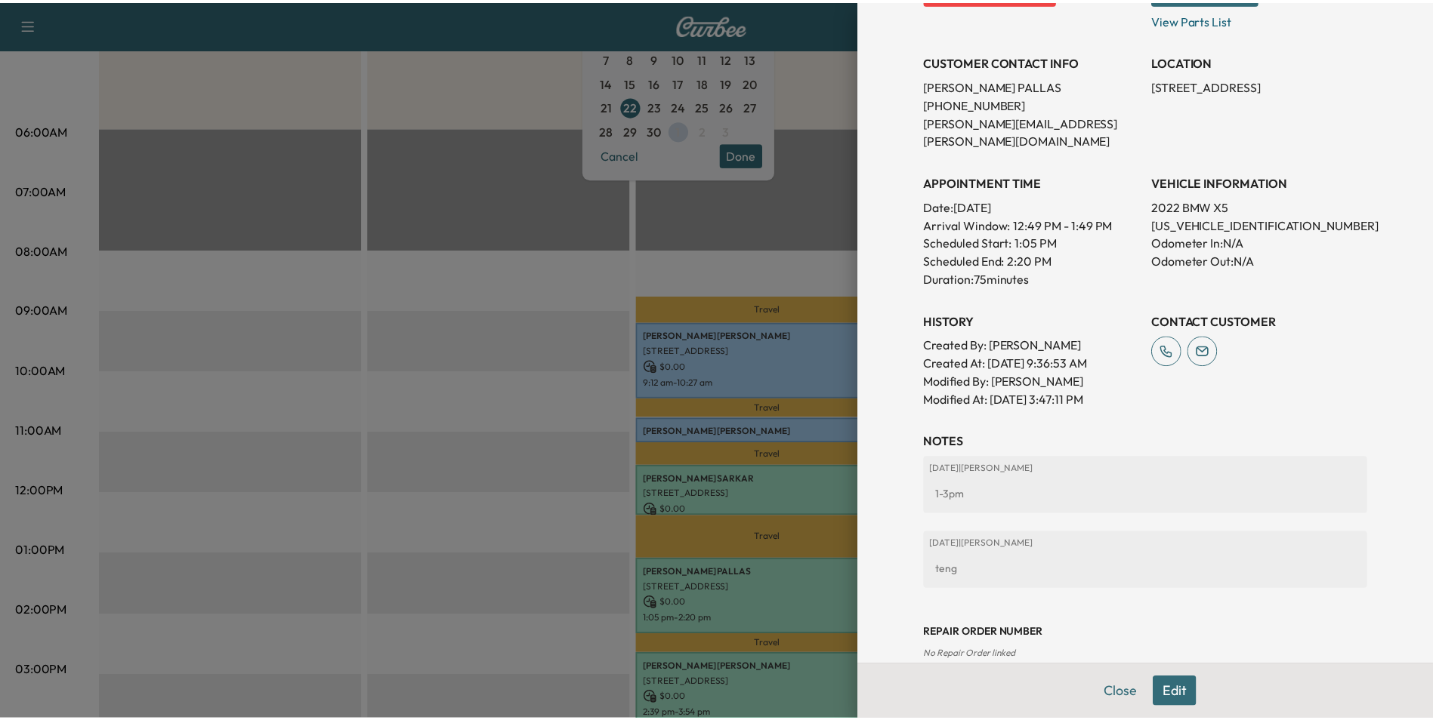
scroll to position [304, 0]
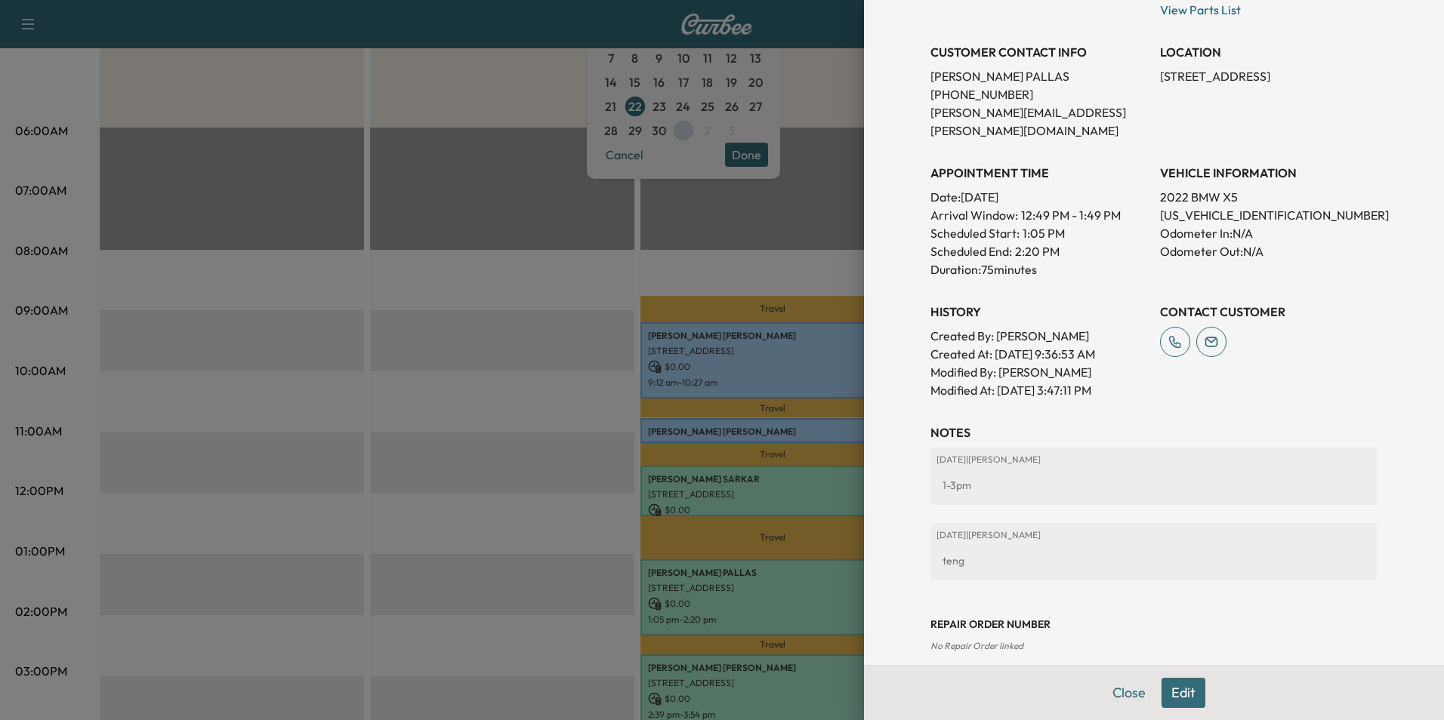
click at [1116, 696] on button "Close" at bounding box center [1129, 693] width 53 height 30
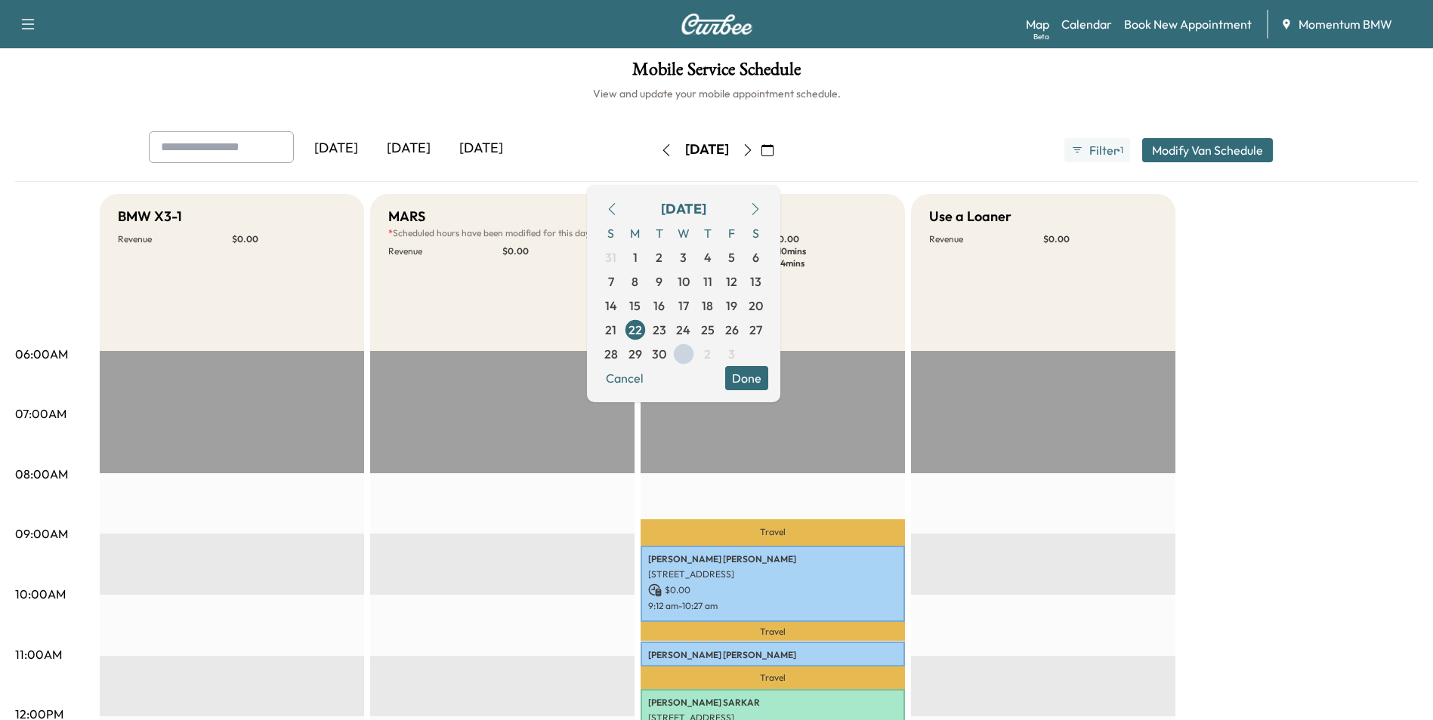
scroll to position [0, 0]
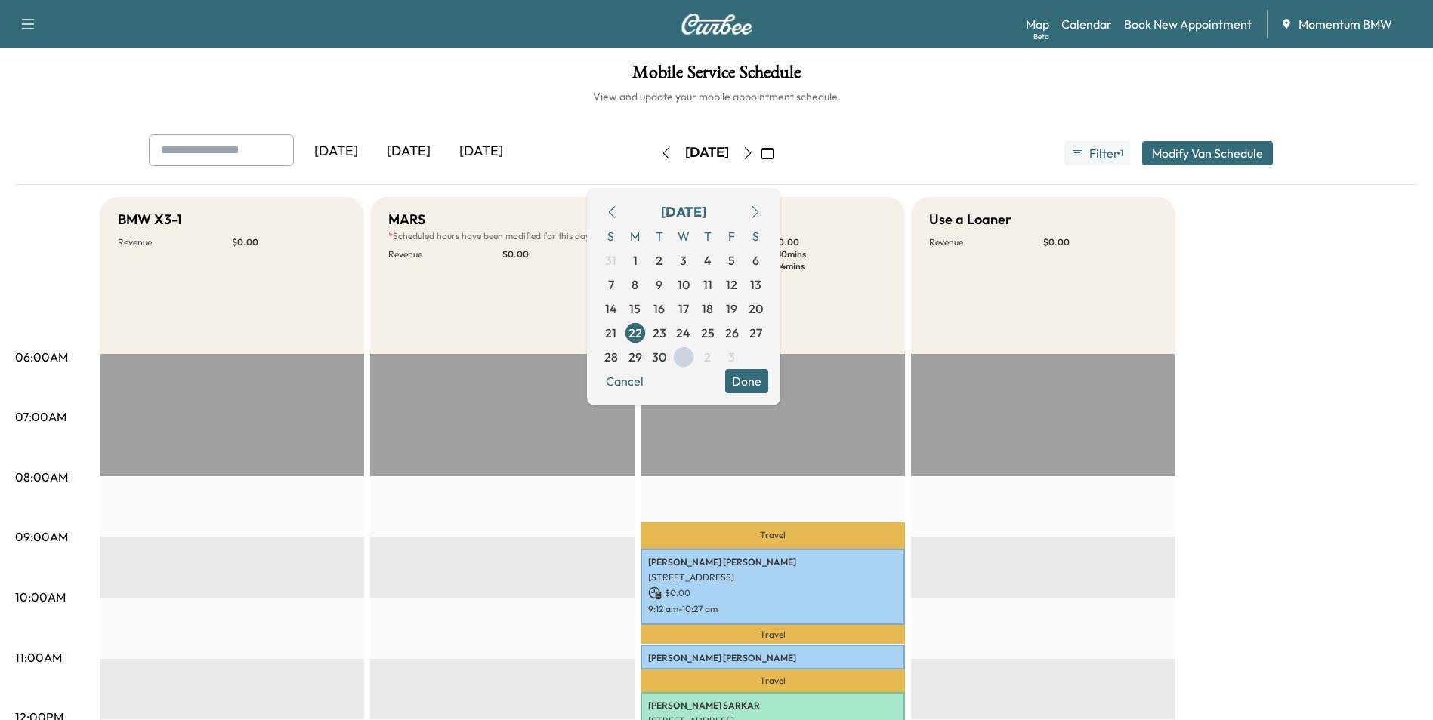
click at [761, 212] on icon "button" at bounding box center [755, 212] width 12 height 12
click at [686, 260] on span "1" at bounding box center [683, 260] width 5 height 18
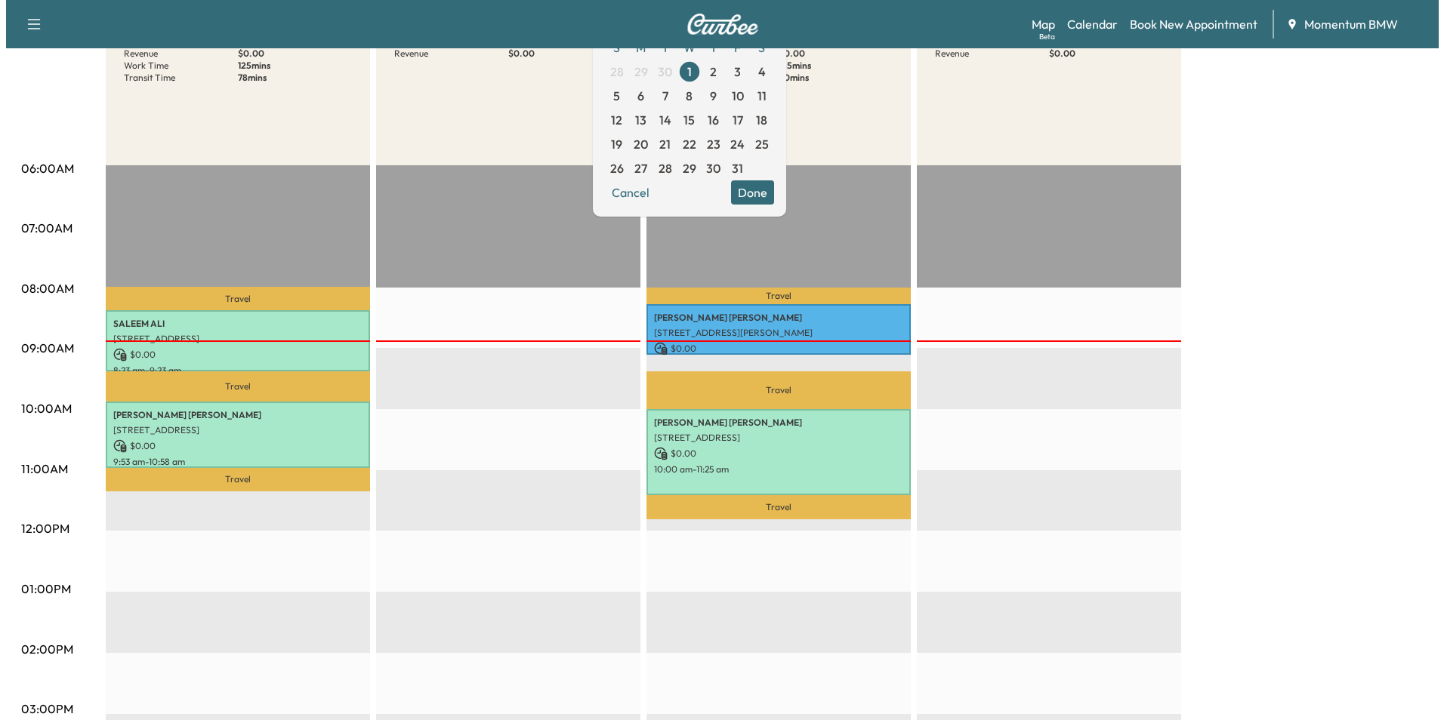
scroll to position [227, 0]
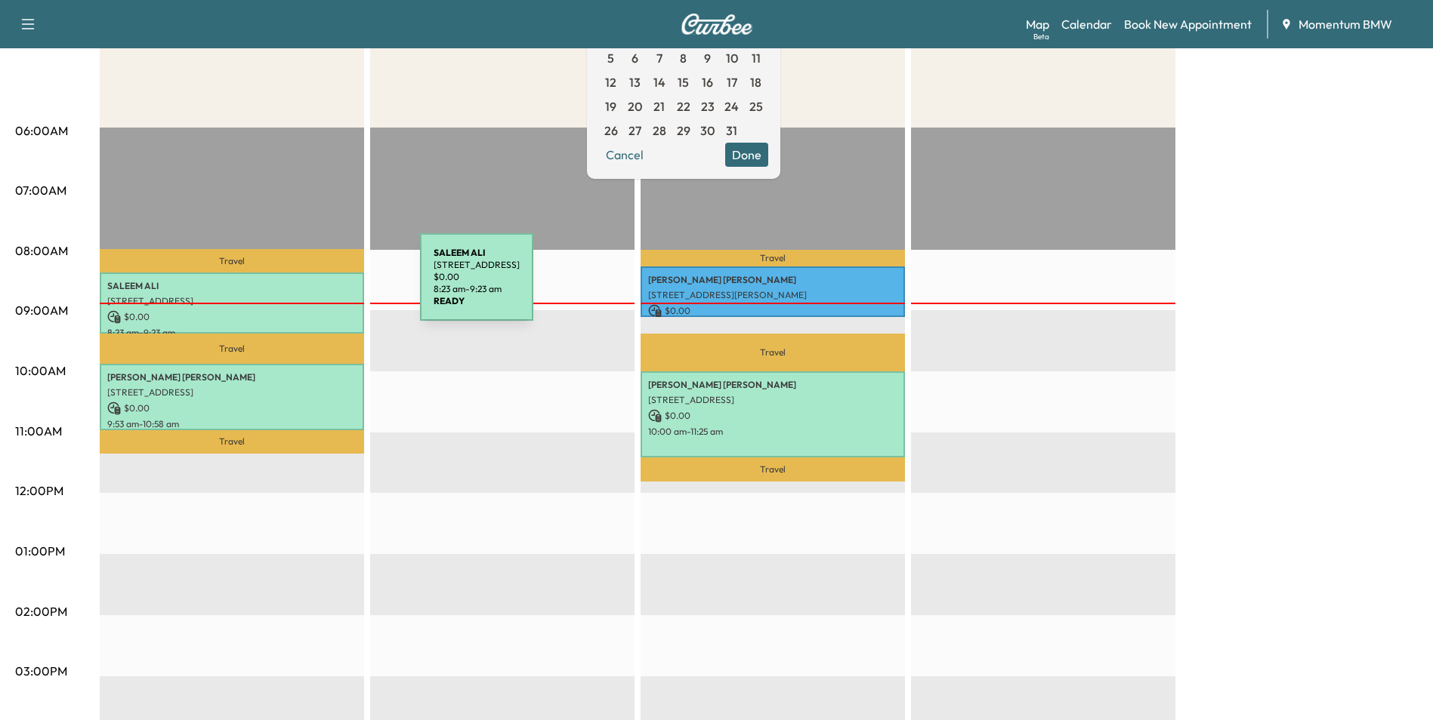
click at [307, 285] on p "[PERSON_NAME]" at bounding box center [231, 286] width 249 height 12
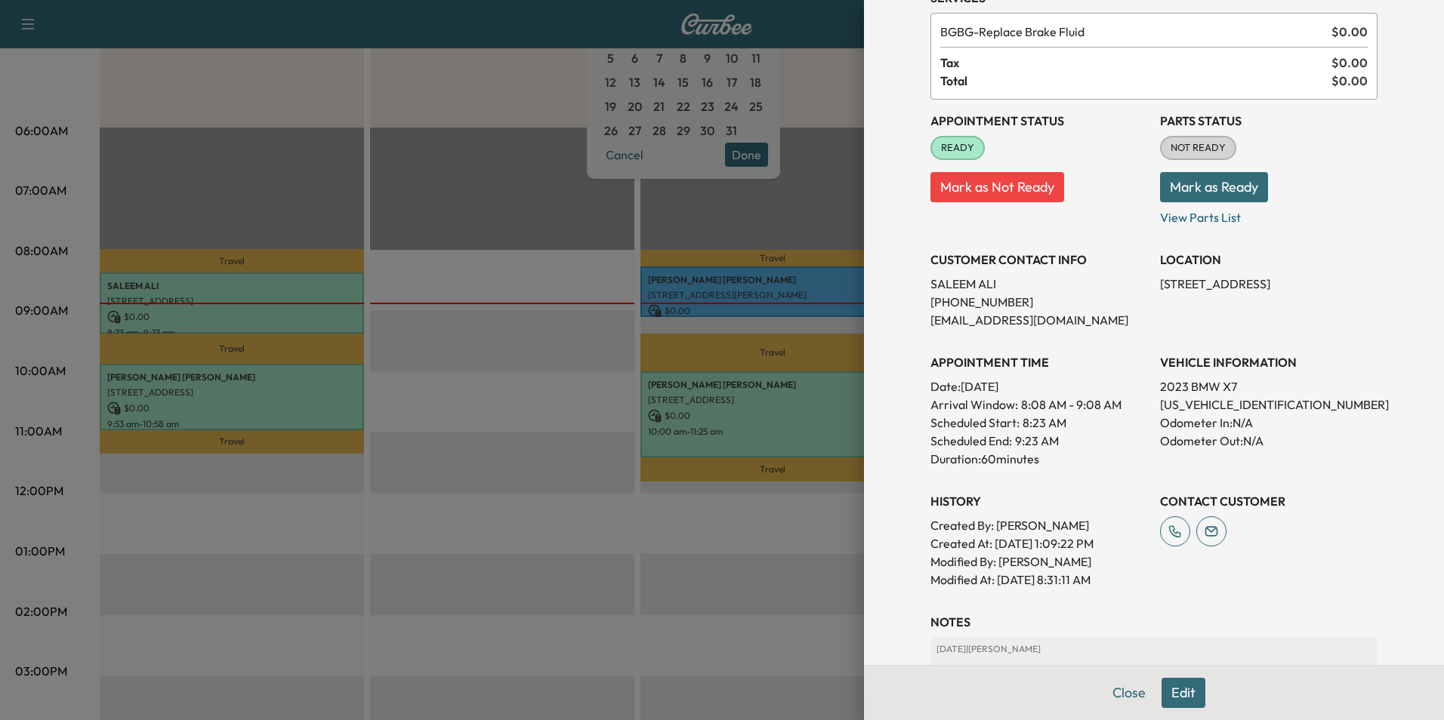
scroll to position [59, 0]
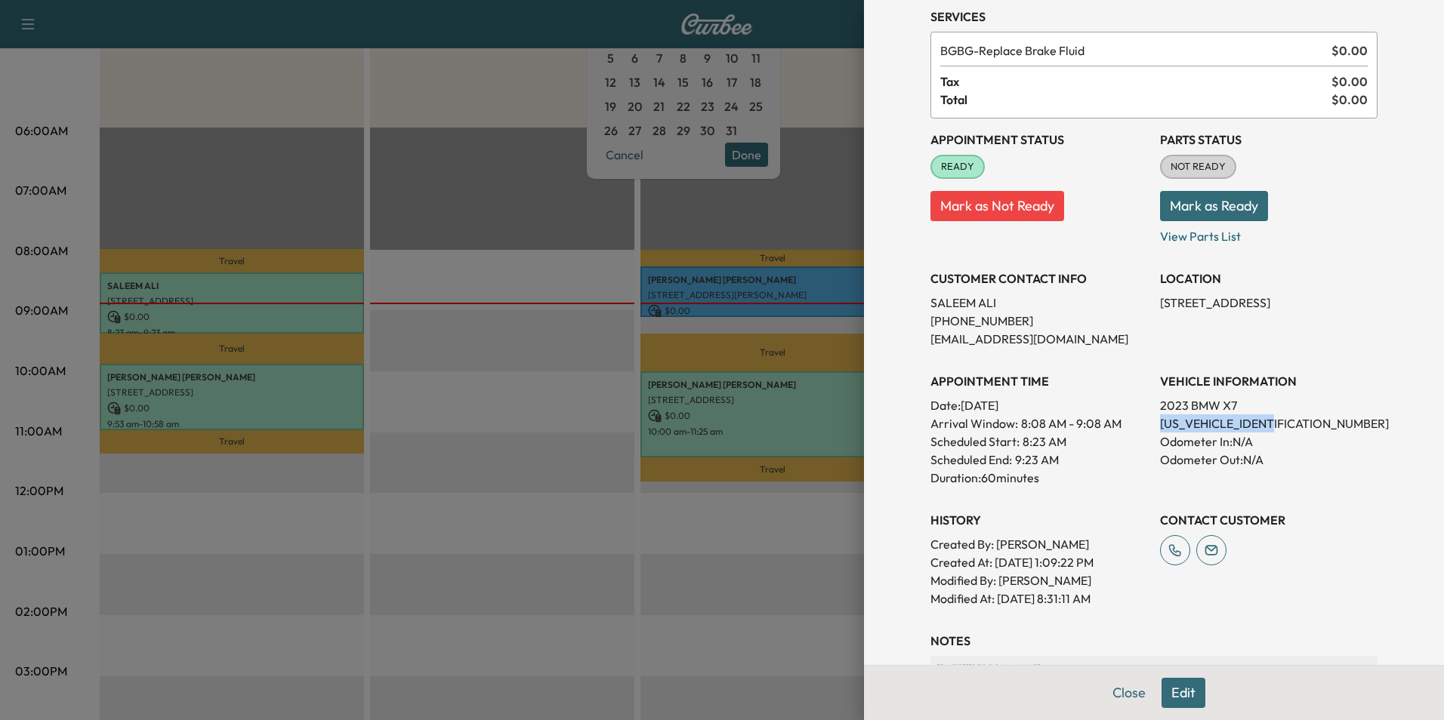
drag, startPoint x: 1274, startPoint y: 422, endPoint x: 1152, endPoint y: 428, distance: 122.5
click at [1160, 428] on p "[US_VEHICLE_IDENTIFICATION_NUMBER]" at bounding box center [1268, 424] width 217 height 18
drag, startPoint x: 1152, startPoint y: 428, endPoint x: 1239, endPoint y: 426, distance: 87.6
copy p "[US_VEHICLE_IDENTIFICATION_NUMBER]"
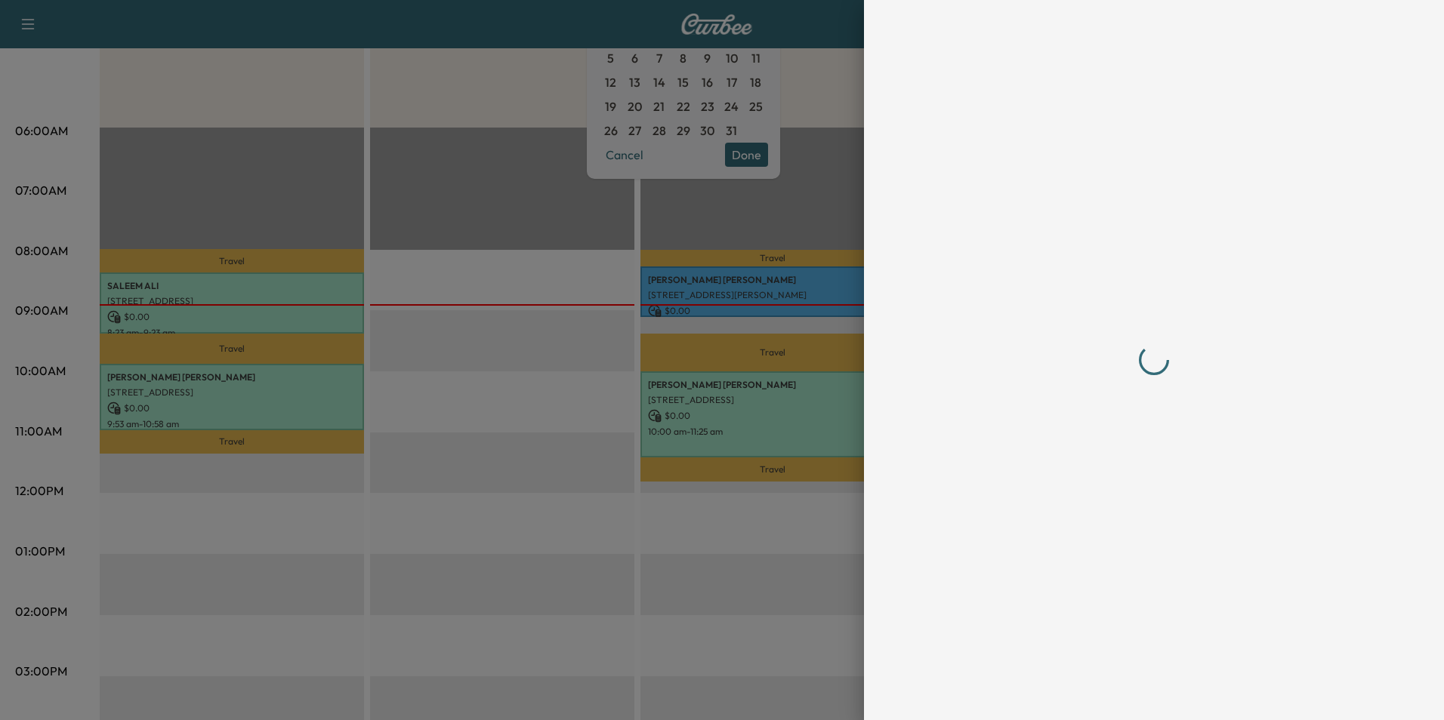
scroll to position [0, 0]
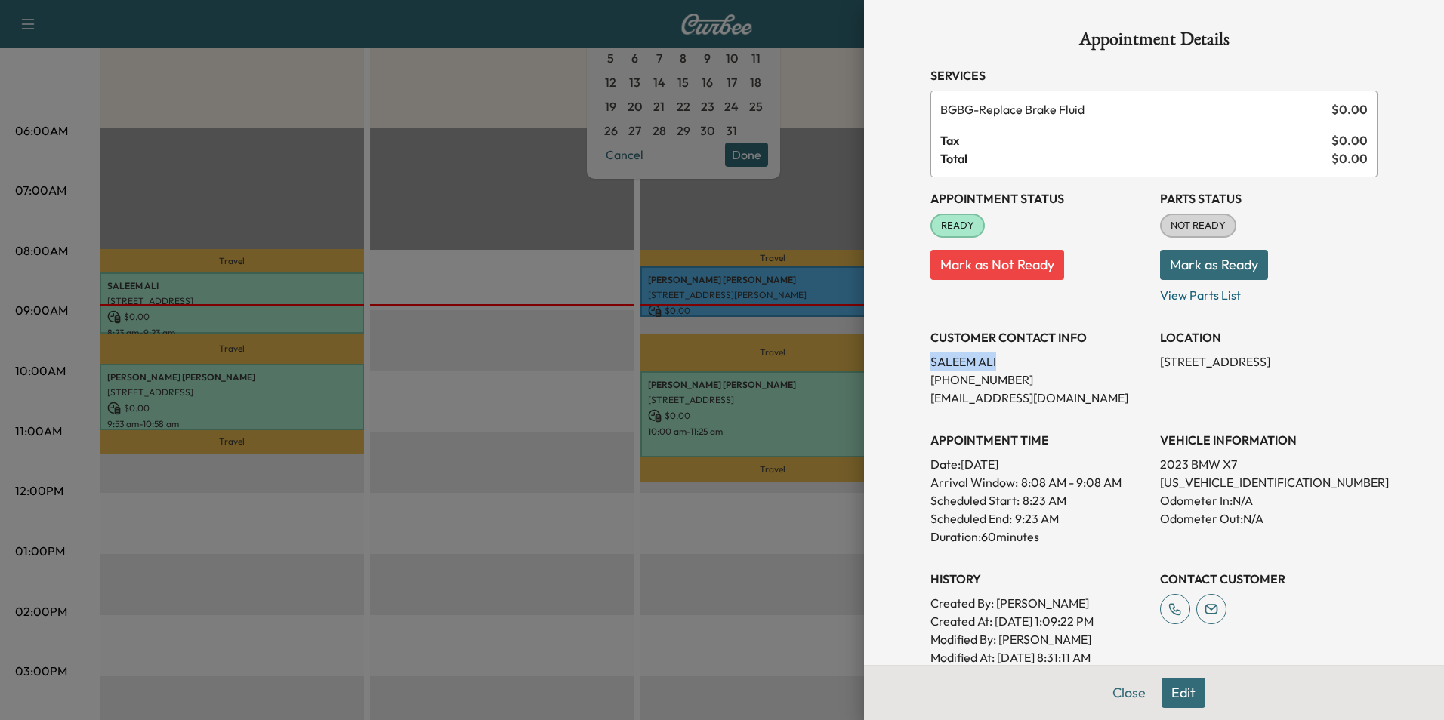
drag, startPoint x: 990, startPoint y: 362, endPoint x: 913, endPoint y: 364, distance: 77.1
click at [913, 364] on div "Appointment Details Services BGBG - Replace Brake Fluid $ 0.00 Tax $ 0.00 Total…" at bounding box center [1153, 475] width 483 height 951
drag, startPoint x: 913, startPoint y: 364, endPoint x: 974, endPoint y: 359, distance: 61.3
copy p "[PERSON_NAME]"
drag, startPoint x: 1262, startPoint y: 360, endPoint x: 1148, endPoint y: 365, distance: 114.1
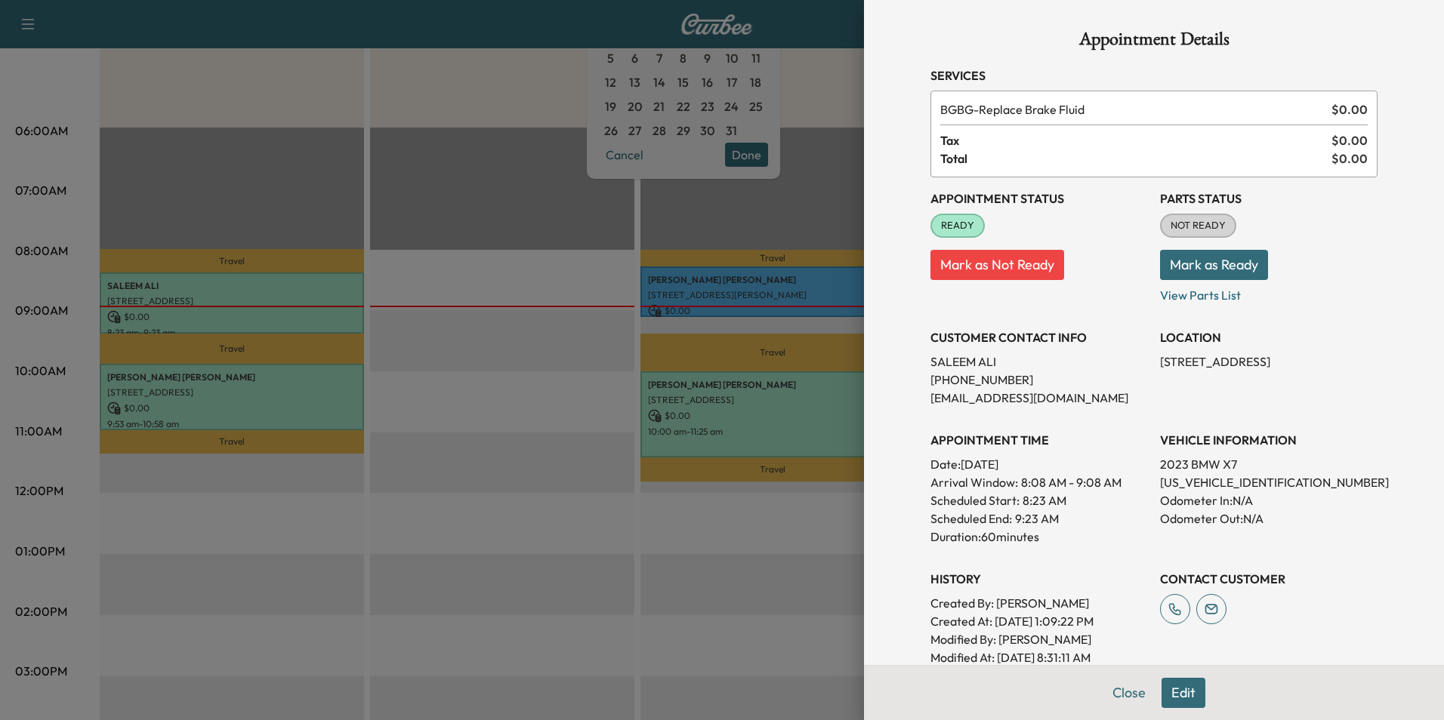
click at [1148, 365] on div "Appointment Status READY Mark as Not Ready Parts Status NOT READY Mark as Ready…" at bounding box center [1153, 421] width 447 height 489
drag, startPoint x: 1148, startPoint y: 365, endPoint x: 1226, endPoint y: 356, distance: 78.3
copy p "[STREET_ADDRESS]"
